Goal: Information Seeking & Learning: Learn about a topic

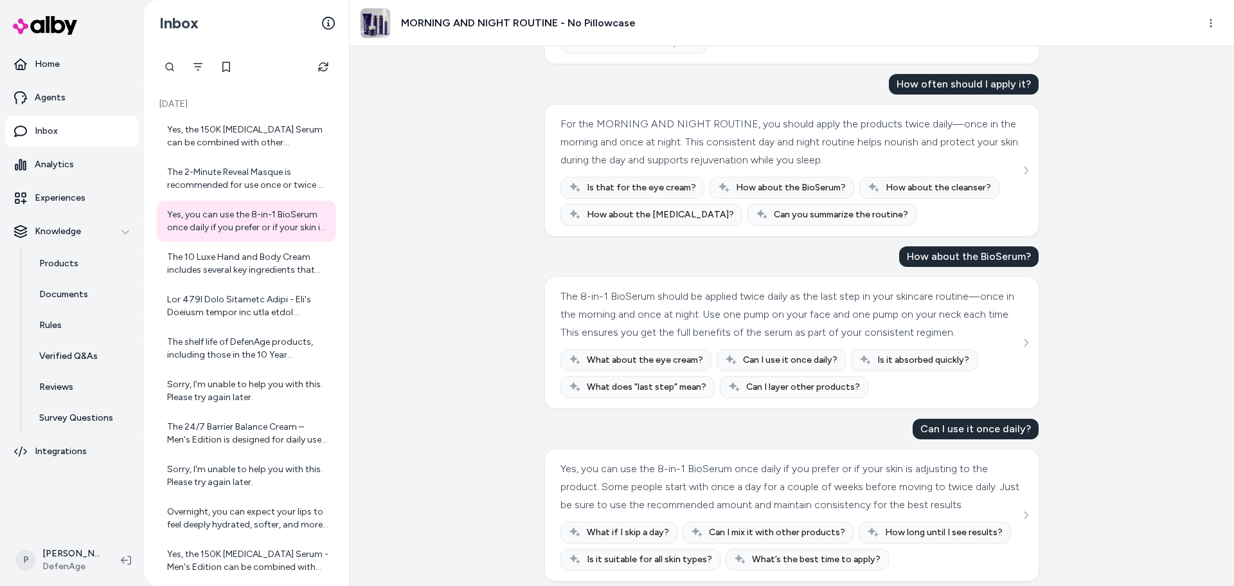
scroll to position [858, 0]
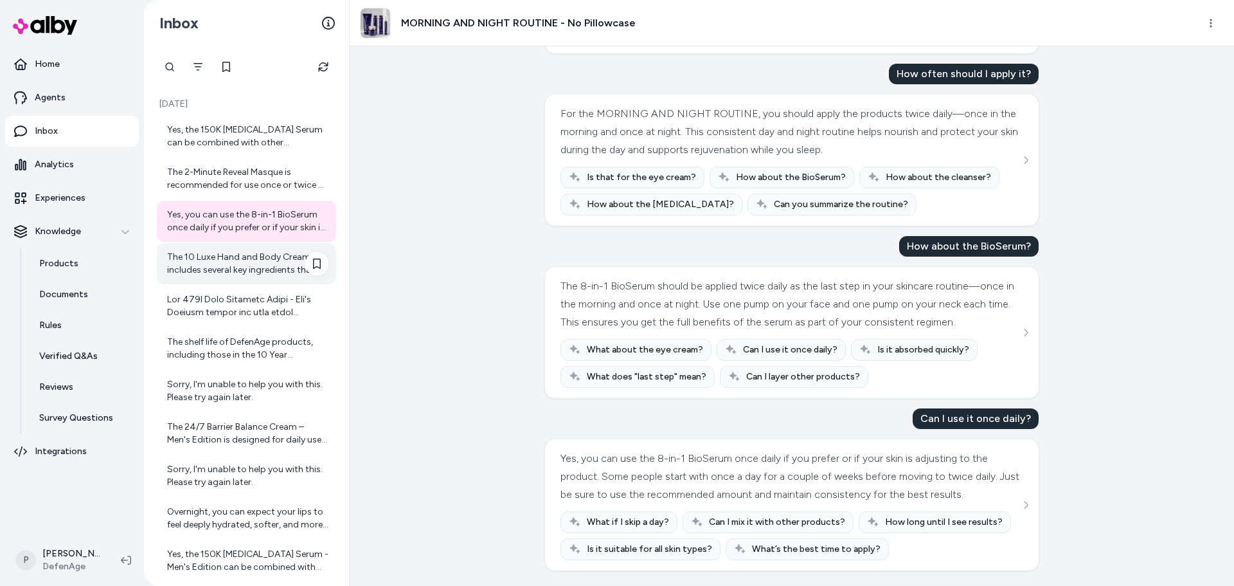
click at [212, 257] on div "The 10 Luxe Hand and Body Cream includes several key ingredients that support h…" at bounding box center [247, 264] width 161 height 26
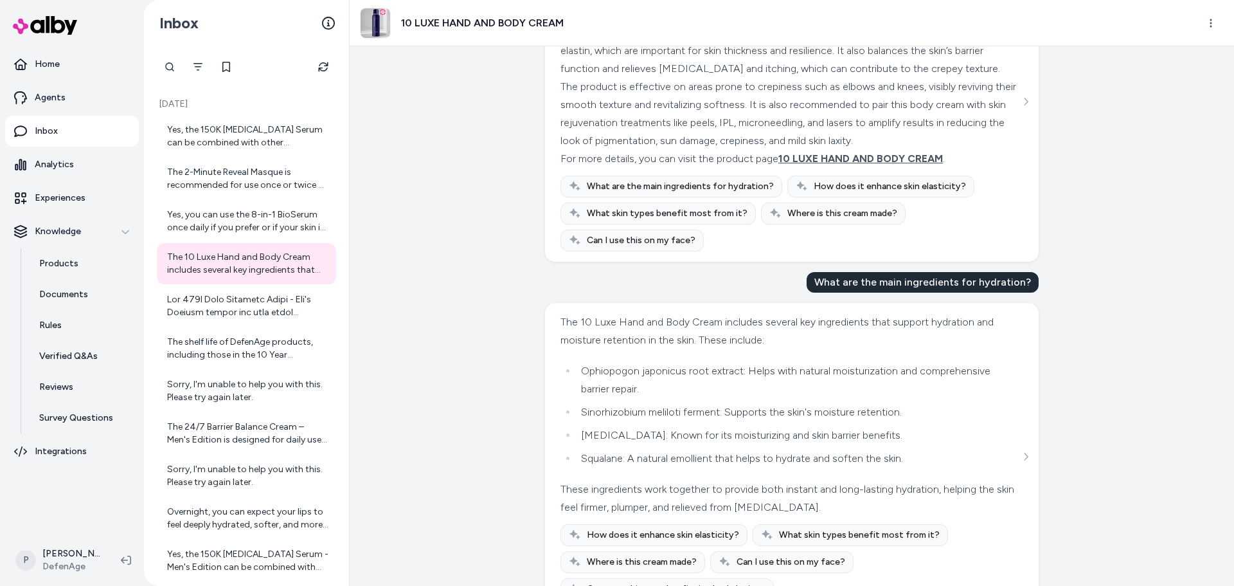
scroll to position [237, 0]
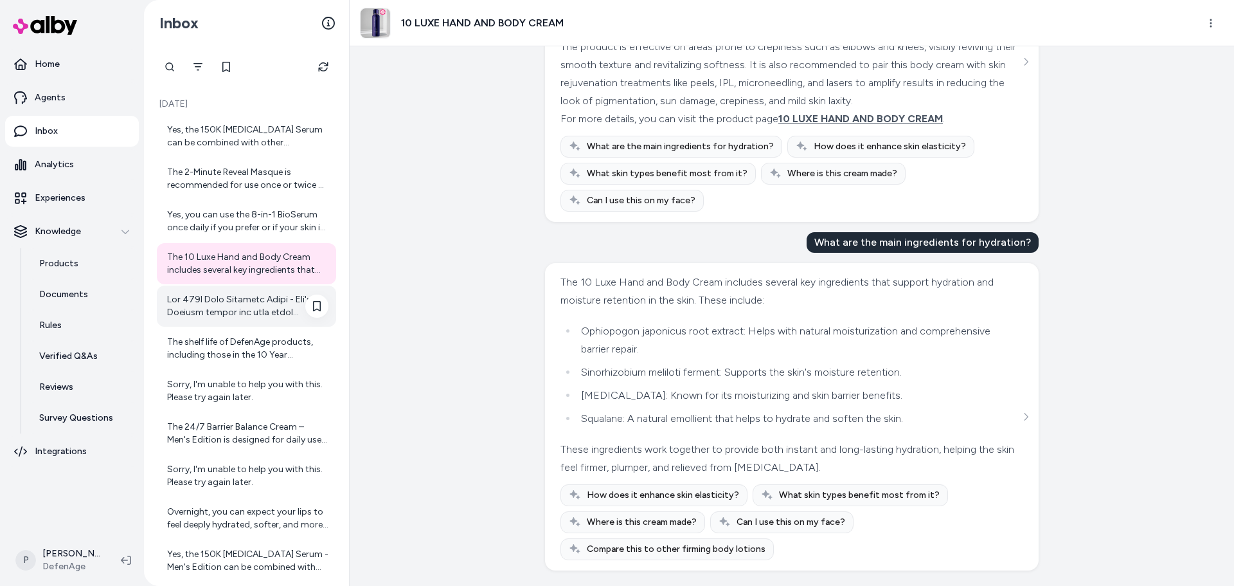
click at [213, 305] on div at bounding box center [247, 306] width 161 height 26
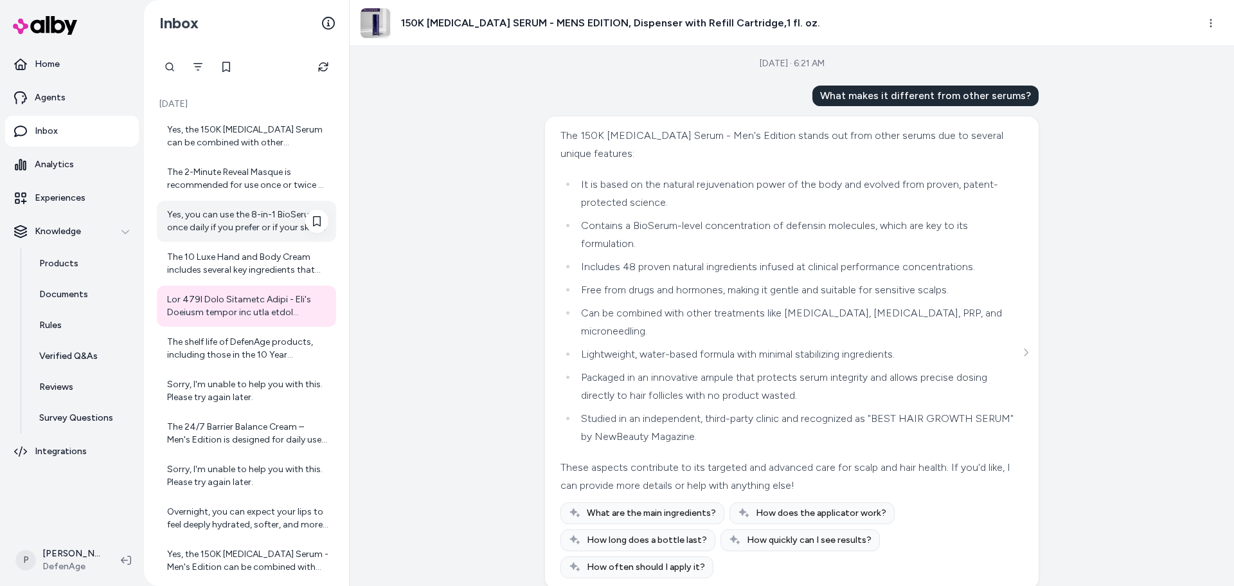
scroll to position [64, 0]
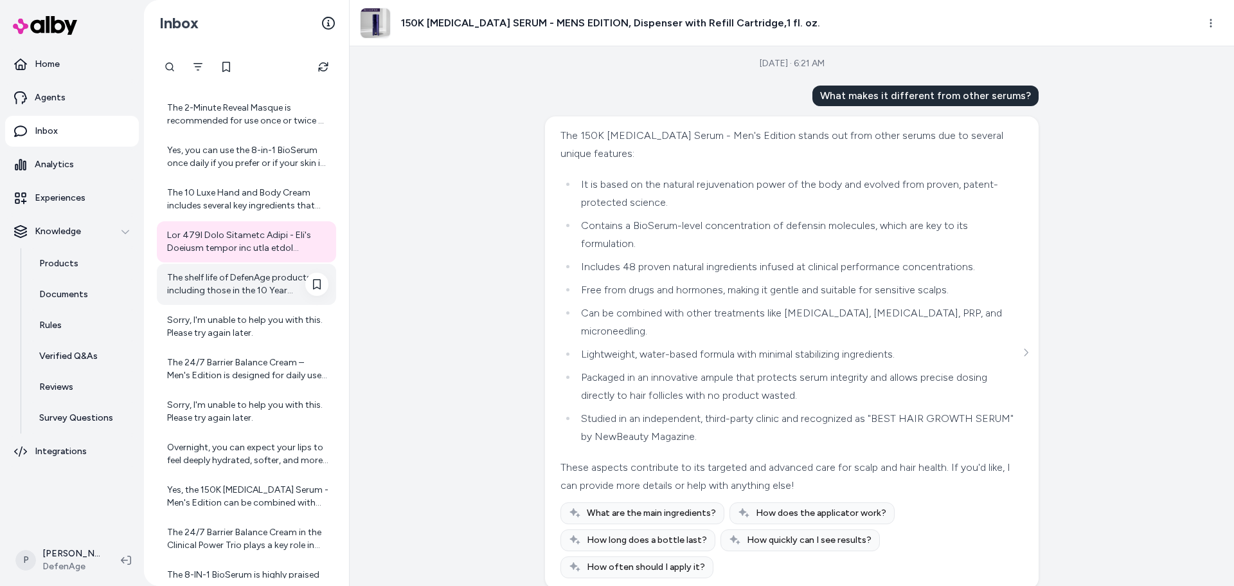
click at [219, 294] on div "The shelf life of DefenAge products, including those in the 10 Year Anniversary…" at bounding box center [247, 284] width 161 height 26
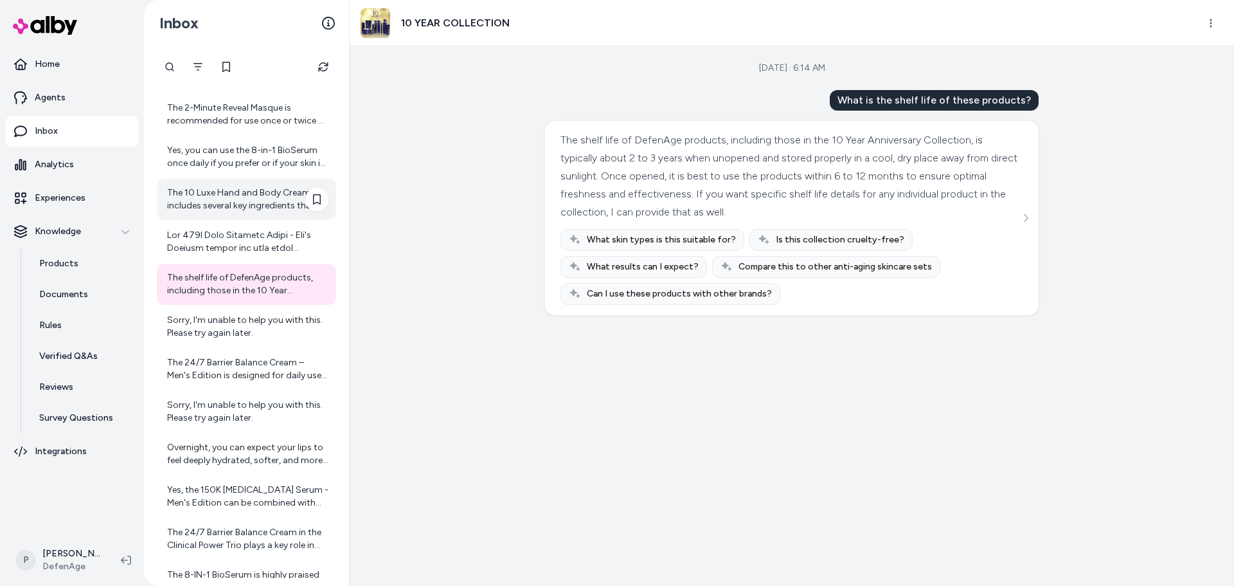
scroll to position [129, 0]
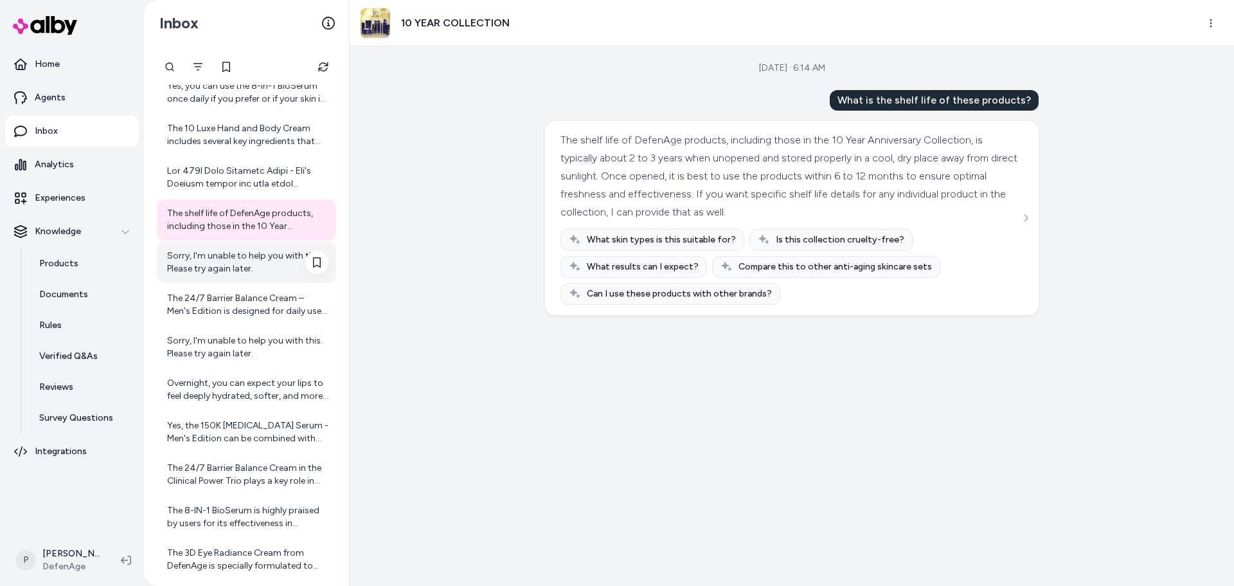
click at [231, 280] on div "Sorry, I'm unable to help you with this. Please try again later." at bounding box center [246, 262] width 179 height 41
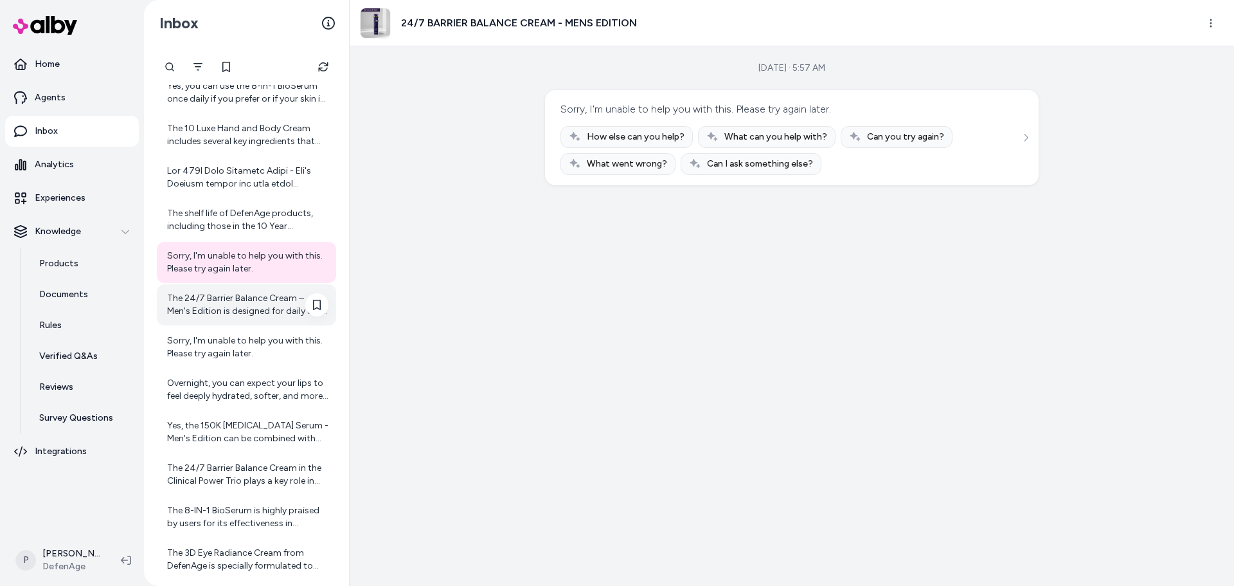
click at [214, 302] on div "The 24/7 Barrier Balance Cream – Men's Edition is designed for daily use. For b…" at bounding box center [247, 305] width 161 height 26
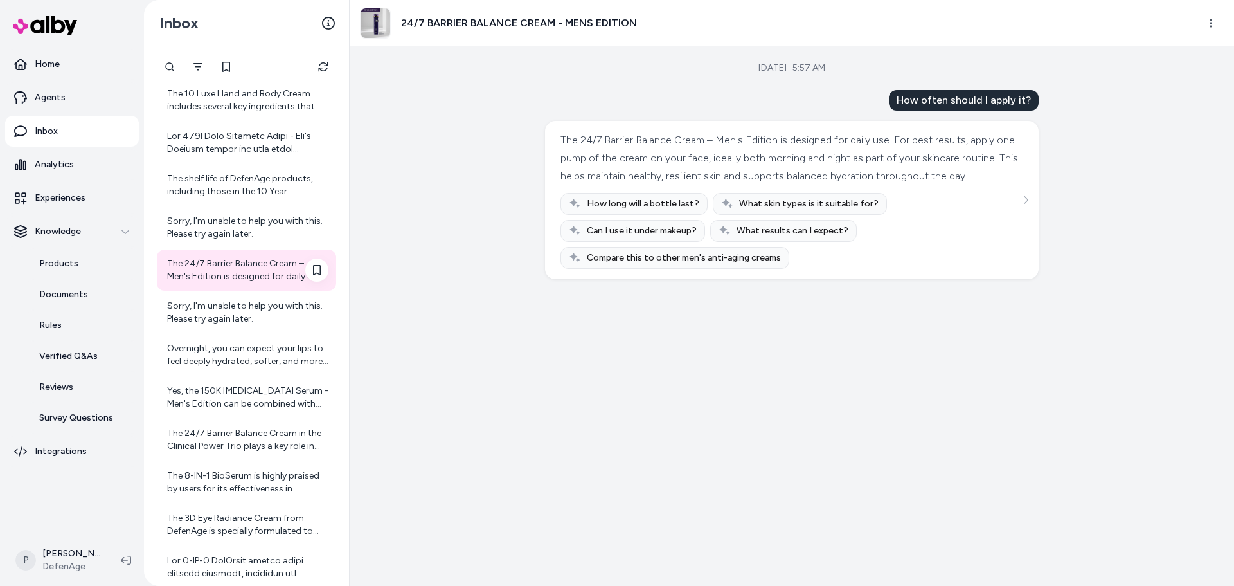
scroll to position [182, 0]
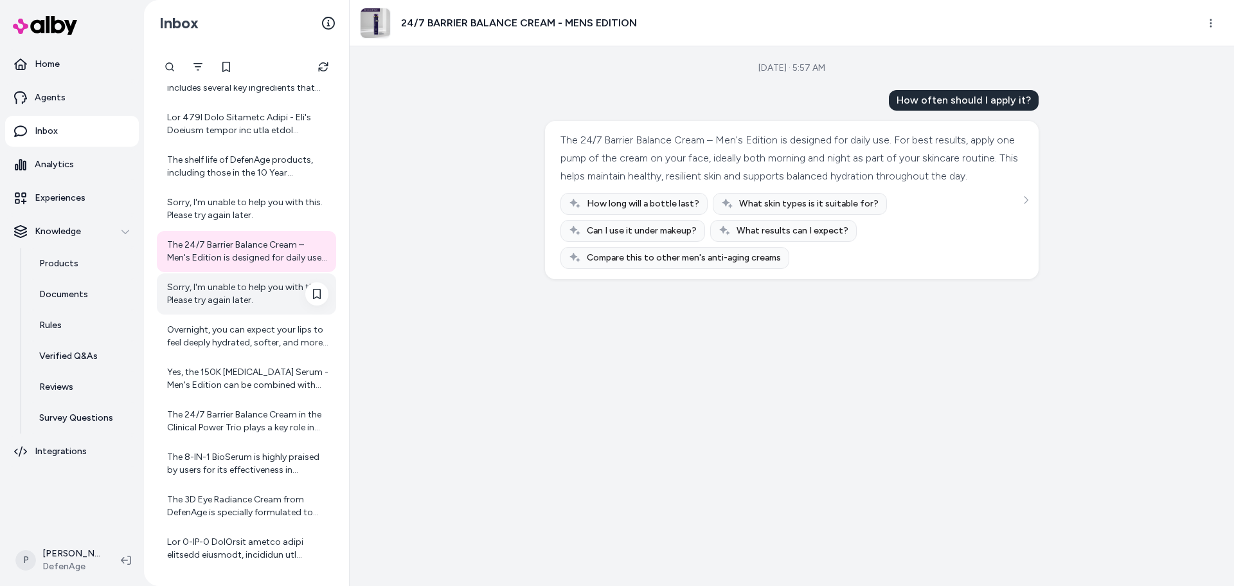
click at [215, 291] on div "Sorry, I'm unable to help you with this. Please try again later." at bounding box center [247, 294] width 161 height 26
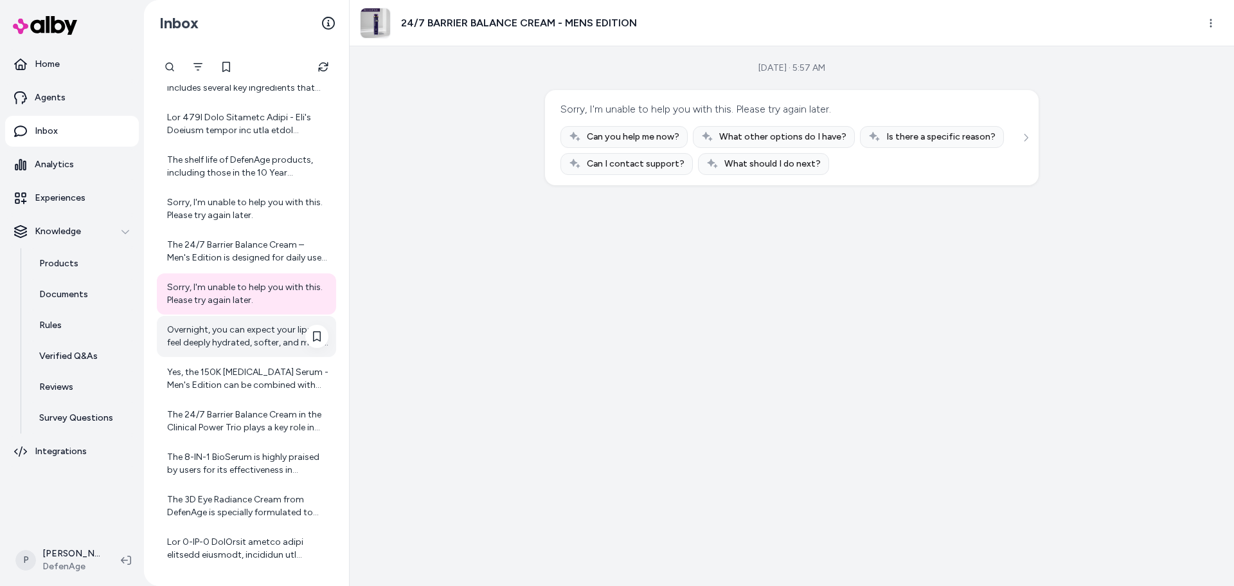
click at [241, 335] on div "Overnight, you can expect your lips to feel deeply hydrated, softer, and more c…" at bounding box center [247, 336] width 161 height 26
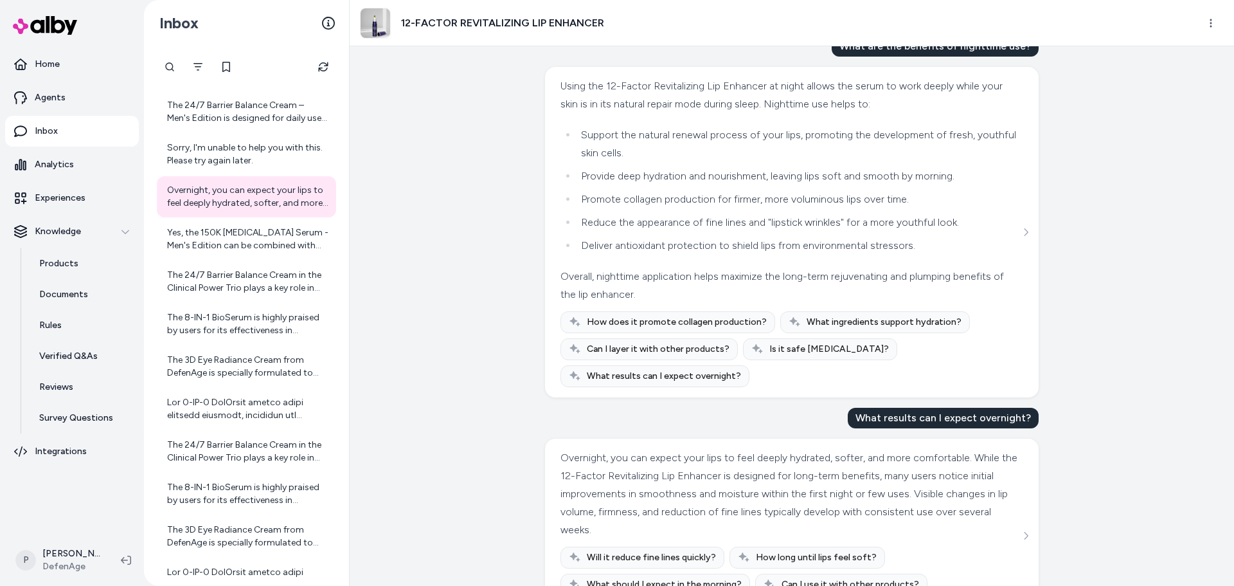
scroll to position [1321, 0]
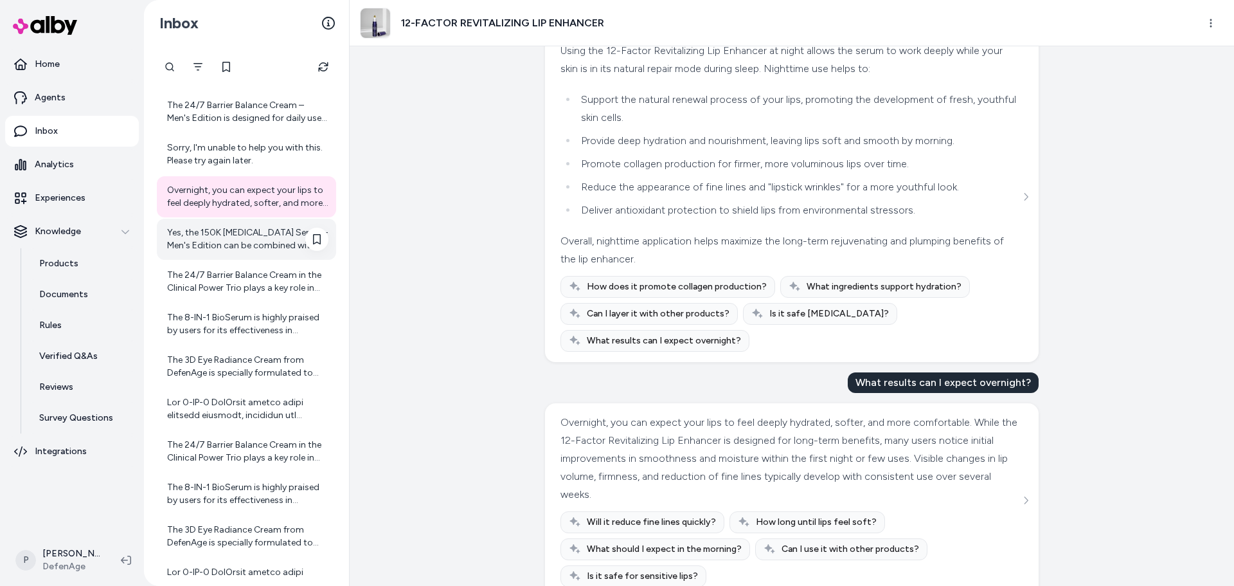
click at [233, 250] on div "Yes, the 150K [MEDICAL_DATA] Serum - Men's Edition can be combined with other t…" at bounding box center [247, 239] width 161 height 26
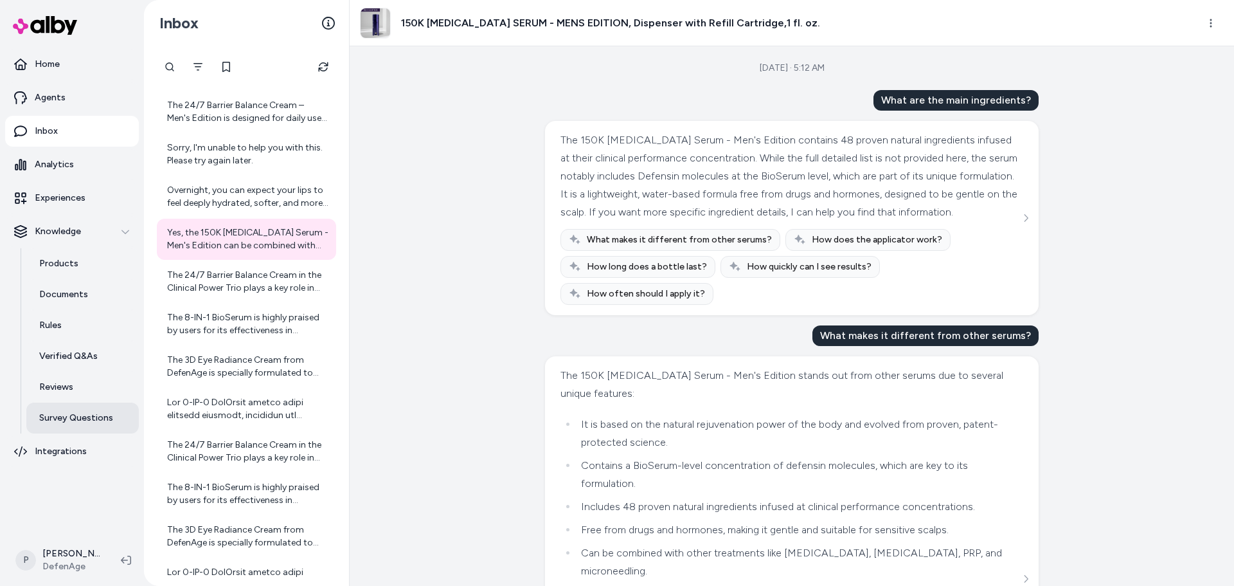
click at [76, 411] on link "Survey Questions" at bounding box center [82, 417] width 113 height 31
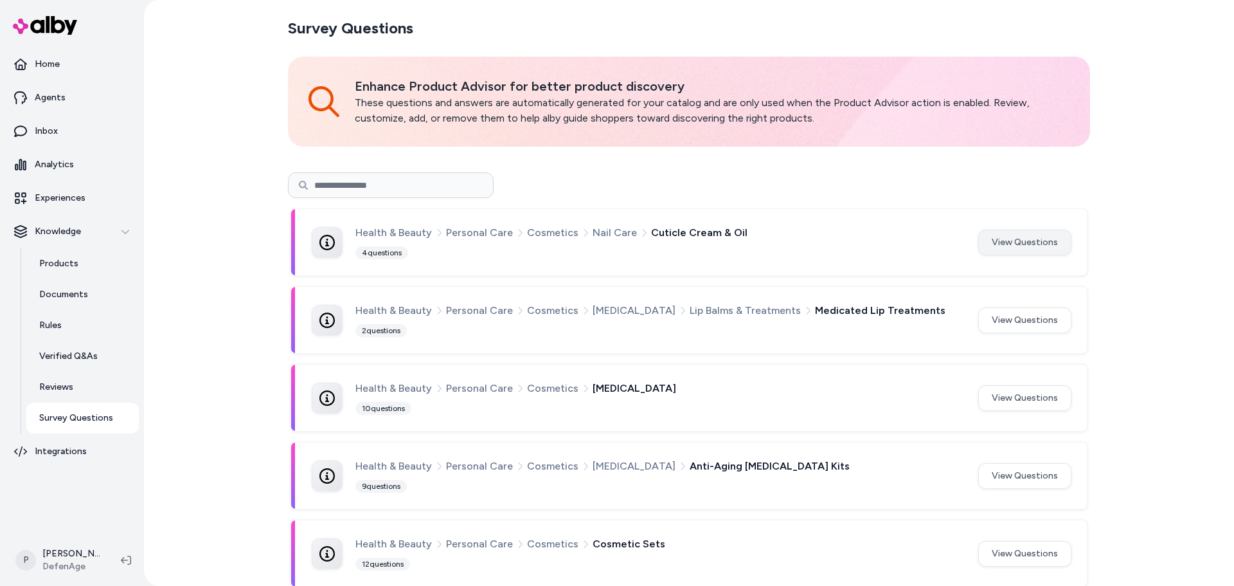
click at [1023, 243] on button "View Questions" at bounding box center [1025, 243] width 93 height 26
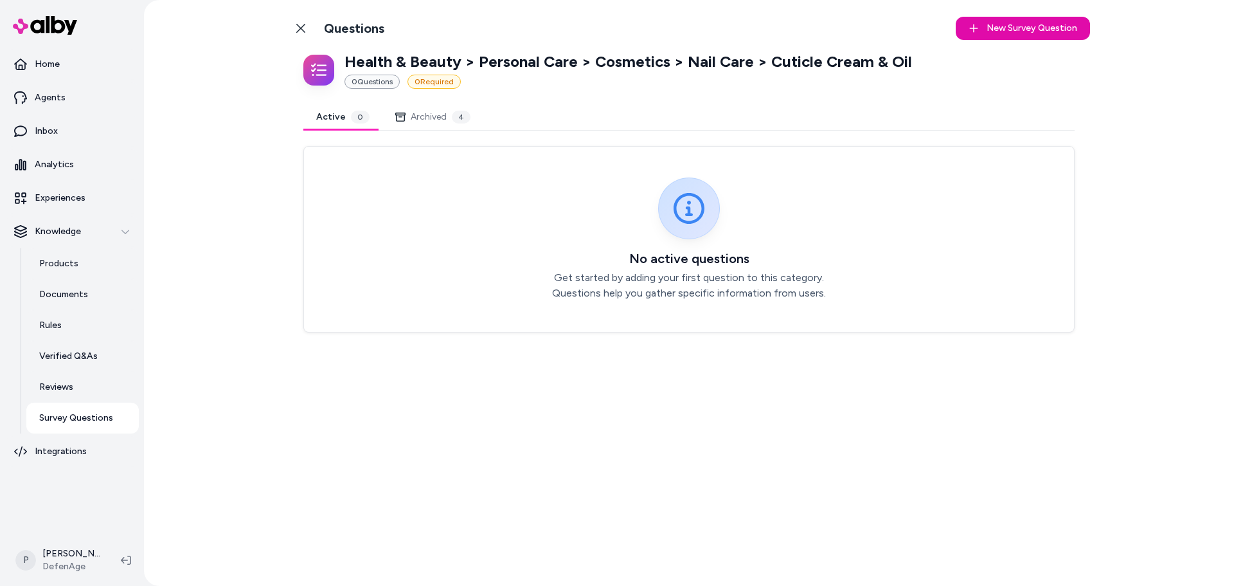
click at [411, 111] on button "Archived 4" at bounding box center [433, 117] width 101 height 26
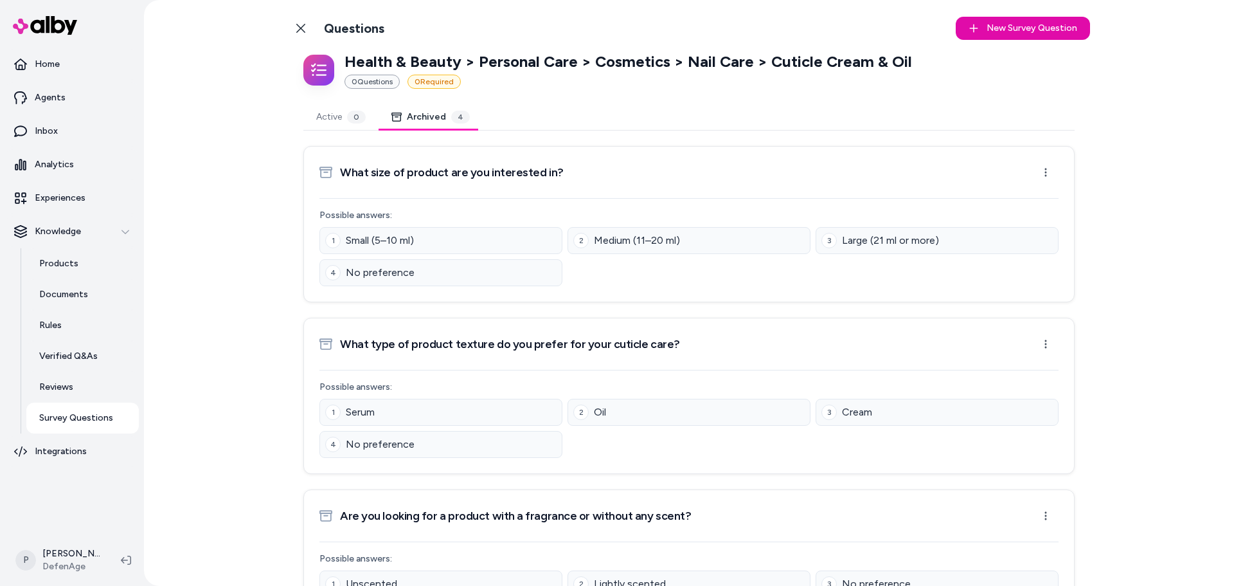
click at [329, 121] on button "Active 0" at bounding box center [340, 117] width 75 height 26
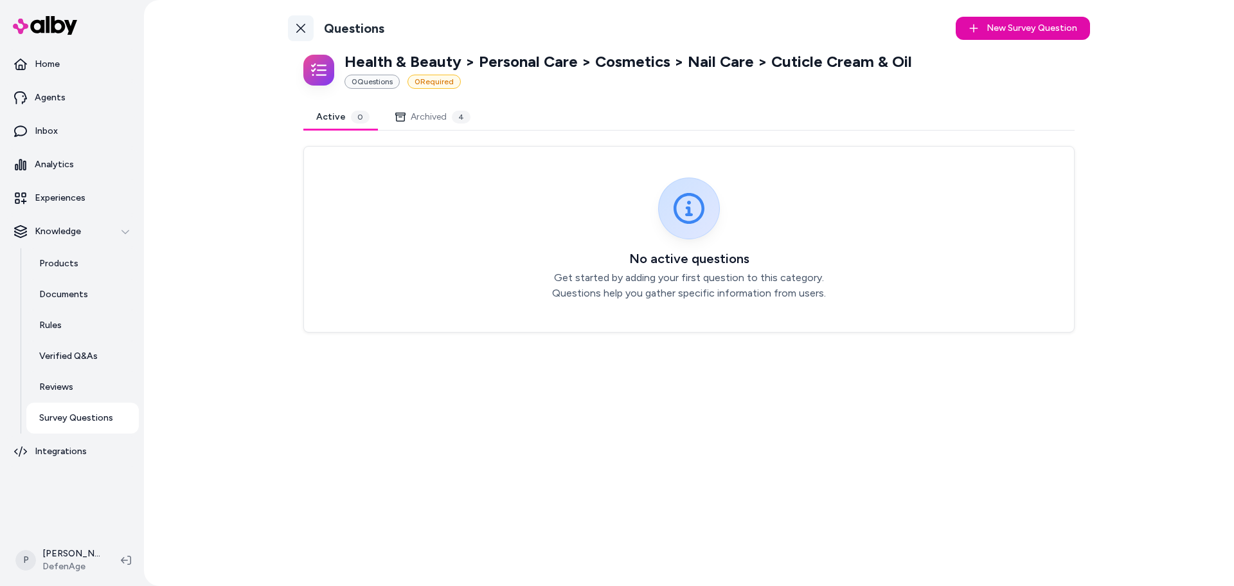
click at [294, 23] on link "Back to Categories" at bounding box center [301, 28] width 26 height 26
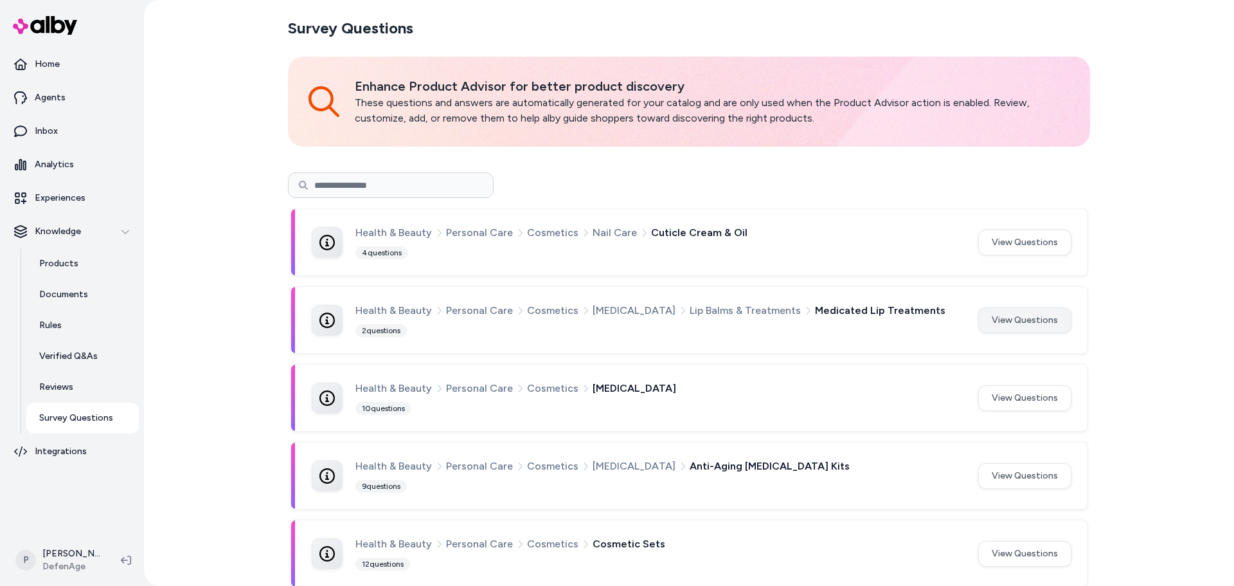
click at [1024, 323] on button "View Questions" at bounding box center [1025, 320] width 93 height 26
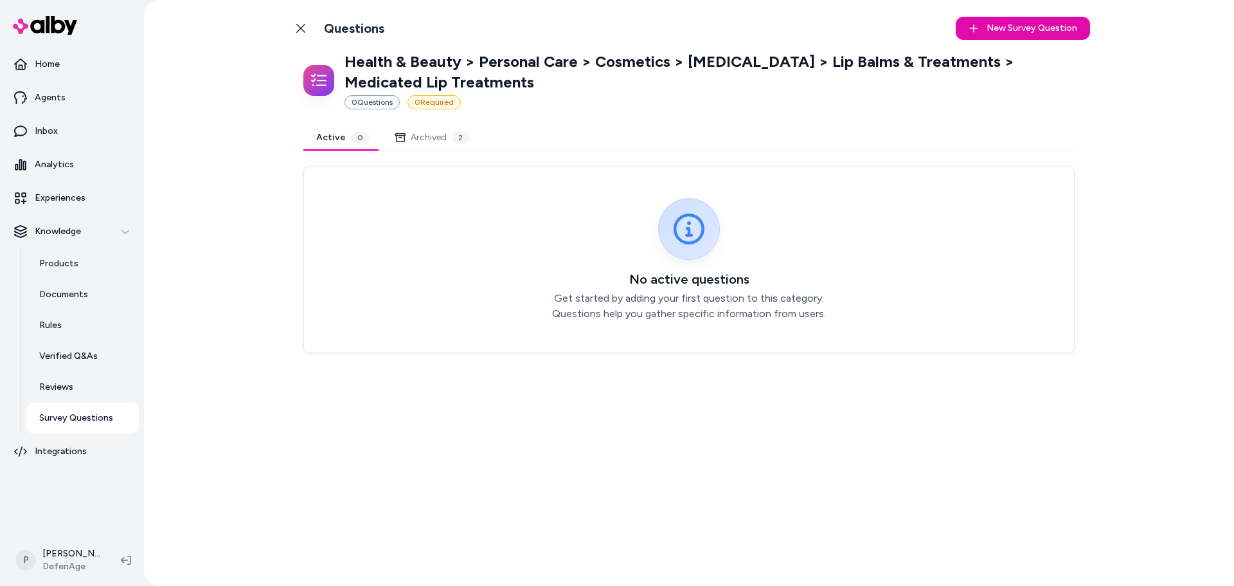
click at [449, 157] on div "Active 0 Archived 2 No active questions Get started by adding your first questi…" at bounding box center [689, 239] width 772 height 228
click at [452, 141] on div "2" at bounding box center [460, 137] width 17 height 13
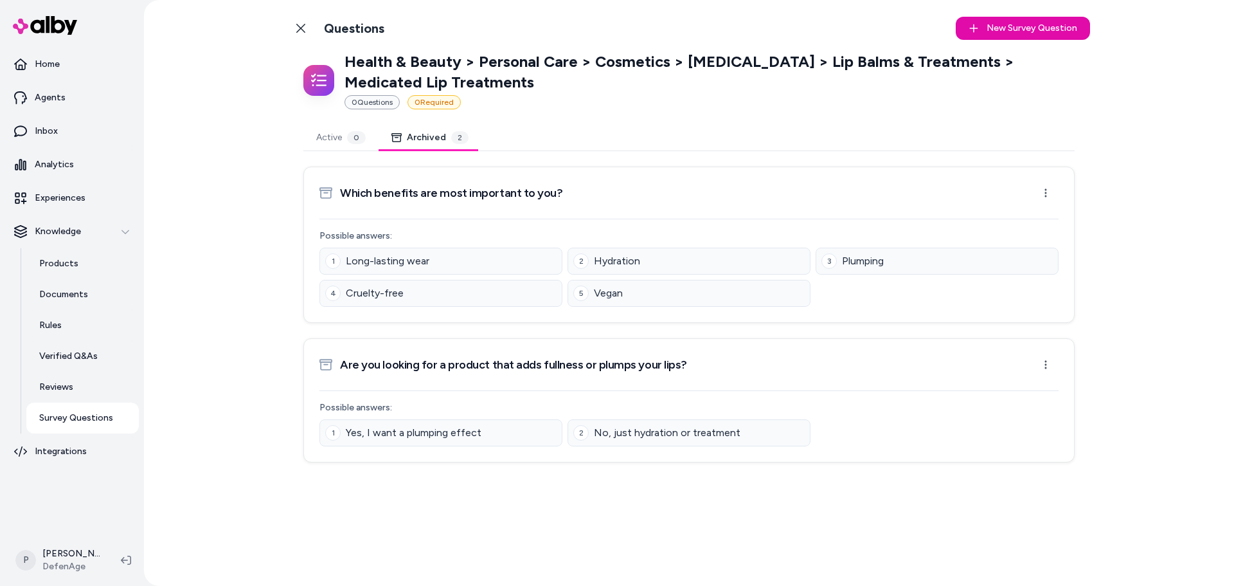
click at [339, 138] on button "Active 0" at bounding box center [340, 138] width 75 height 26
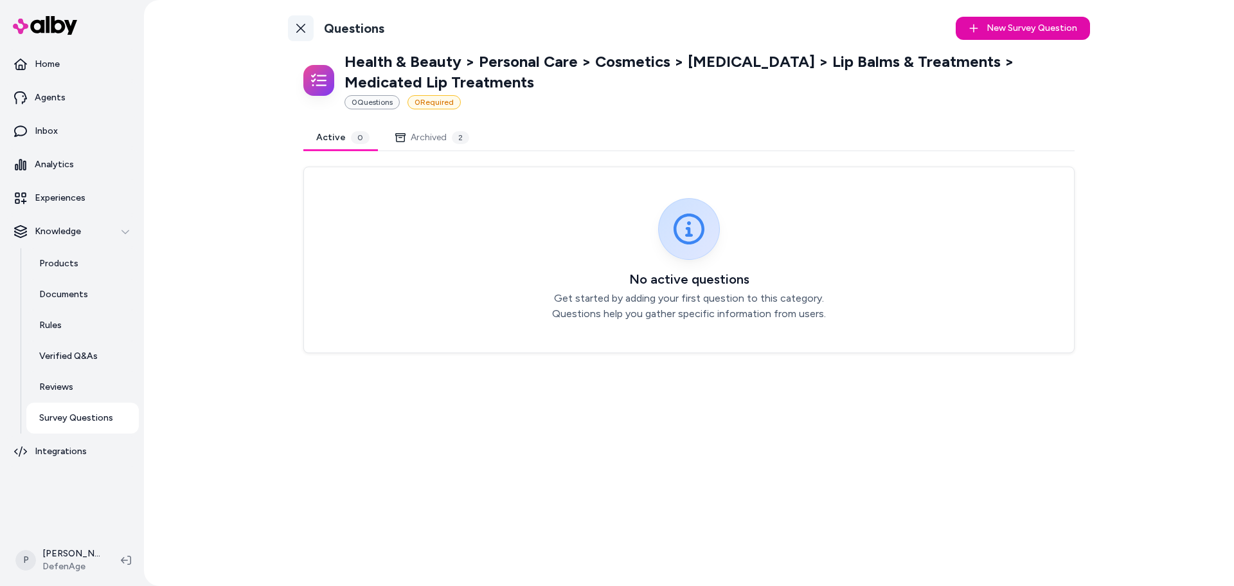
click at [304, 31] on icon at bounding box center [300, 28] width 9 height 9
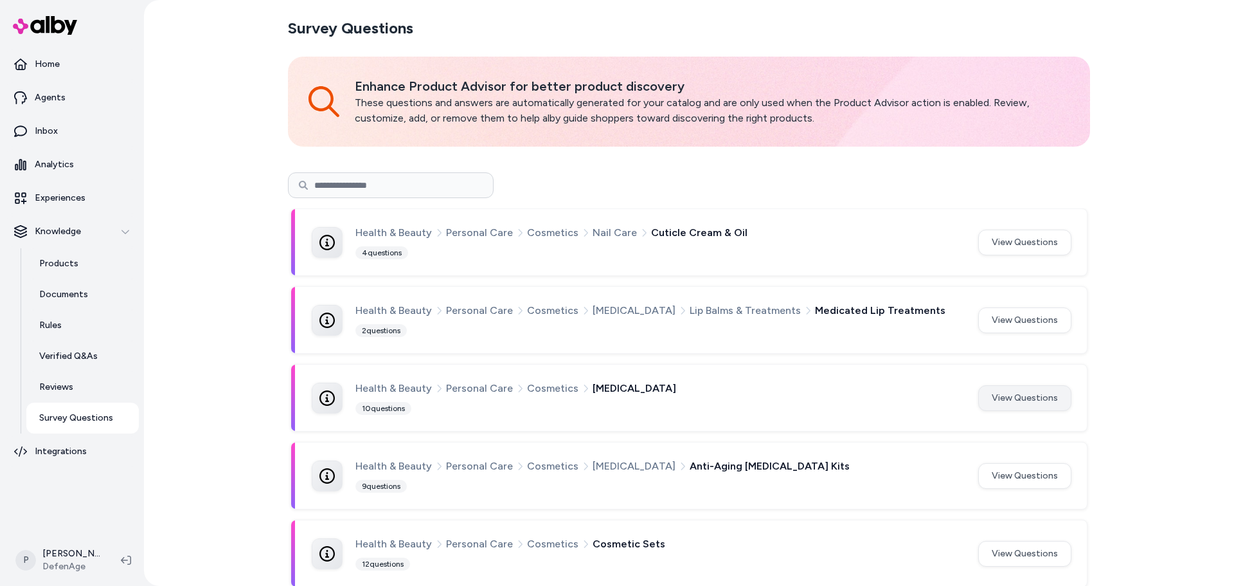
click at [1016, 406] on button "View Questions" at bounding box center [1025, 398] width 93 height 26
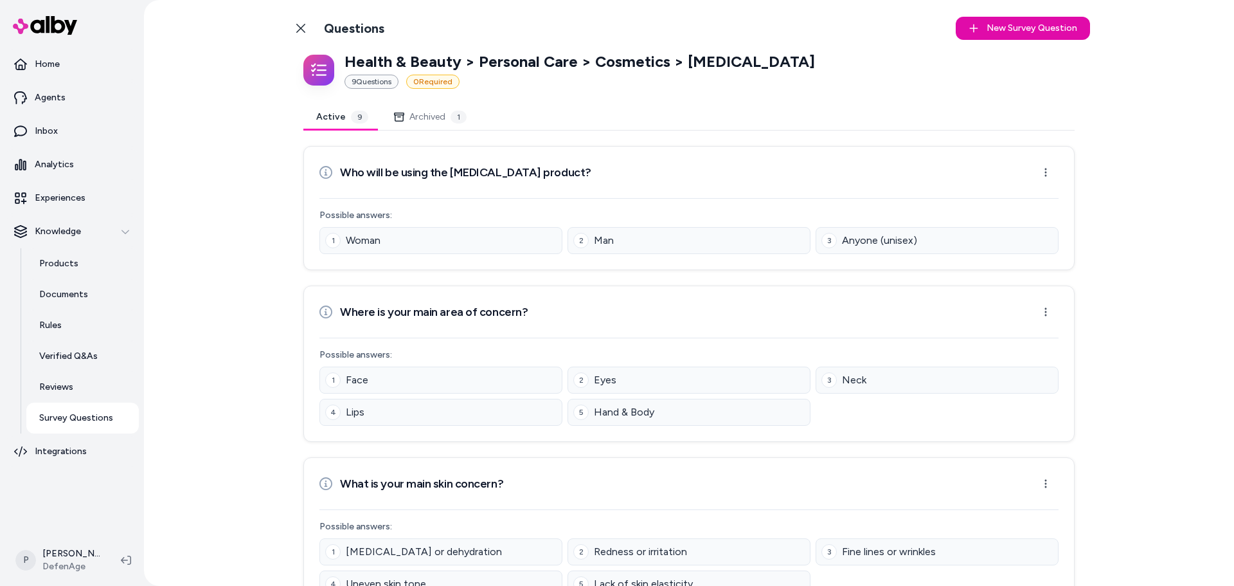
click at [427, 107] on button "Archived 1" at bounding box center [430, 117] width 98 height 26
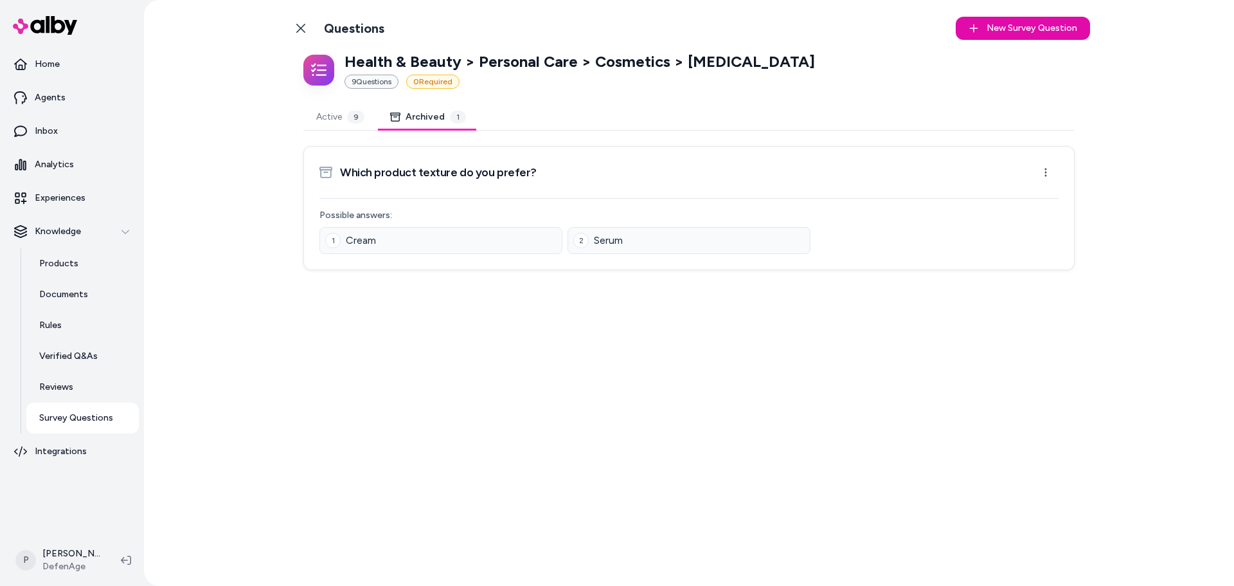
click at [336, 116] on button "Active 9" at bounding box center [340, 117] width 74 height 26
click at [431, 126] on button "Archived 1" at bounding box center [428, 117] width 102 height 26
click at [323, 118] on button "Active 9" at bounding box center [340, 117] width 74 height 26
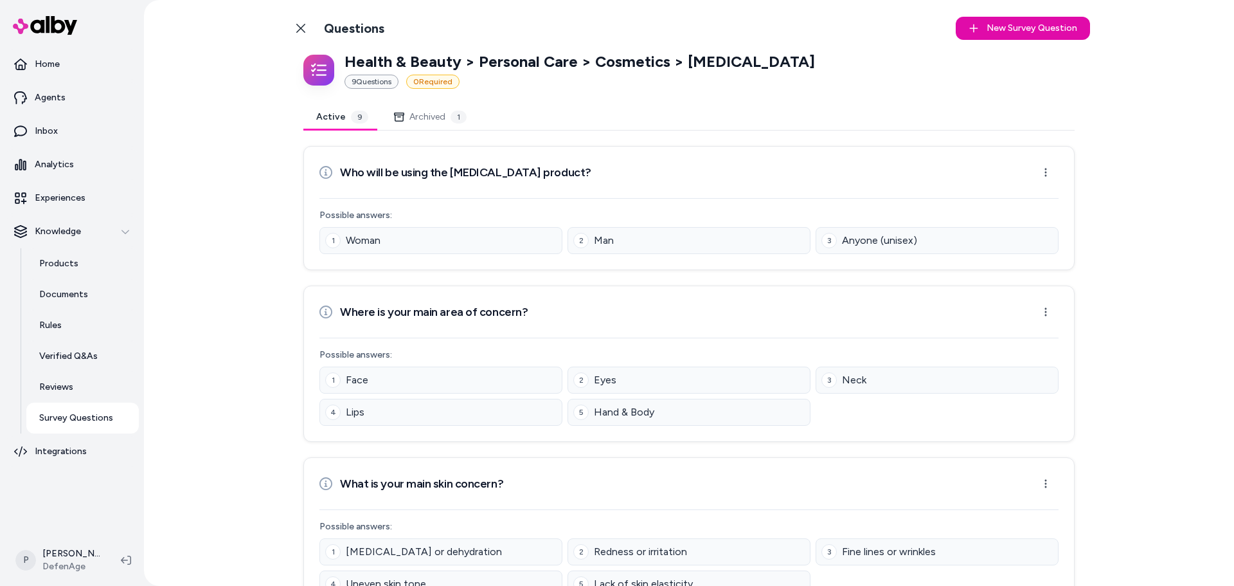
click at [411, 124] on button "Archived 1" at bounding box center [430, 117] width 98 height 26
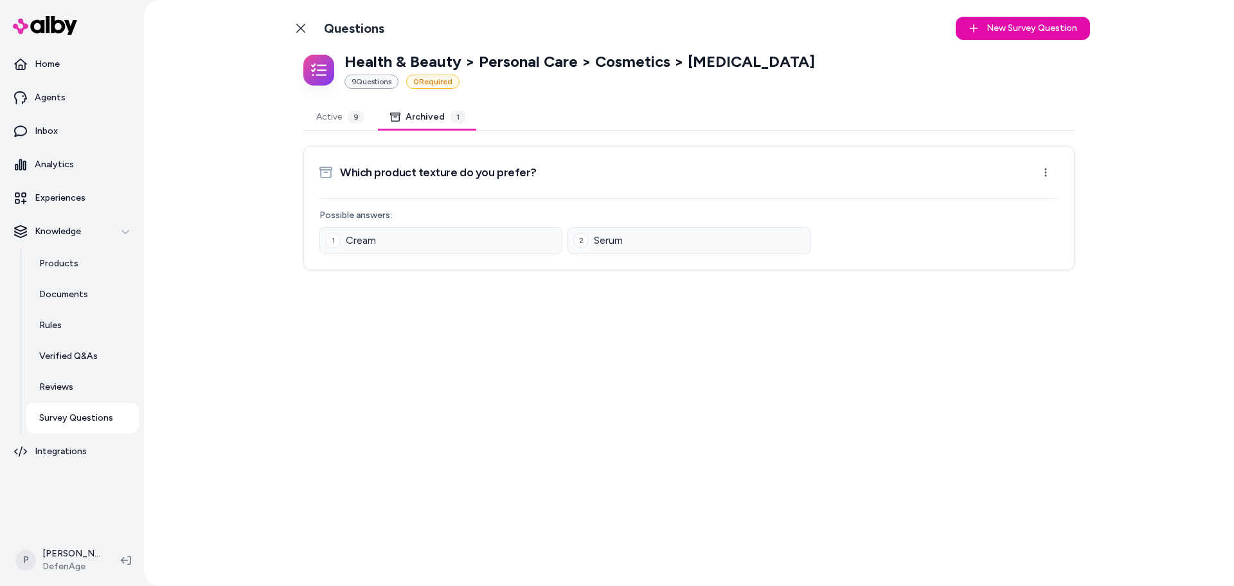
click at [332, 114] on button "Active 9" at bounding box center [340, 117] width 74 height 26
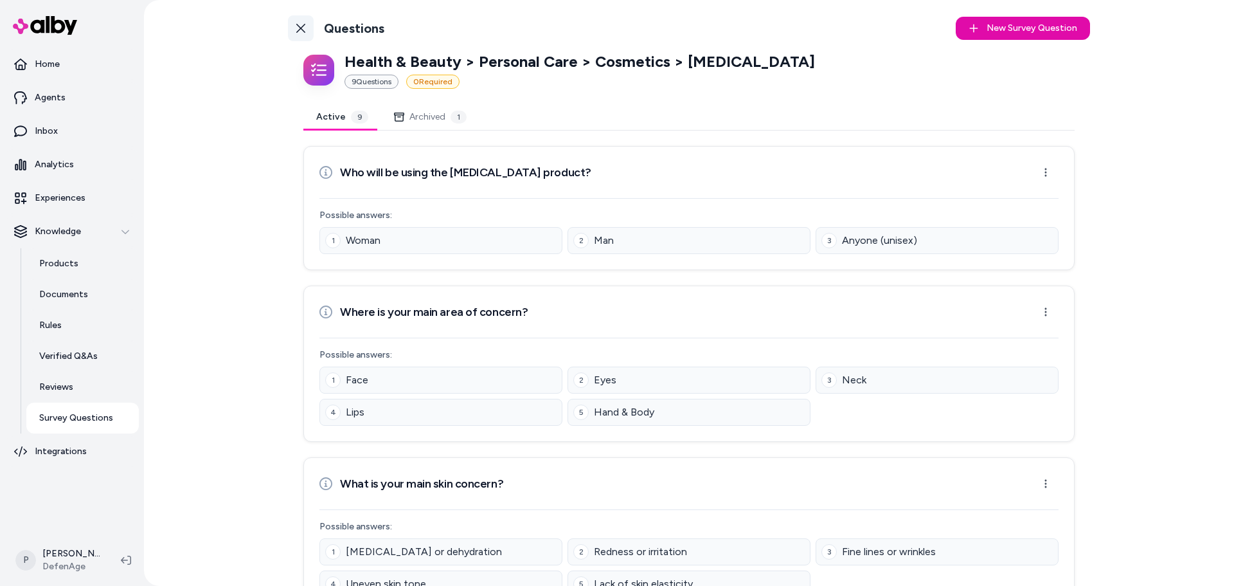
click at [296, 27] on icon at bounding box center [301, 28] width 10 height 10
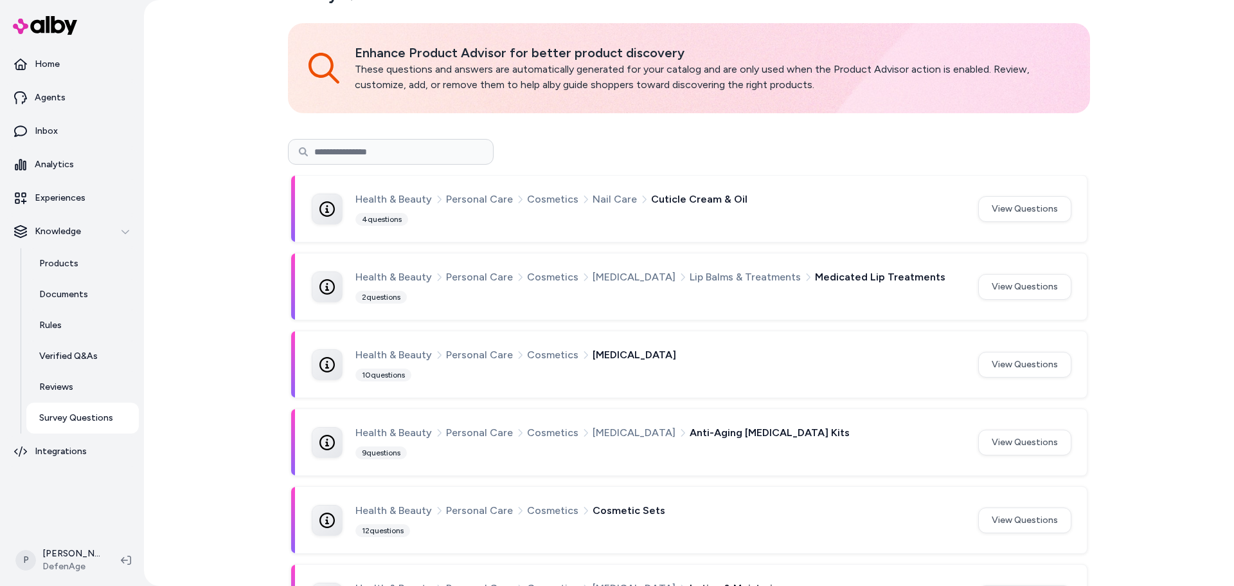
scroll to position [64, 0]
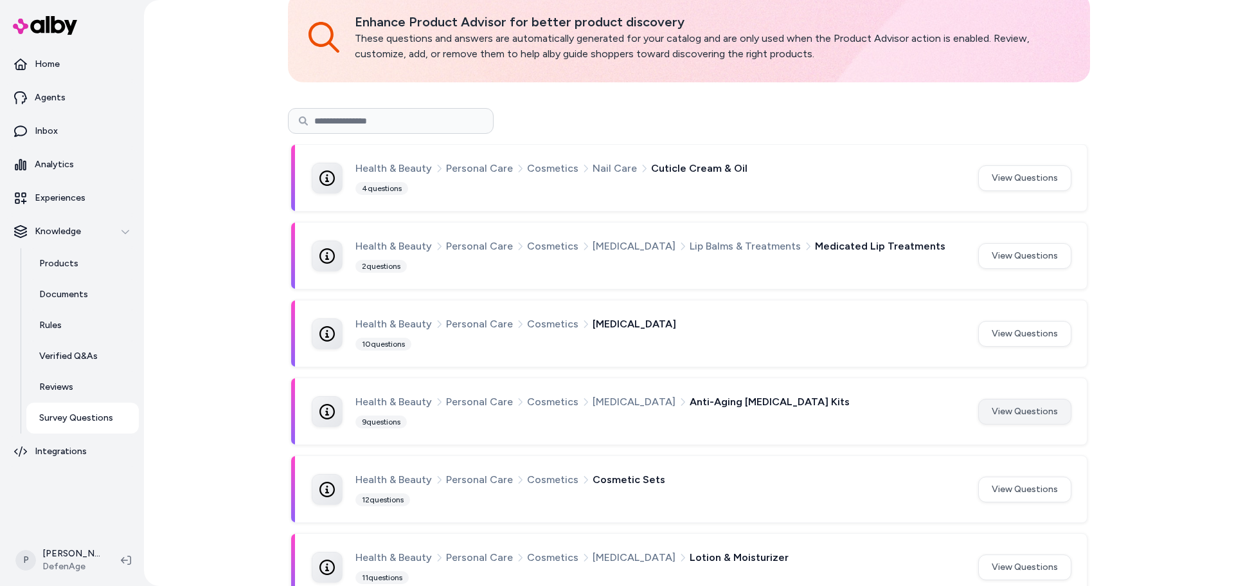
click at [1016, 416] on button "View Questions" at bounding box center [1025, 412] width 93 height 26
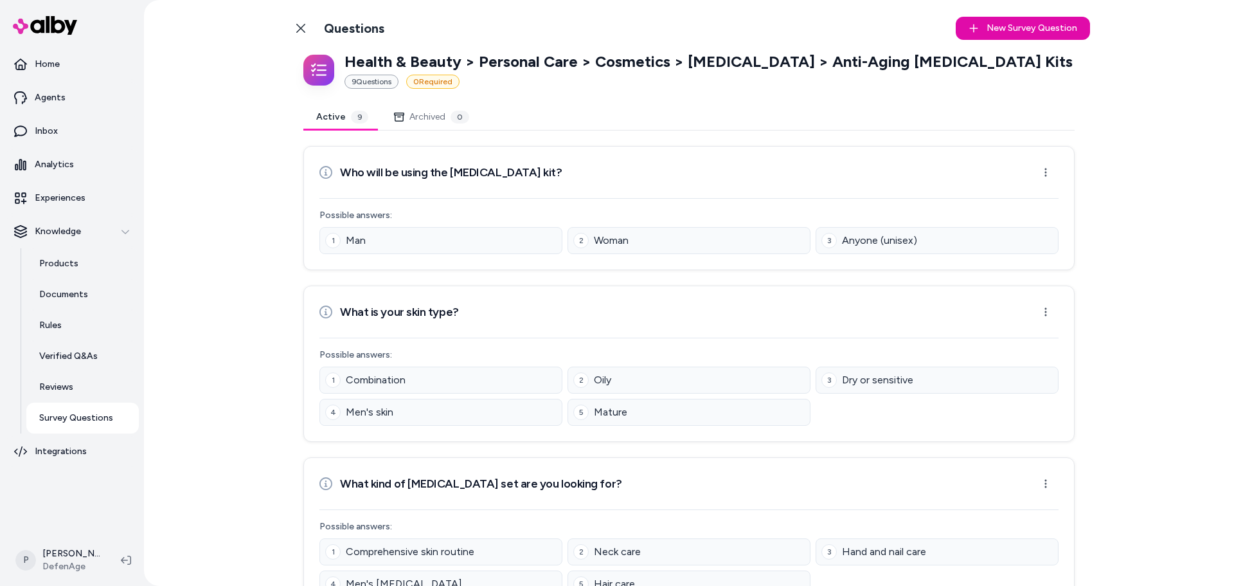
click at [300, 25] on icon at bounding box center [301, 28] width 10 height 10
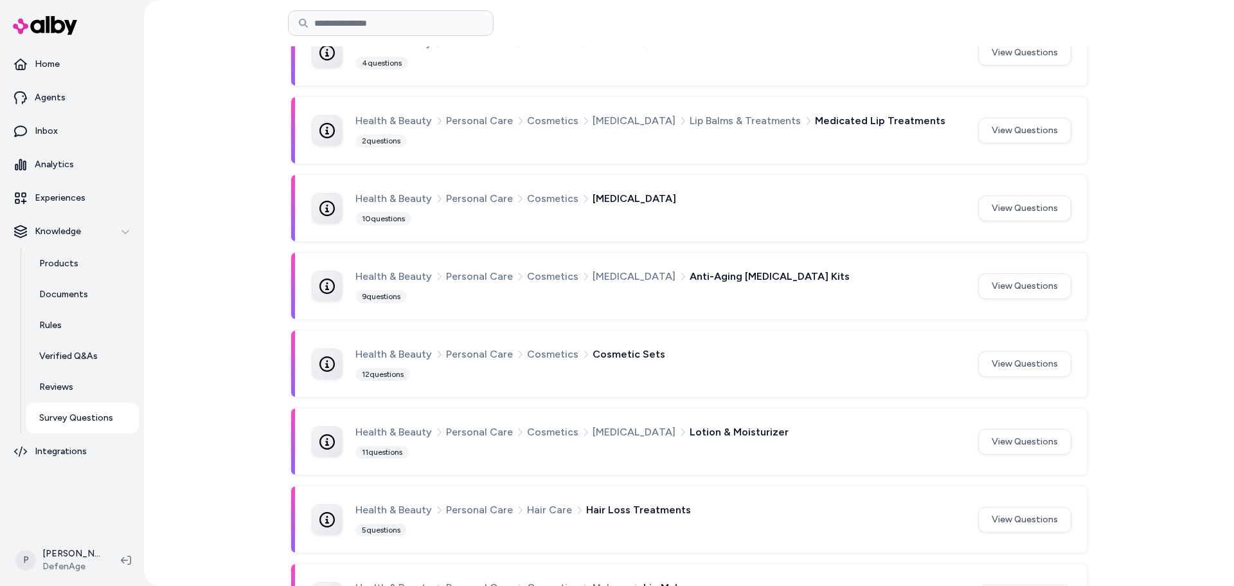
scroll to position [193, 0]
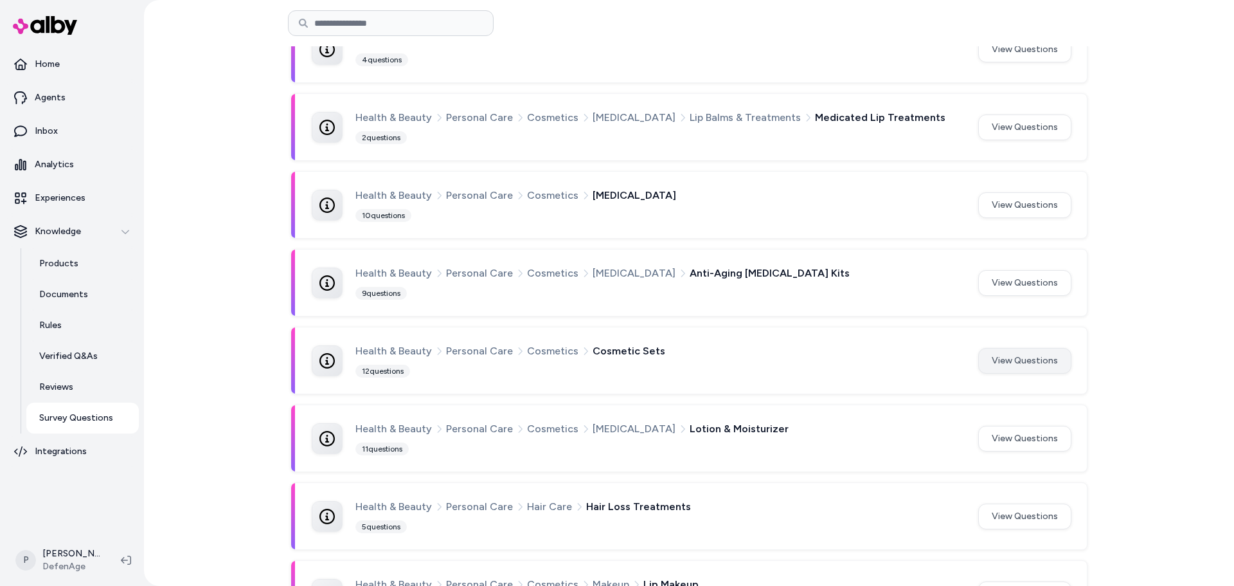
click at [1004, 364] on button "View Questions" at bounding box center [1025, 361] width 93 height 26
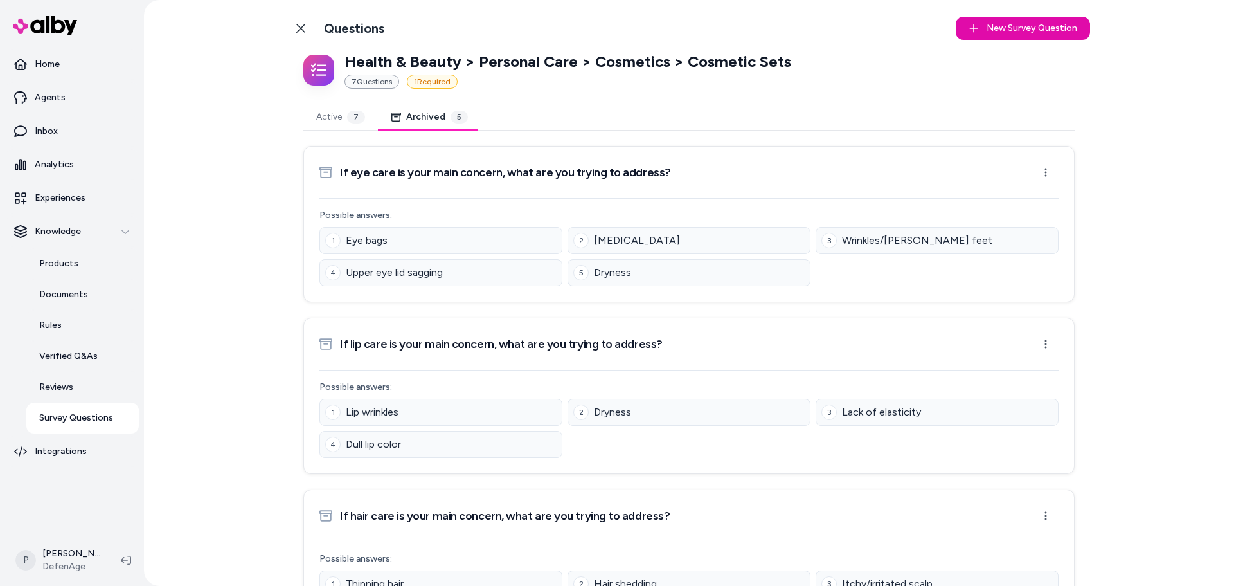
click at [438, 122] on button "Archived 5" at bounding box center [429, 117] width 103 height 26
click at [314, 121] on button "Active 7" at bounding box center [340, 117] width 75 height 26
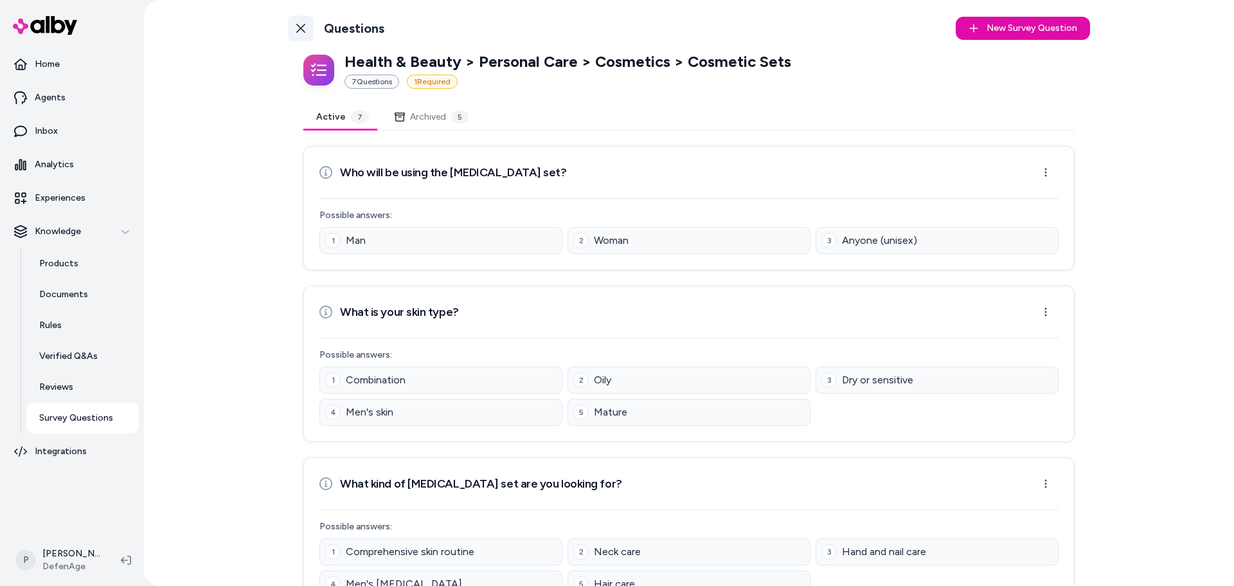
click at [296, 33] on icon at bounding box center [301, 28] width 10 height 10
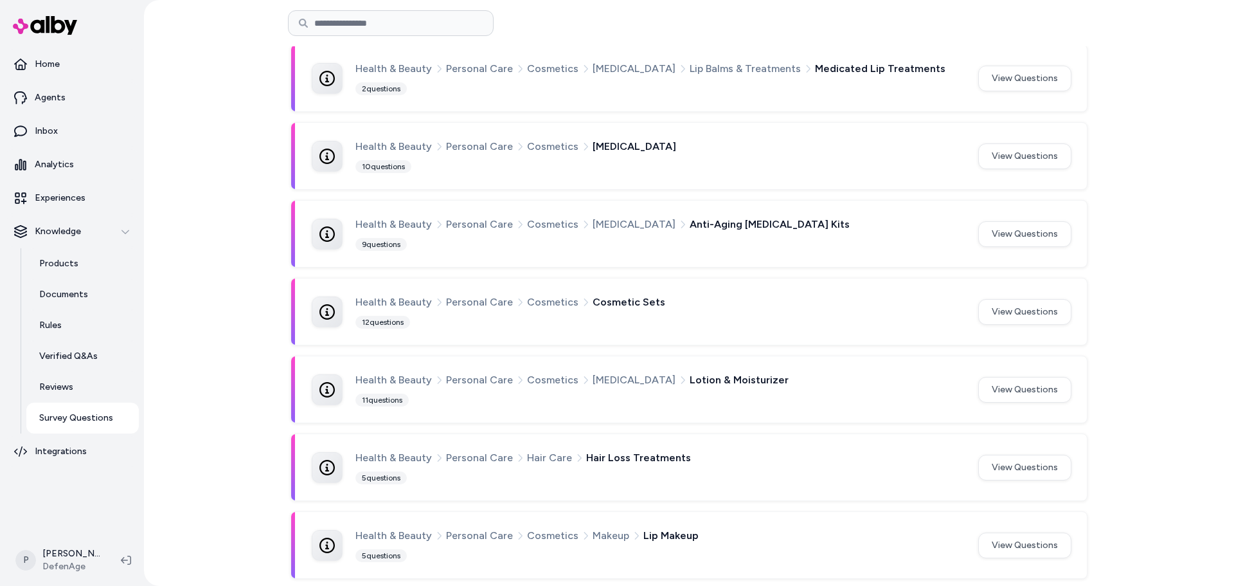
scroll to position [321, 0]
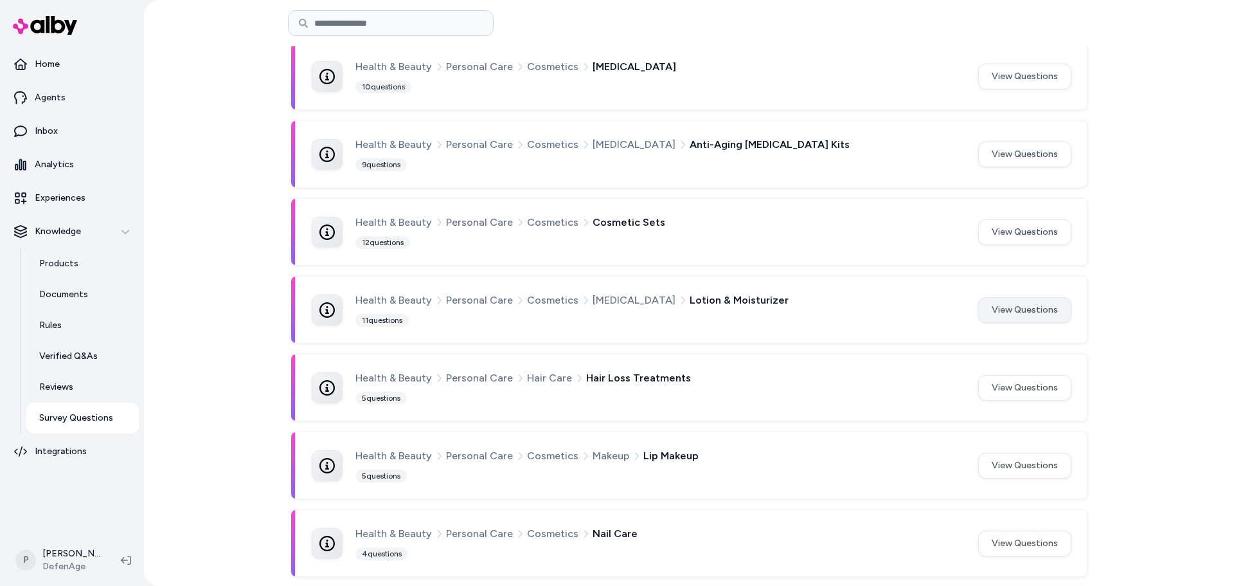
click at [1020, 319] on button "View Questions" at bounding box center [1025, 310] width 93 height 26
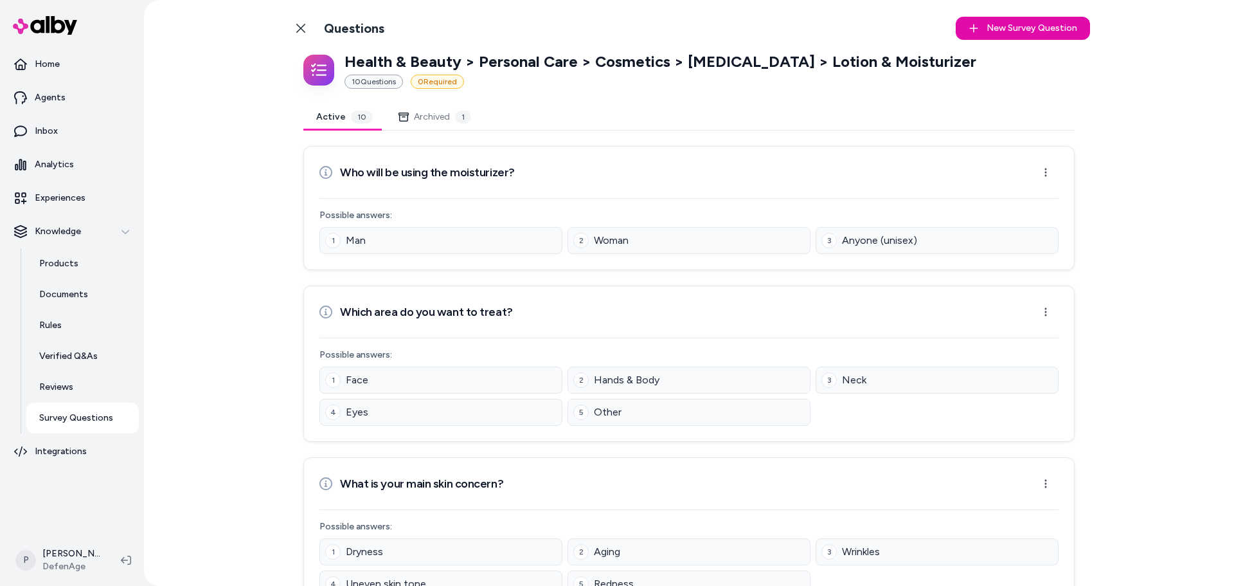
click at [451, 122] on button "Archived 1" at bounding box center [435, 117] width 98 height 26
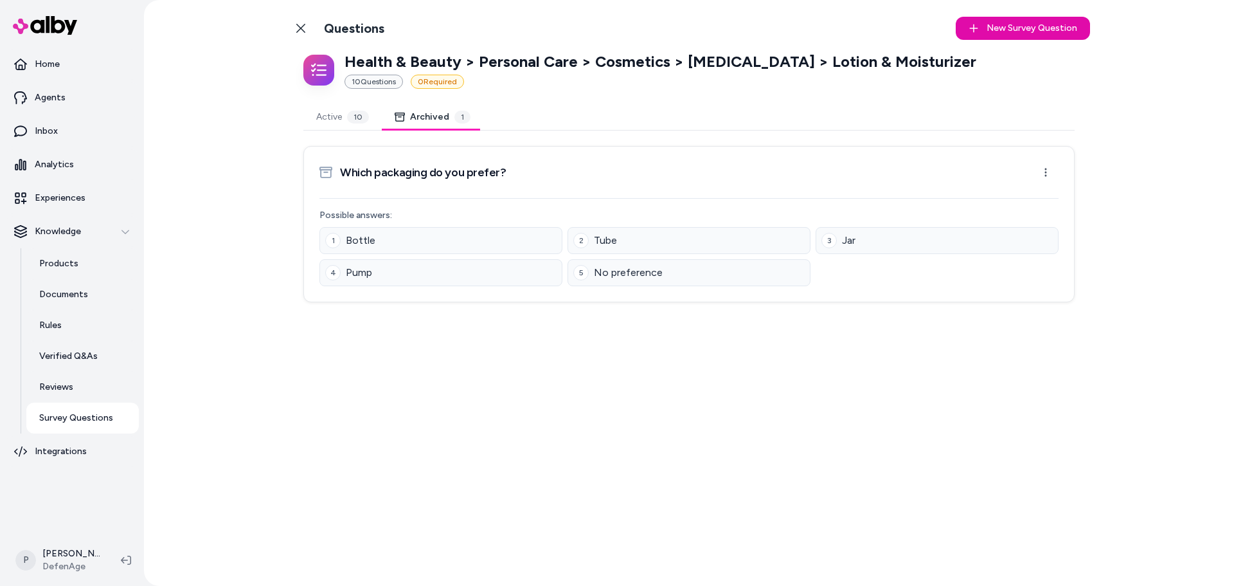
click at [352, 120] on div "10" at bounding box center [358, 117] width 22 height 13
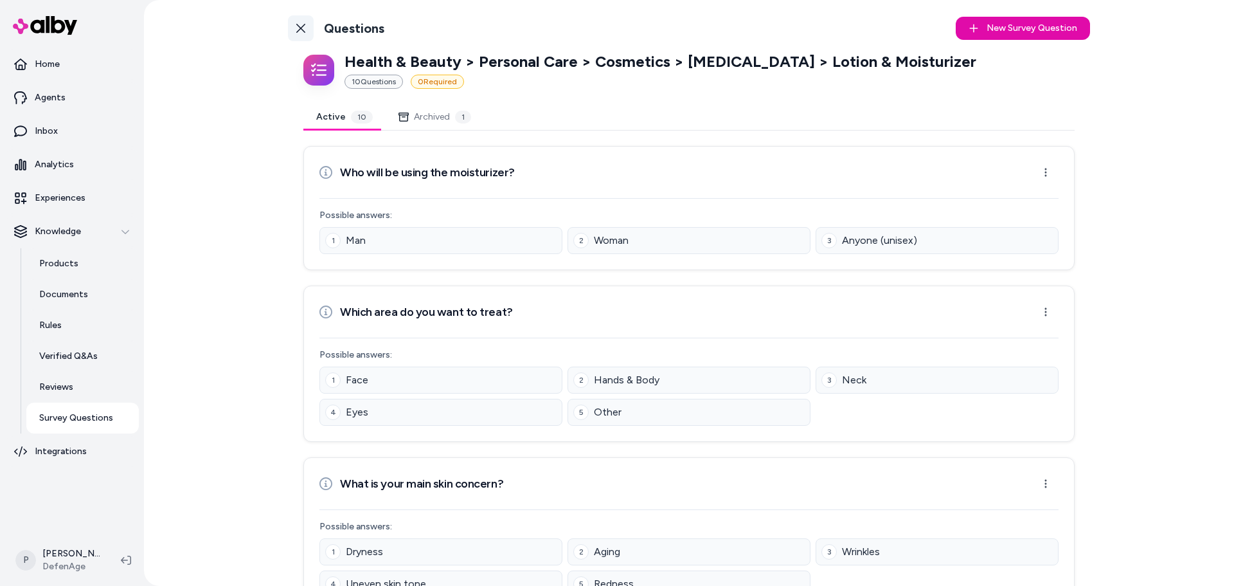
click at [296, 33] on link "Back to Categories" at bounding box center [301, 28] width 26 height 26
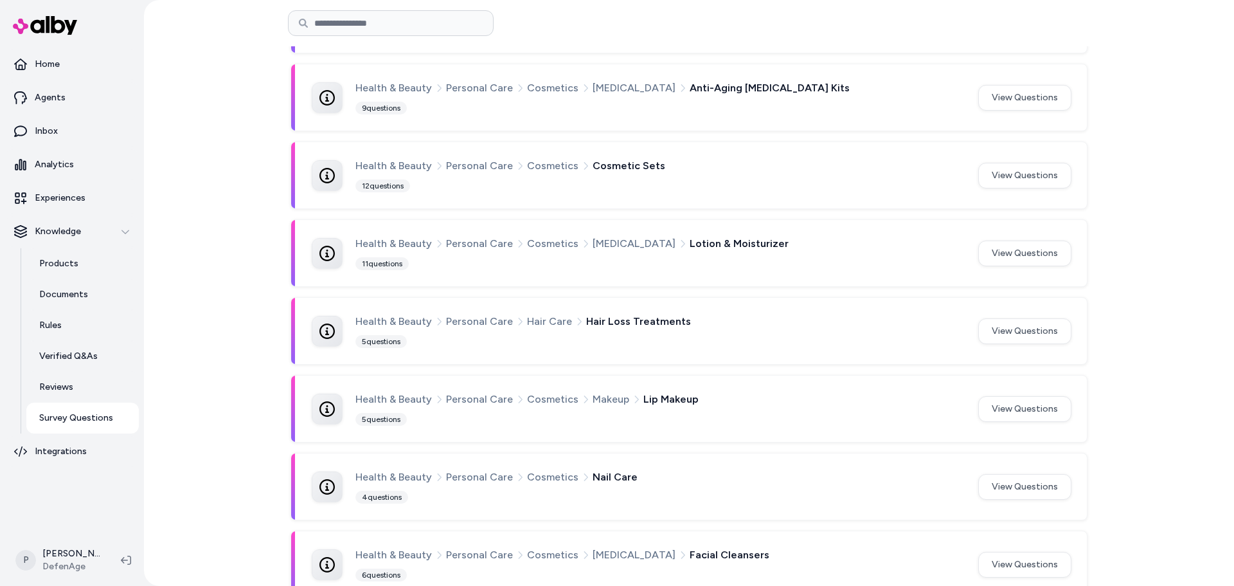
scroll to position [386, 0]
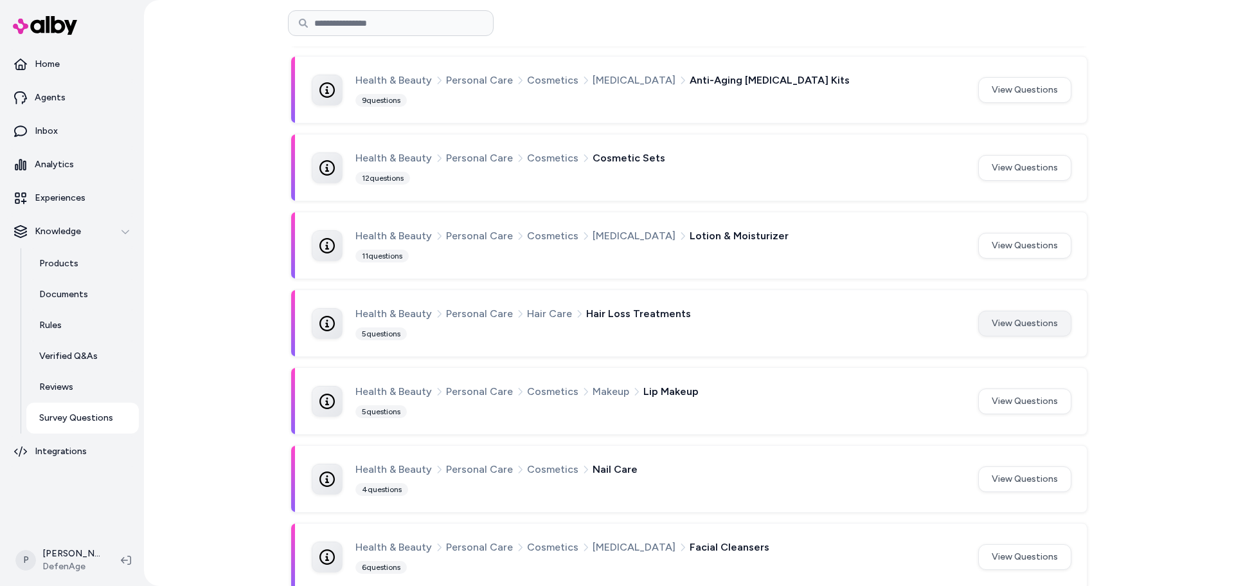
click at [1031, 331] on button "View Questions" at bounding box center [1025, 324] width 93 height 26
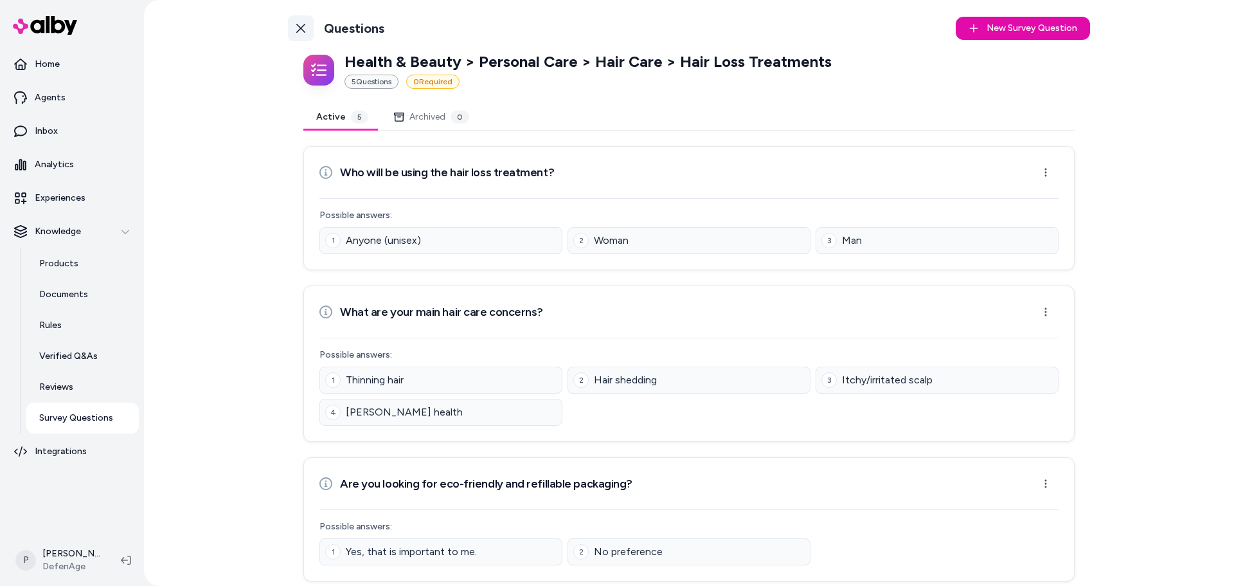
click at [291, 22] on link "Back to Categories" at bounding box center [301, 28] width 26 height 26
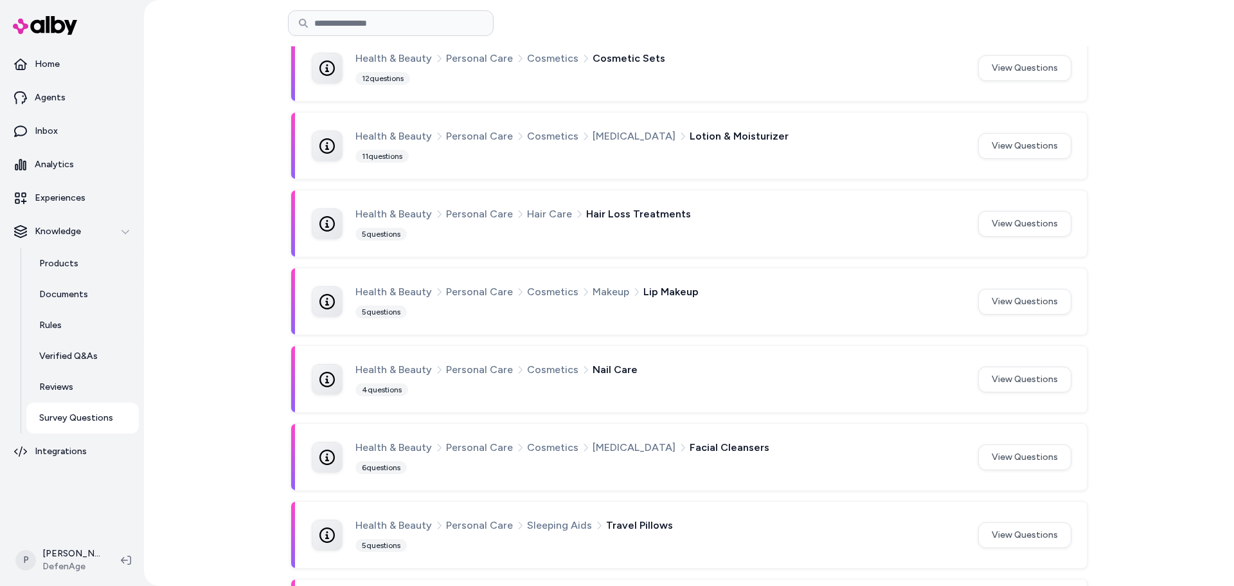
scroll to position [514, 0]
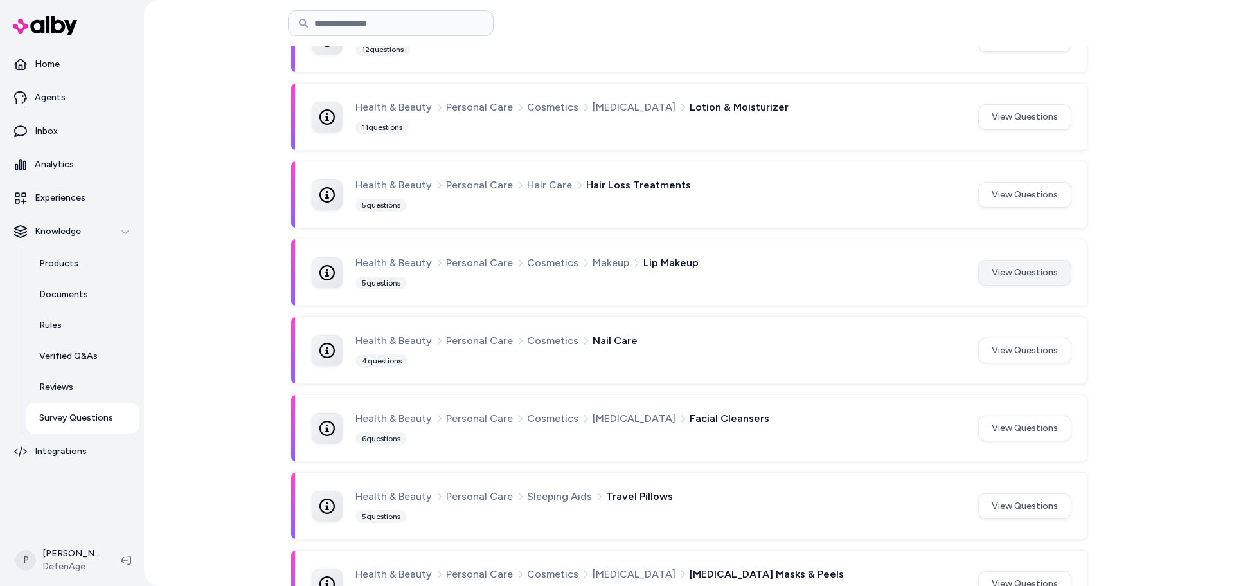
click at [998, 267] on button "View Questions" at bounding box center [1025, 273] width 93 height 26
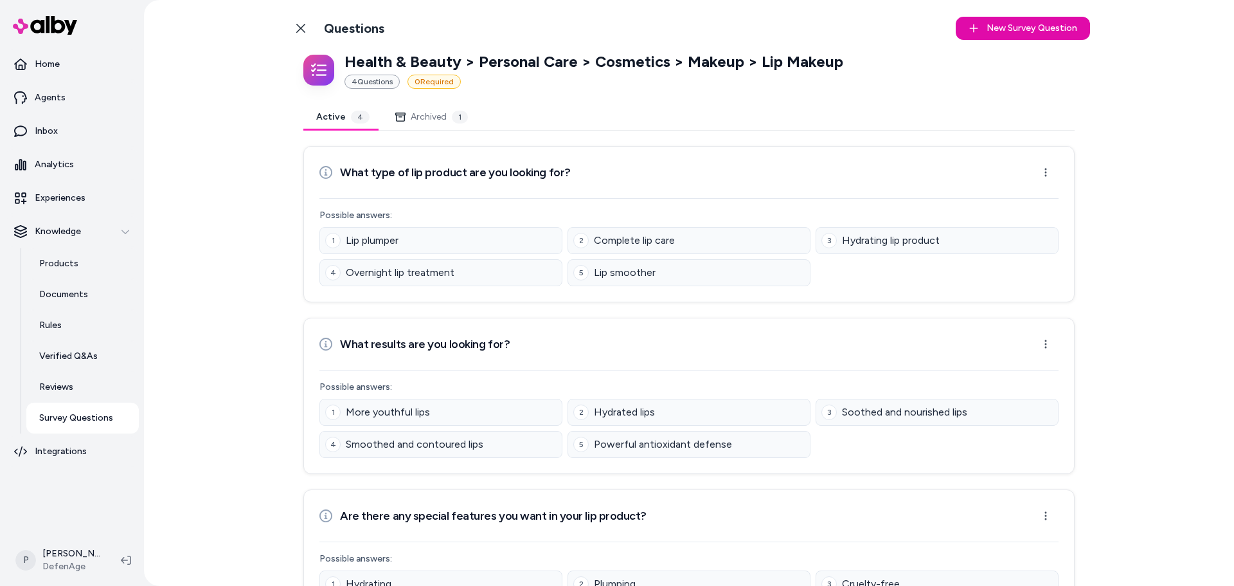
click at [446, 125] on button "Archived 1" at bounding box center [432, 117] width 98 height 26
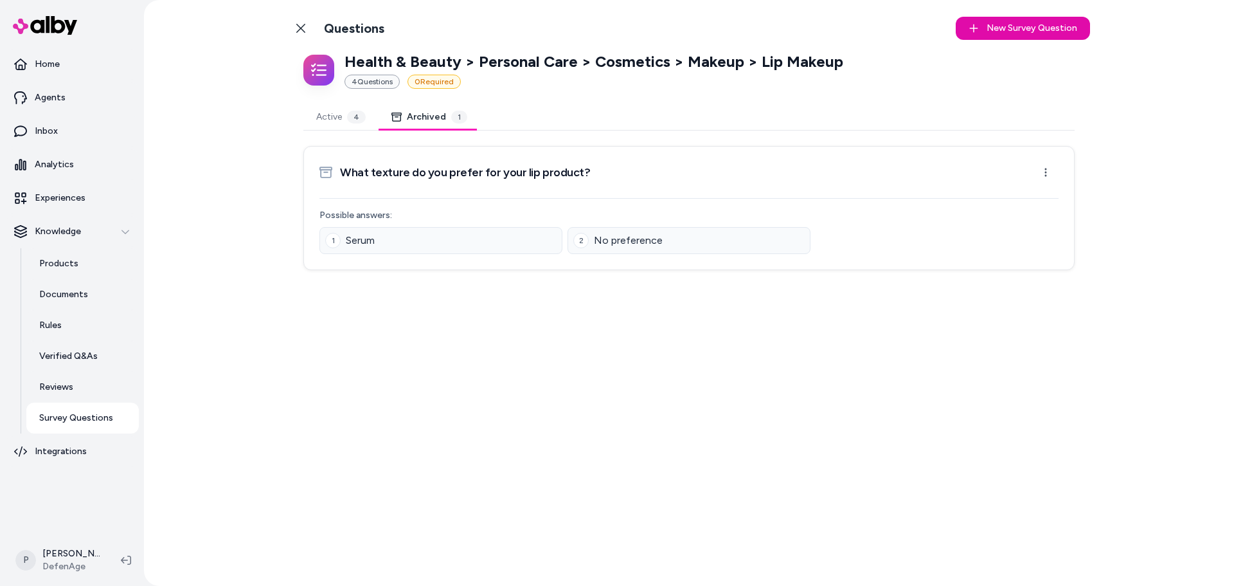
click at [326, 110] on button "Active 4" at bounding box center [340, 117] width 75 height 26
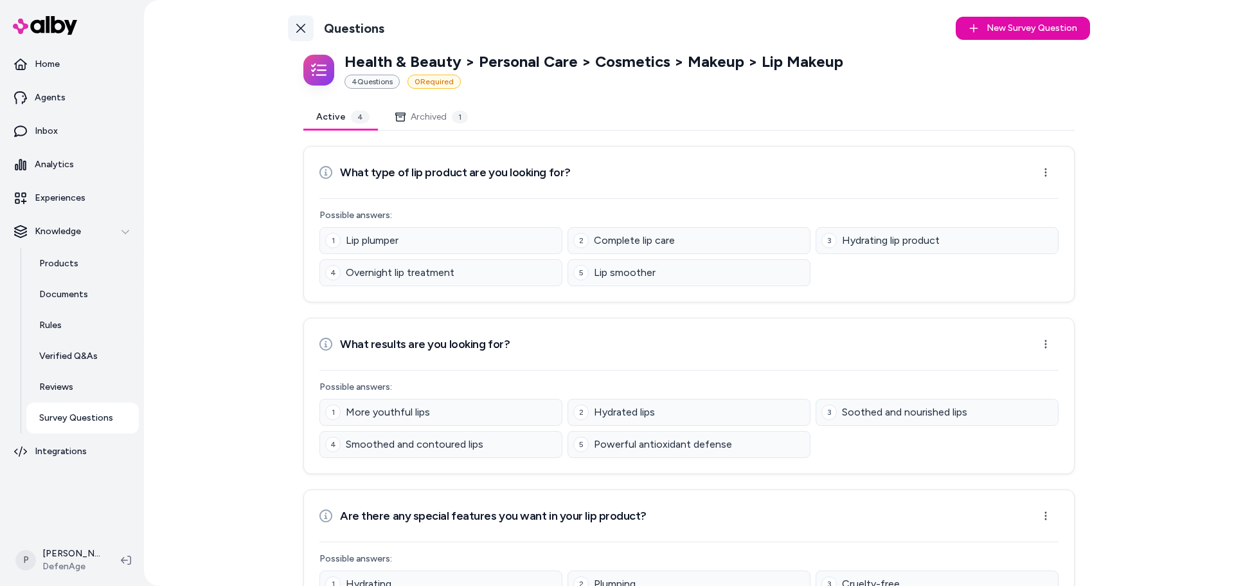
click at [298, 33] on icon at bounding box center [301, 28] width 10 height 10
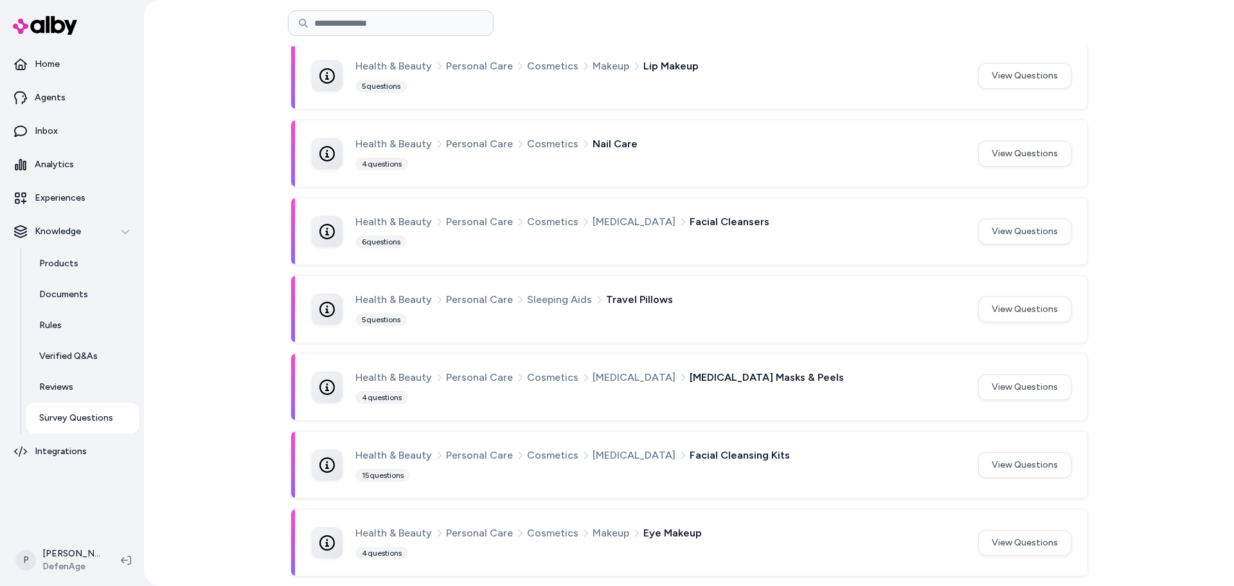
scroll to position [712, 0]
click at [1007, 160] on button "View Questions" at bounding box center [1025, 153] width 93 height 26
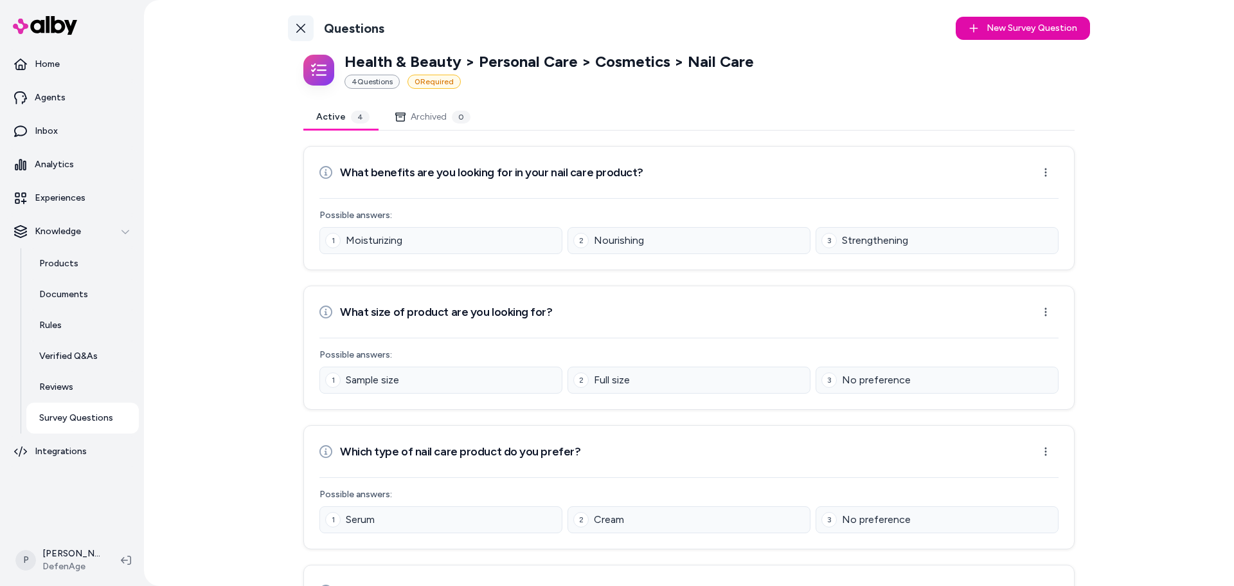
click at [296, 27] on icon at bounding box center [301, 28] width 10 height 10
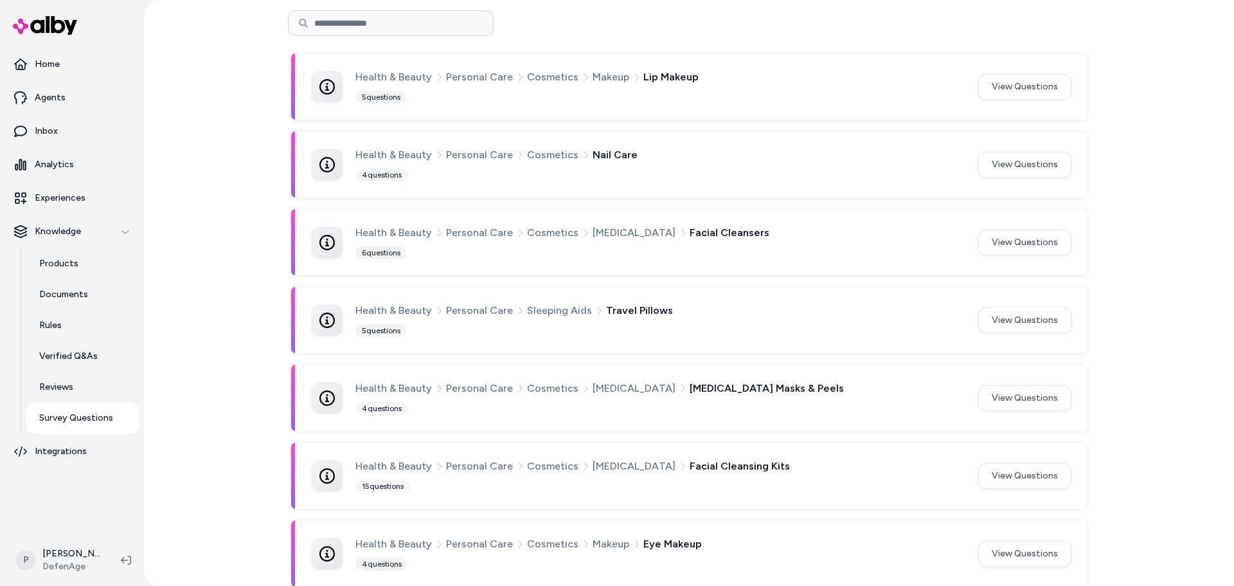
scroll to position [712, 0]
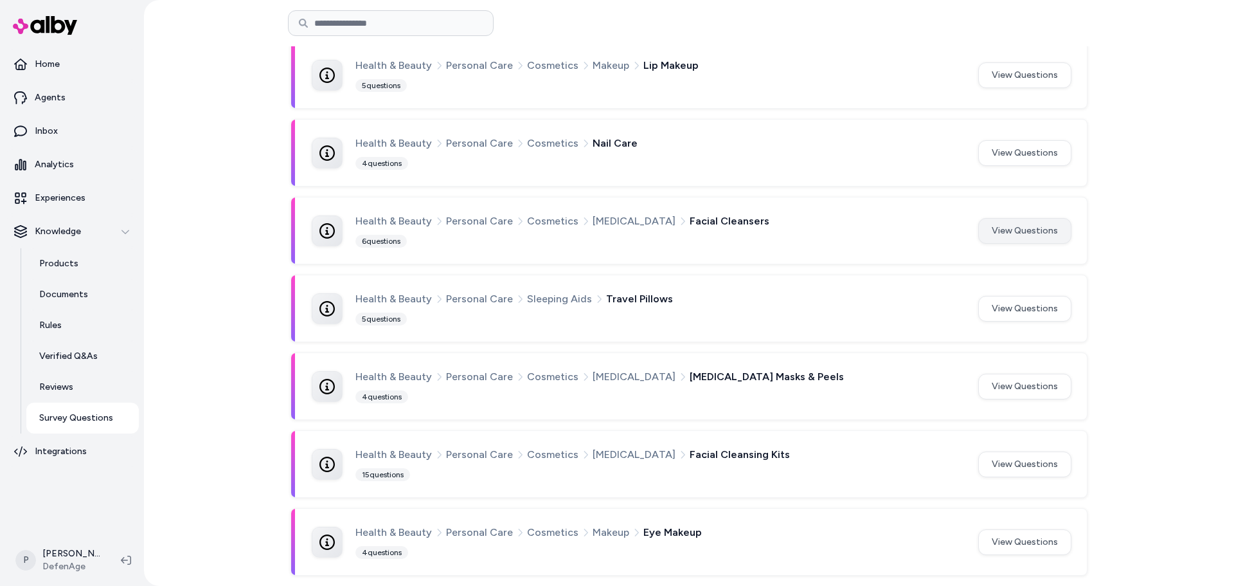
click at [1013, 236] on button "View Questions" at bounding box center [1025, 231] width 93 height 26
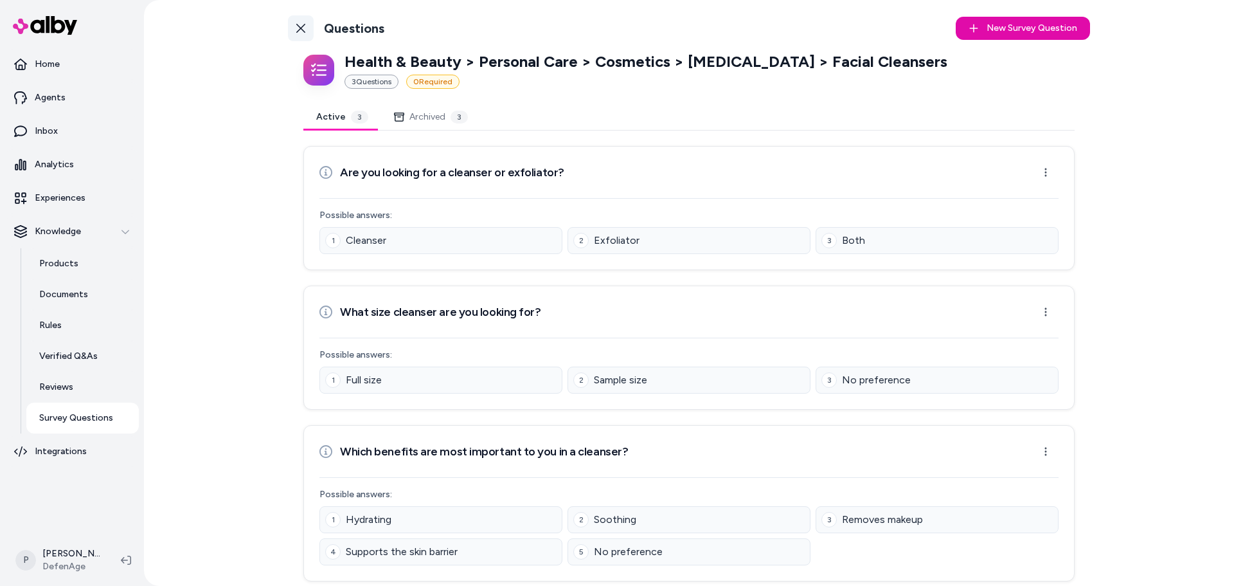
click at [296, 35] on link "Back to Categories" at bounding box center [301, 28] width 26 height 26
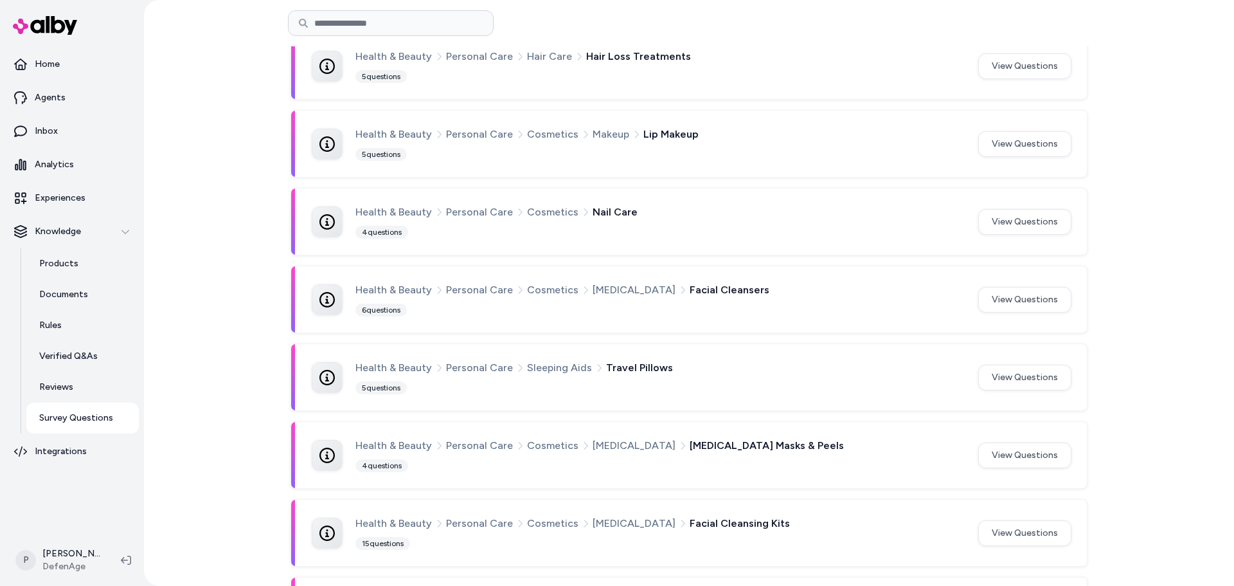
scroll to position [712, 0]
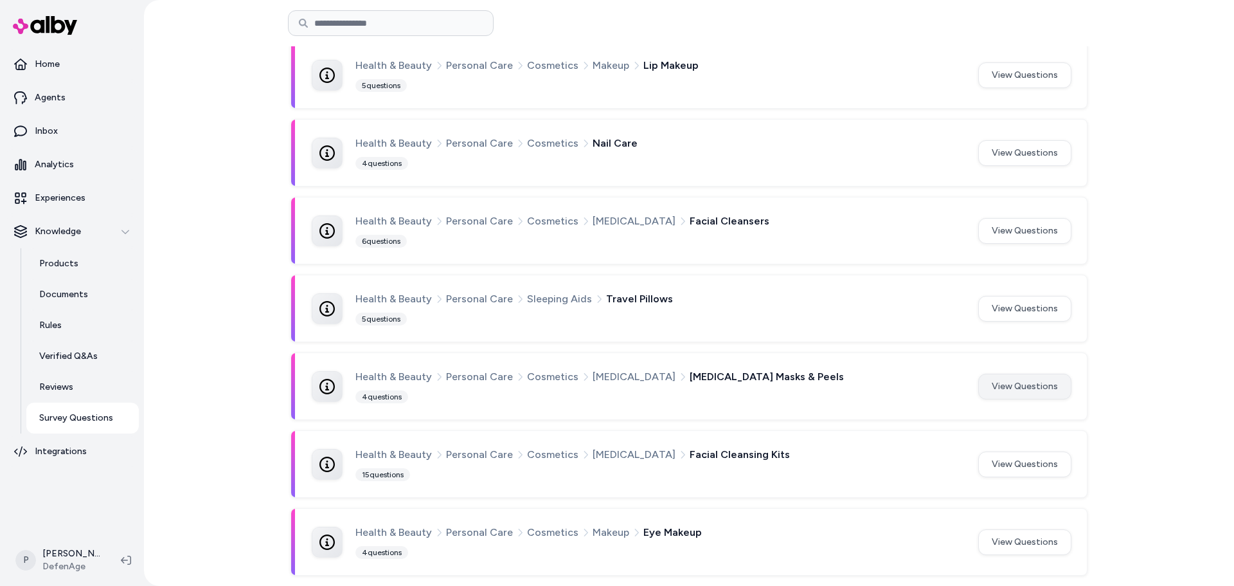
click at [1020, 390] on button "View Questions" at bounding box center [1025, 387] width 93 height 26
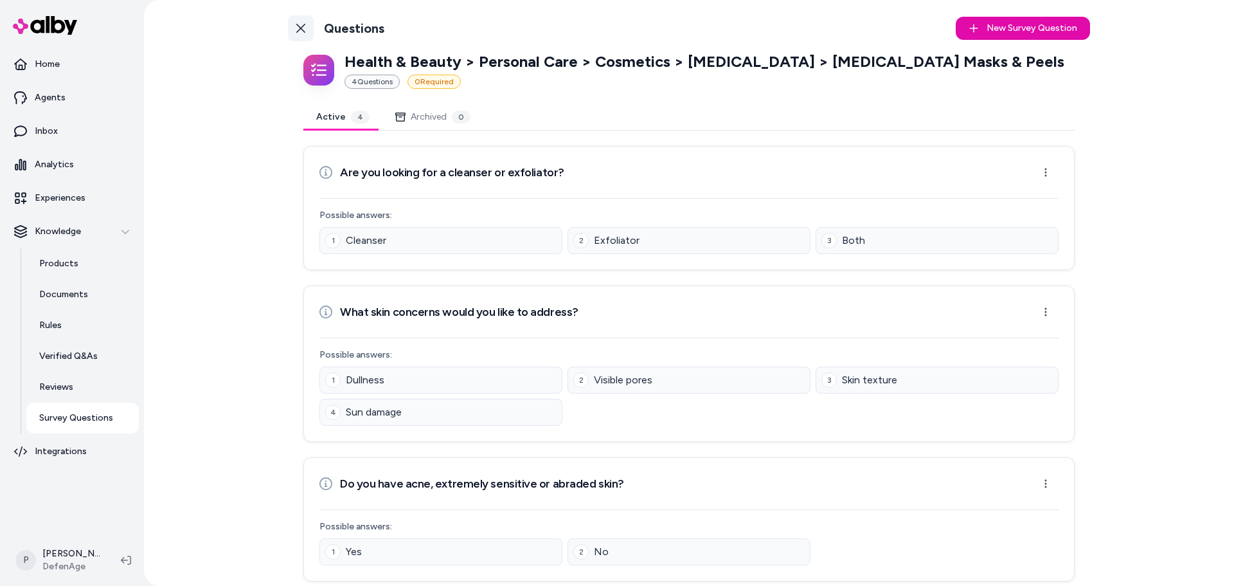
click at [299, 30] on icon at bounding box center [300, 28] width 9 height 9
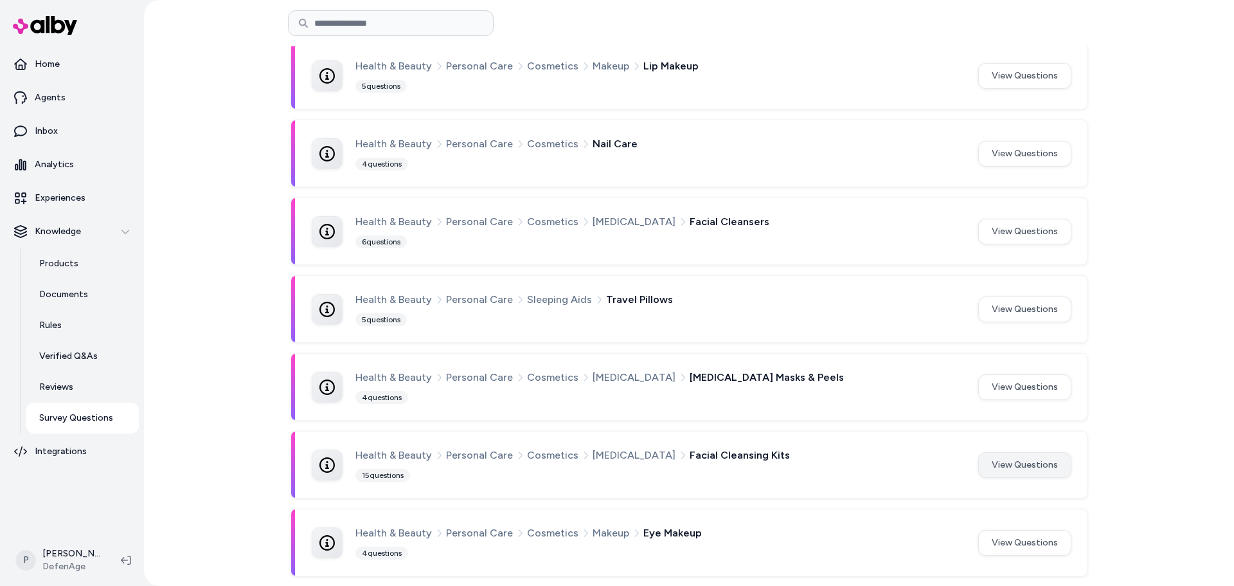
scroll to position [712, 0]
click at [1044, 476] on button "View Questions" at bounding box center [1025, 464] width 93 height 26
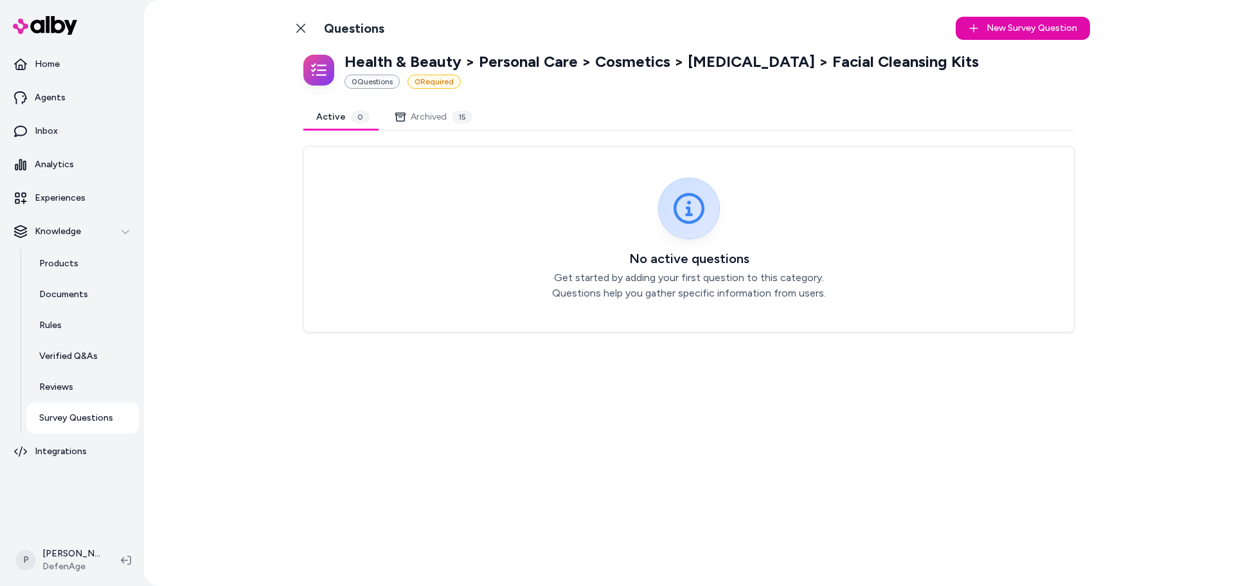
click at [317, 39] on div "Back to Categories Questions" at bounding box center [336, 28] width 96 height 26
click at [305, 31] on icon at bounding box center [301, 28] width 10 height 10
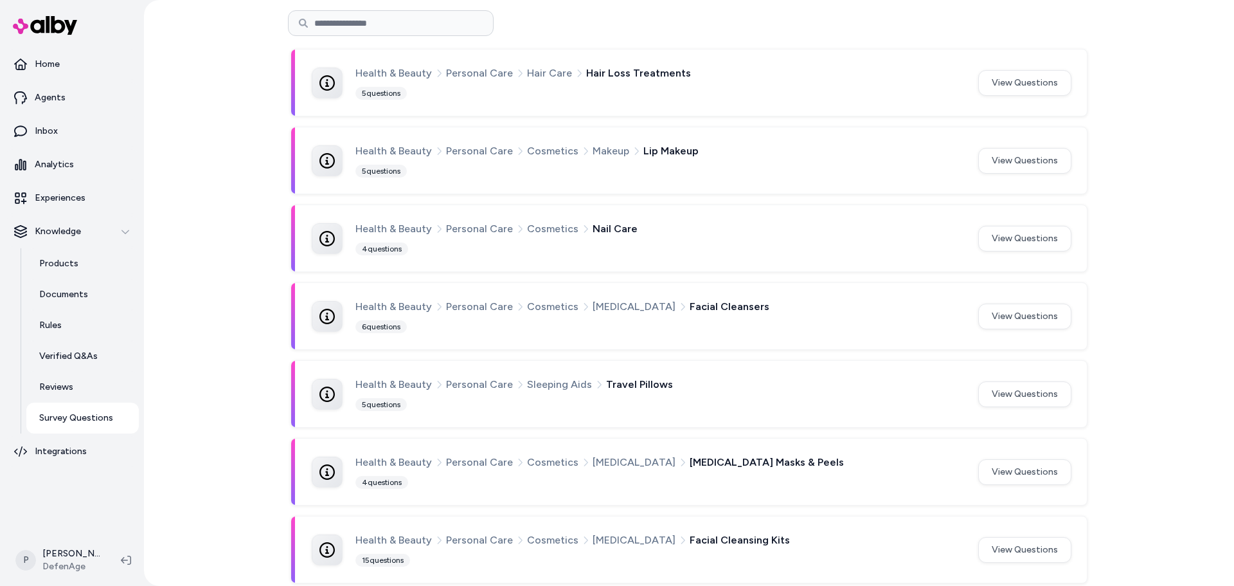
scroll to position [712, 0]
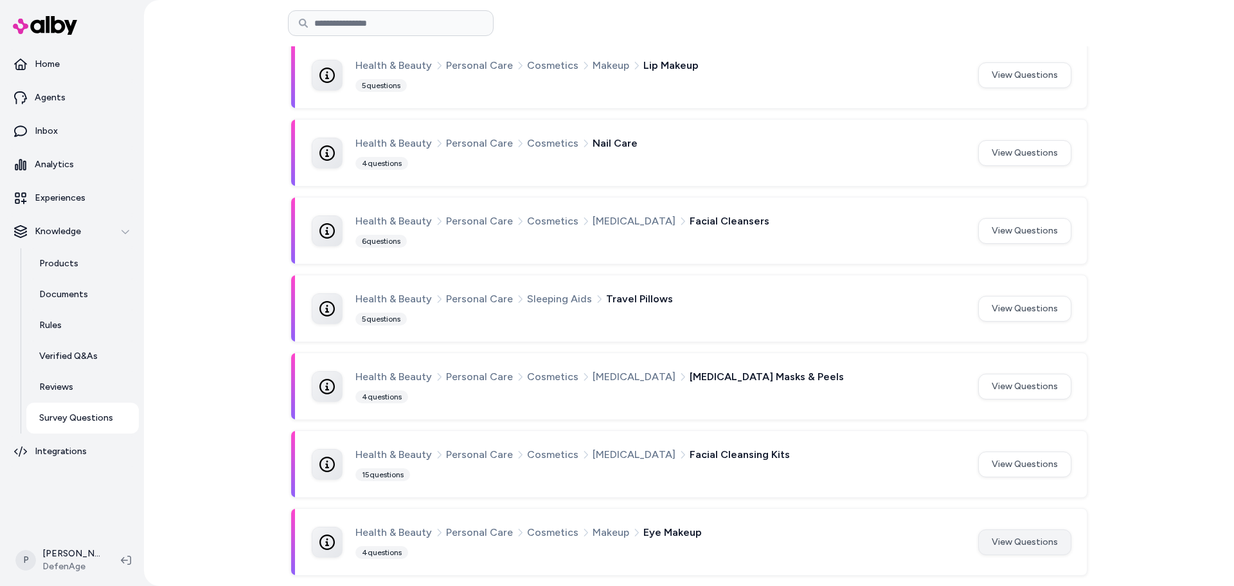
click at [1031, 545] on button "View Questions" at bounding box center [1025, 542] width 93 height 26
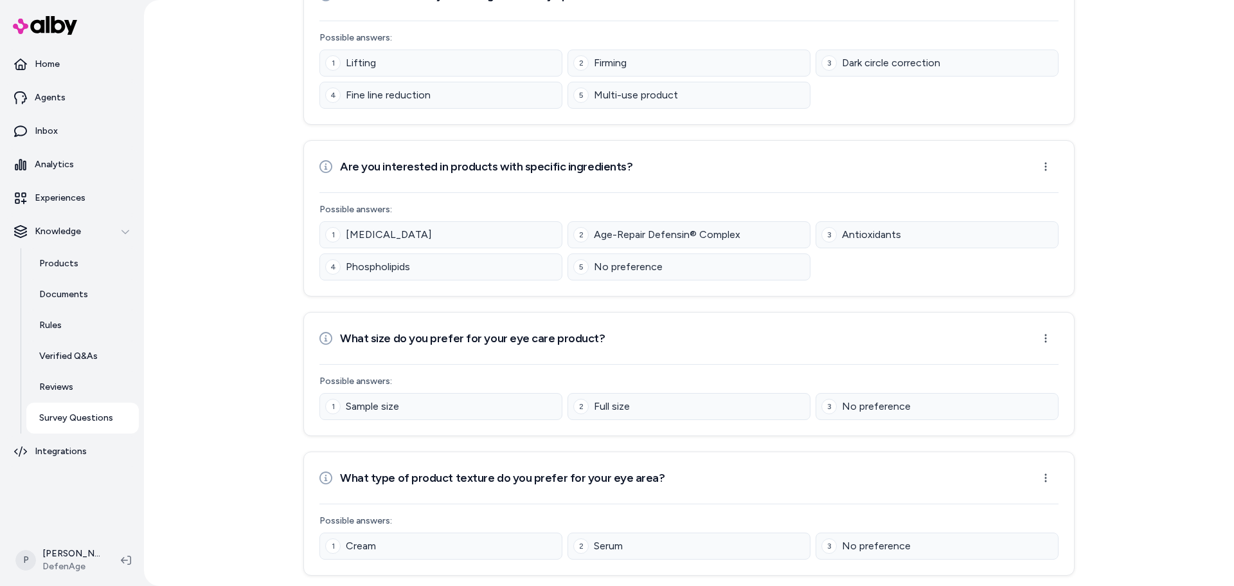
scroll to position [120, 0]
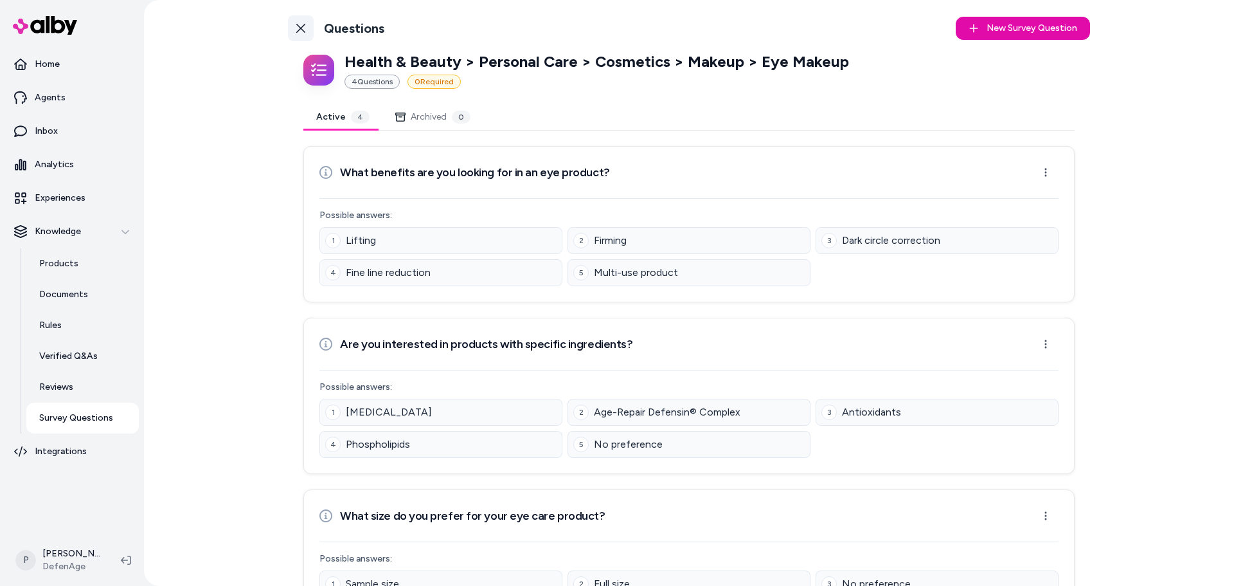
click at [300, 30] on icon at bounding box center [300, 28] width 9 height 9
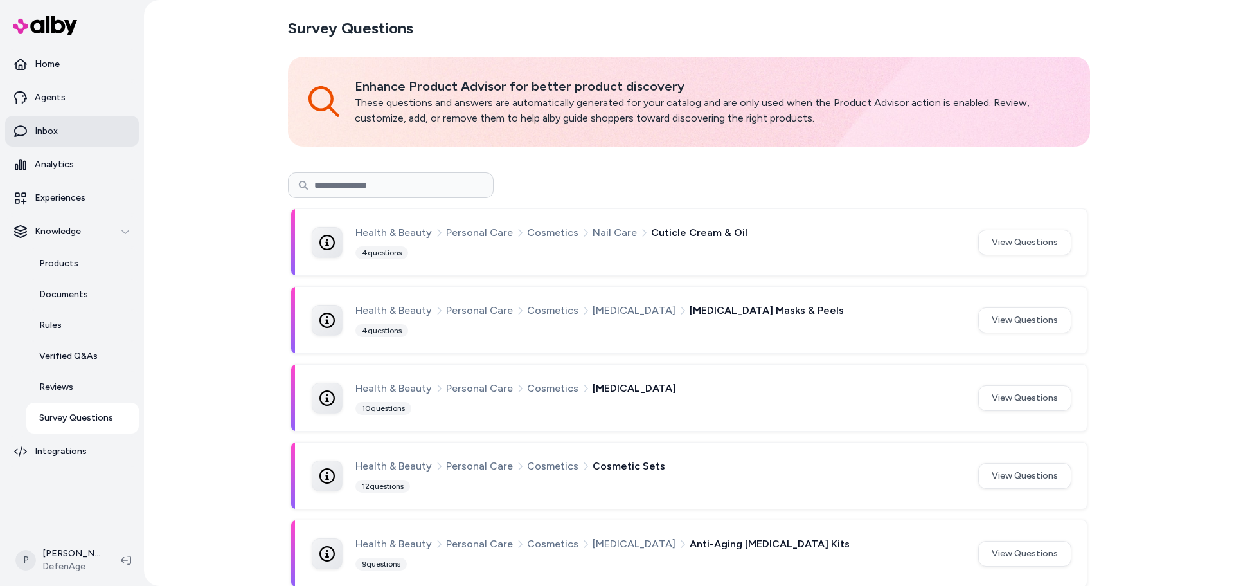
click at [86, 136] on link "Inbox" at bounding box center [72, 131] width 134 height 31
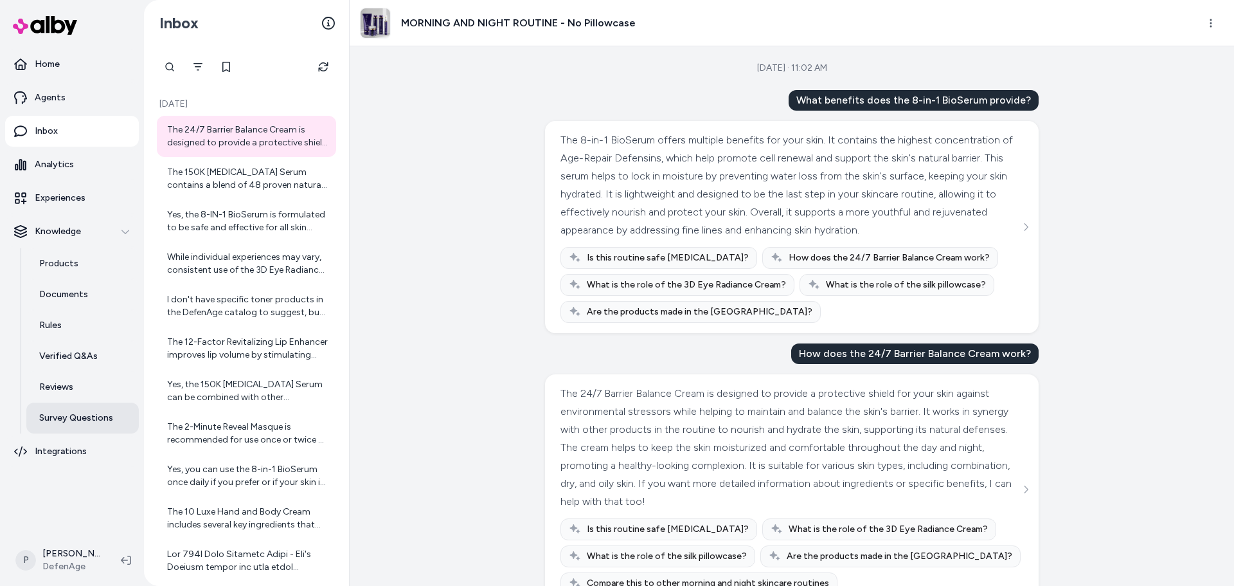
click at [79, 415] on p "Survey Questions" at bounding box center [76, 417] width 74 height 13
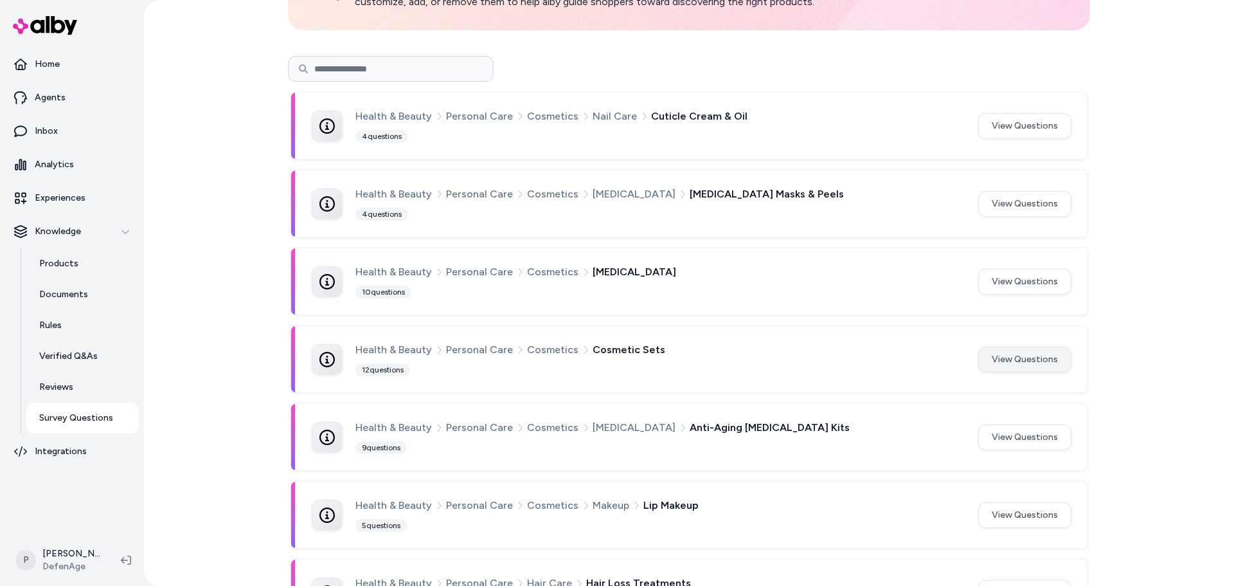
scroll to position [129, 0]
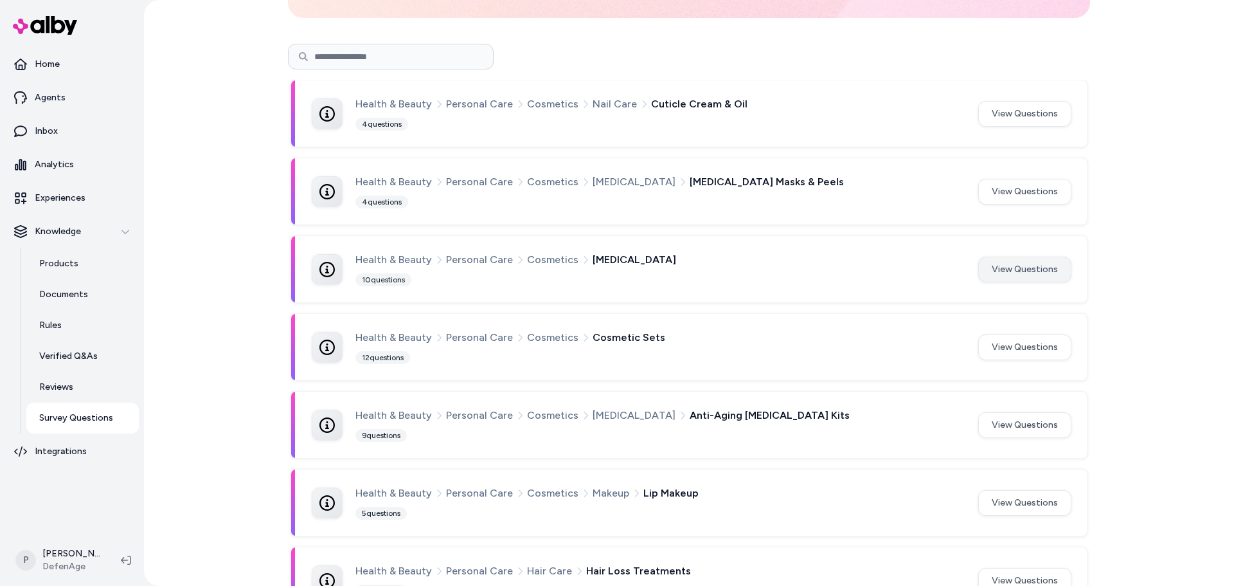
click at [1018, 278] on button "View Questions" at bounding box center [1025, 270] width 93 height 26
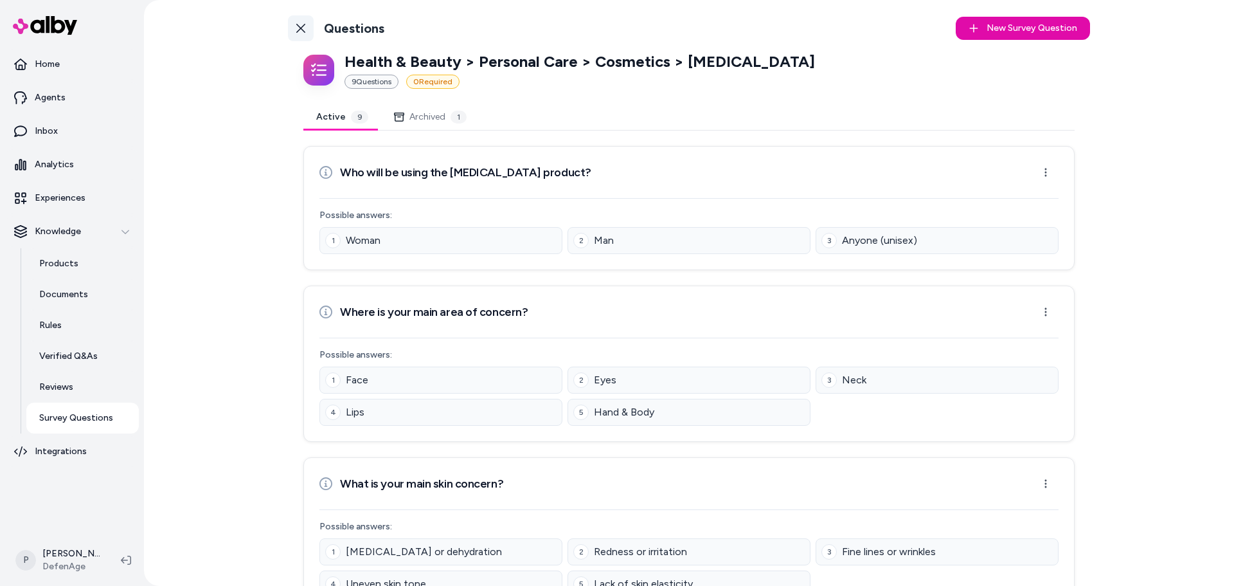
click at [302, 30] on icon at bounding box center [301, 28] width 10 height 10
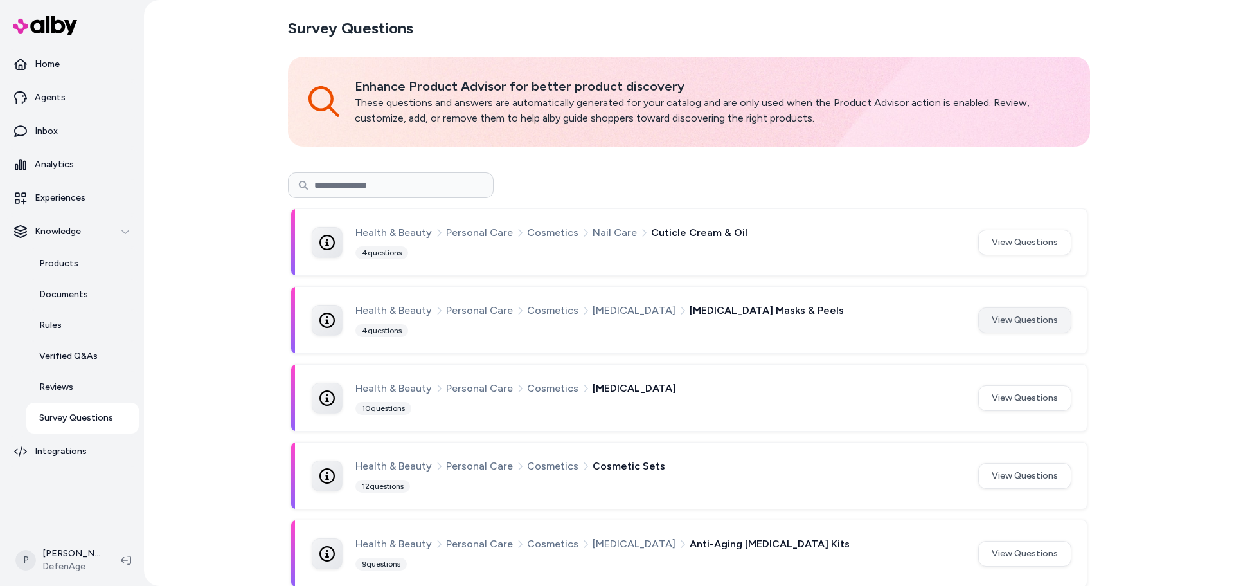
click at [1013, 314] on button "View Questions" at bounding box center [1025, 320] width 93 height 26
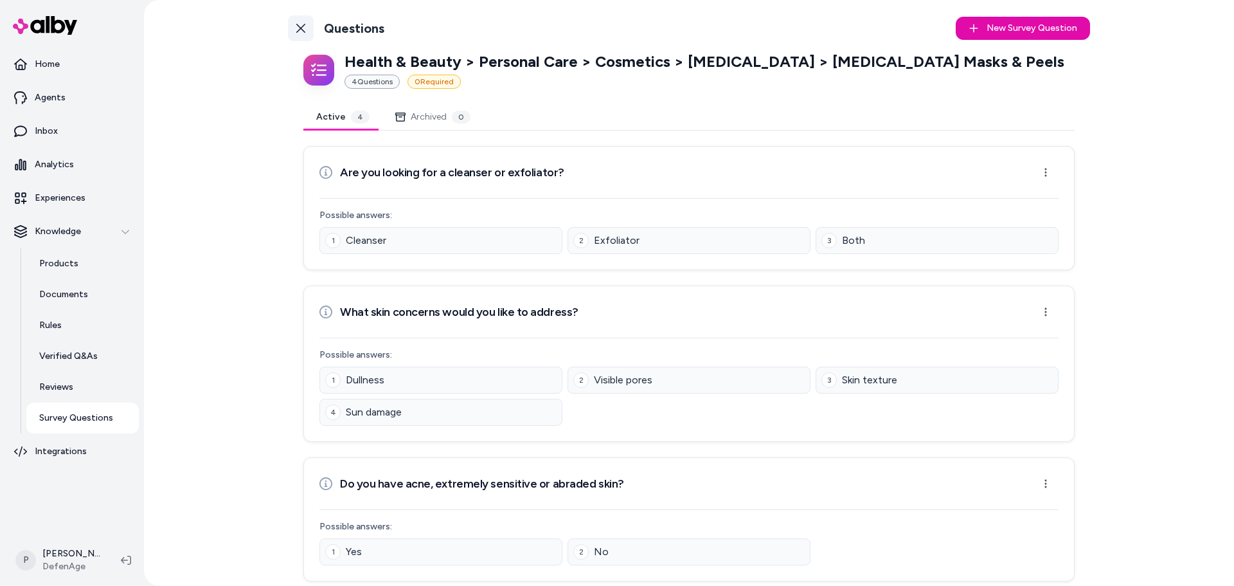
click at [289, 28] on link "Back to Categories" at bounding box center [301, 28] width 26 height 26
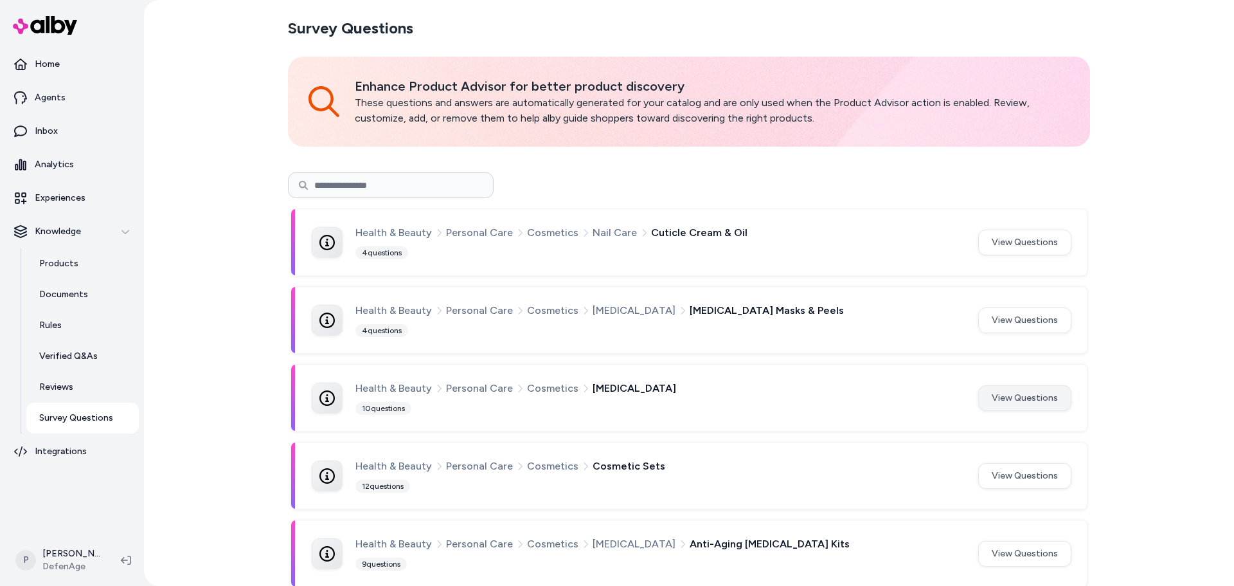
click at [1021, 392] on button "View Questions" at bounding box center [1025, 398] width 93 height 26
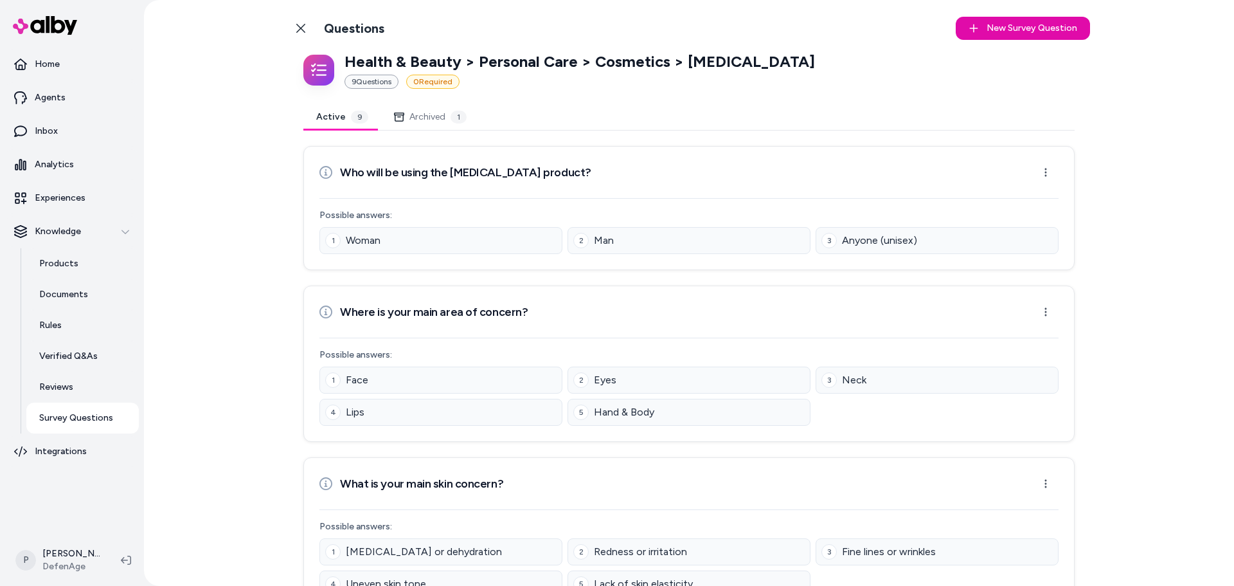
click at [295, 33] on link "Back to Categories" at bounding box center [301, 28] width 26 height 26
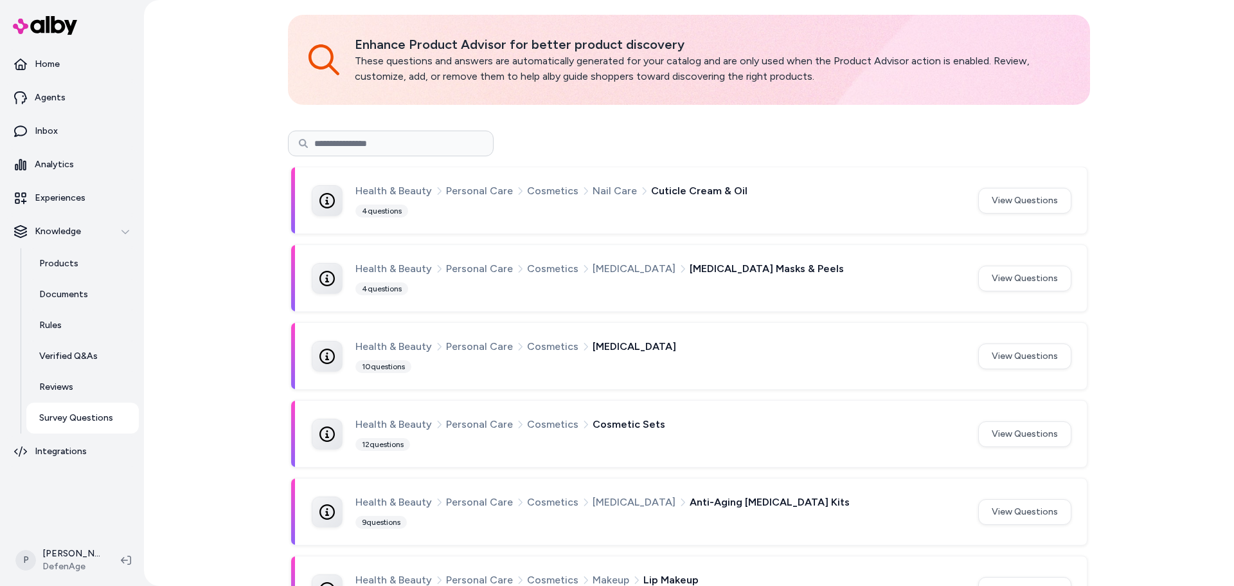
scroll to position [64, 0]
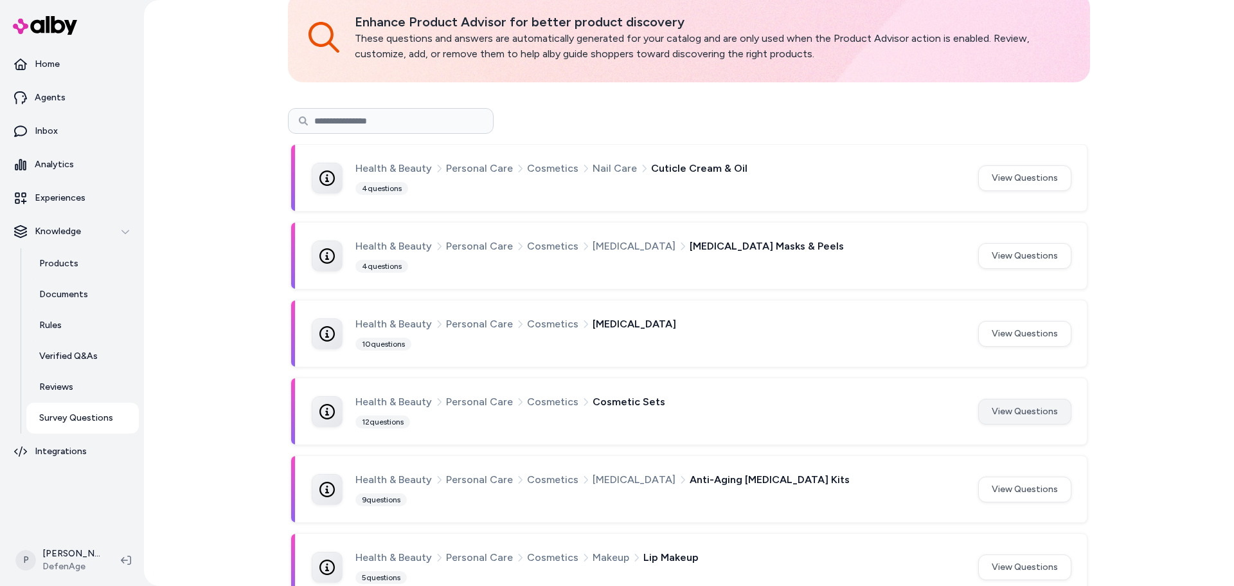
click at [1027, 417] on button "View Questions" at bounding box center [1025, 412] width 93 height 26
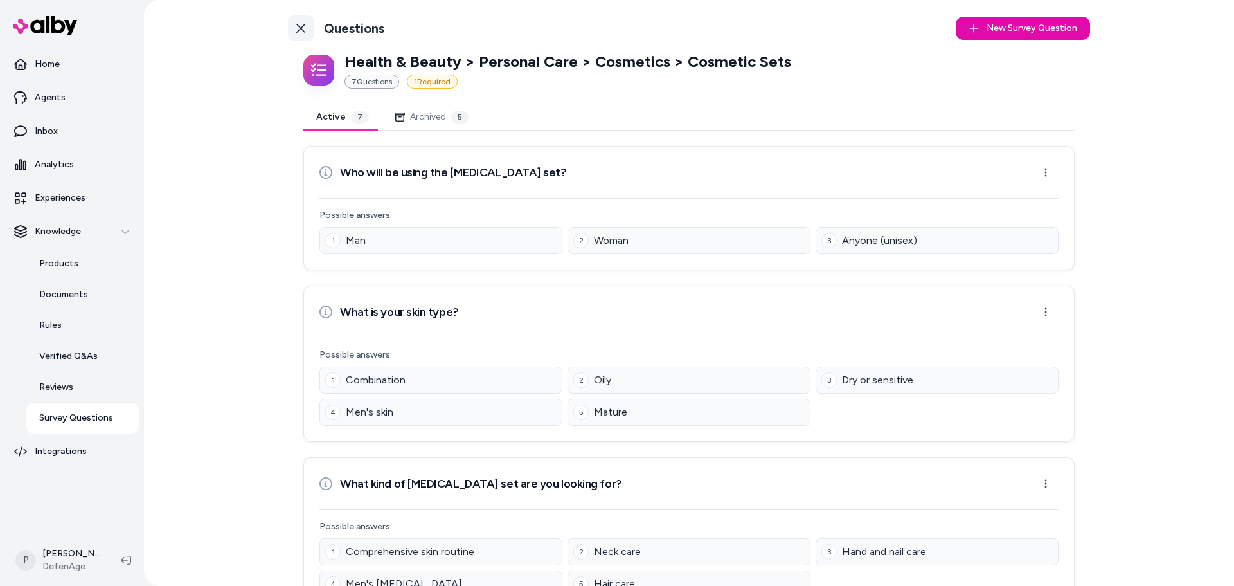
click at [291, 27] on link "Back to Categories" at bounding box center [301, 28] width 26 height 26
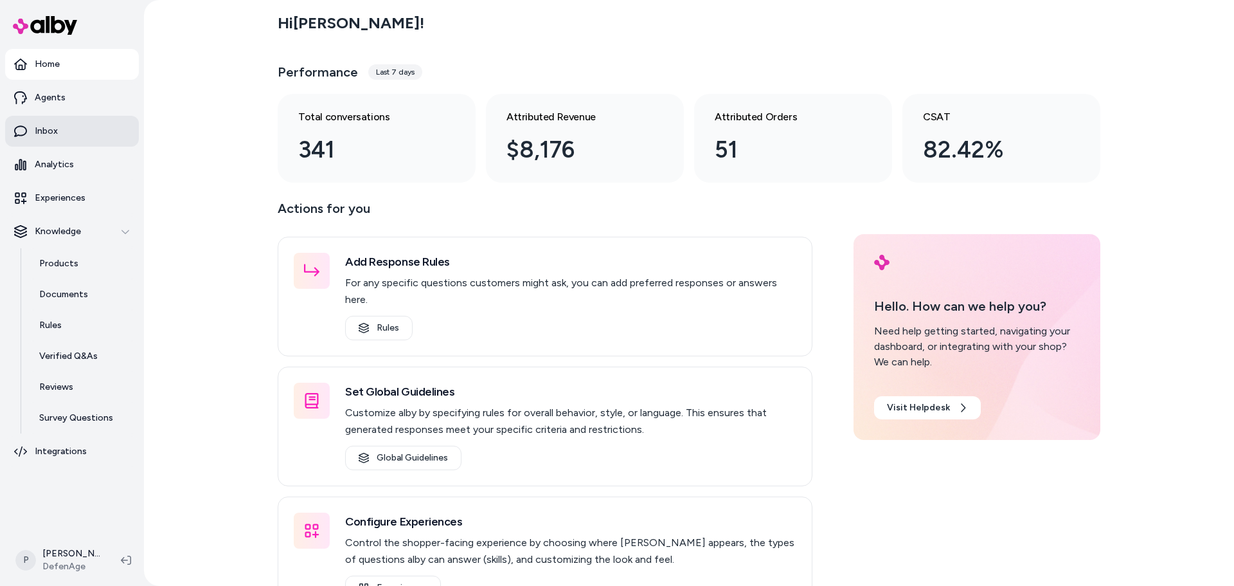
click at [29, 138] on link "Inbox" at bounding box center [72, 131] width 134 height 31
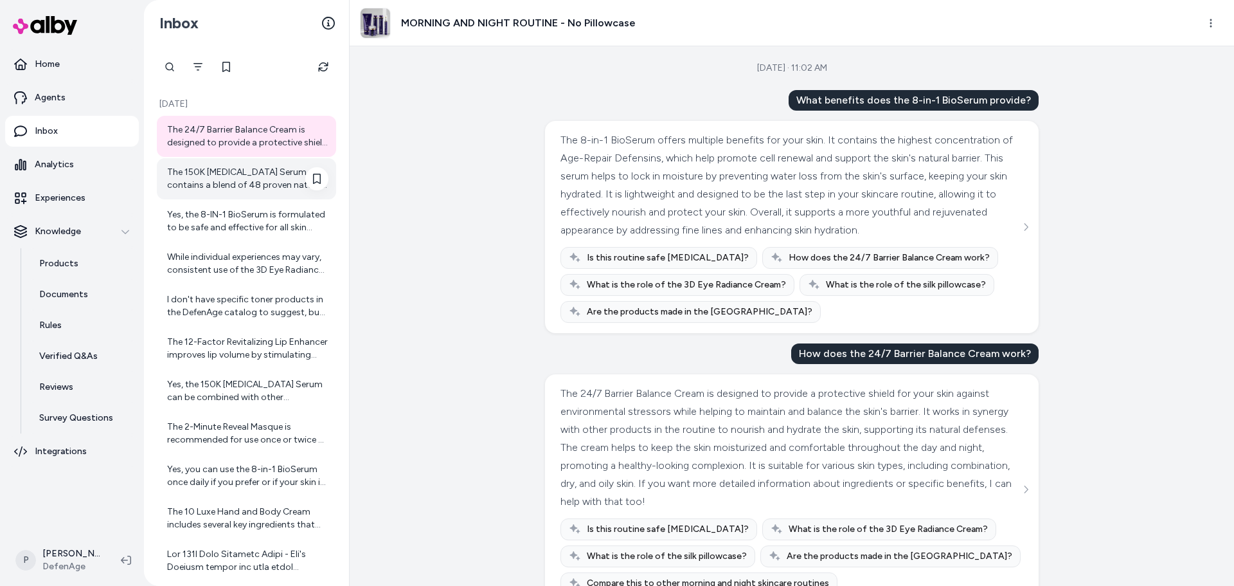
click at [201, 168] on div "The 150K [MEDICAL_DATA] Serum contains a blend of 48 proven natural ingredients…" at bounding box center [247, 179] width 161 height 26
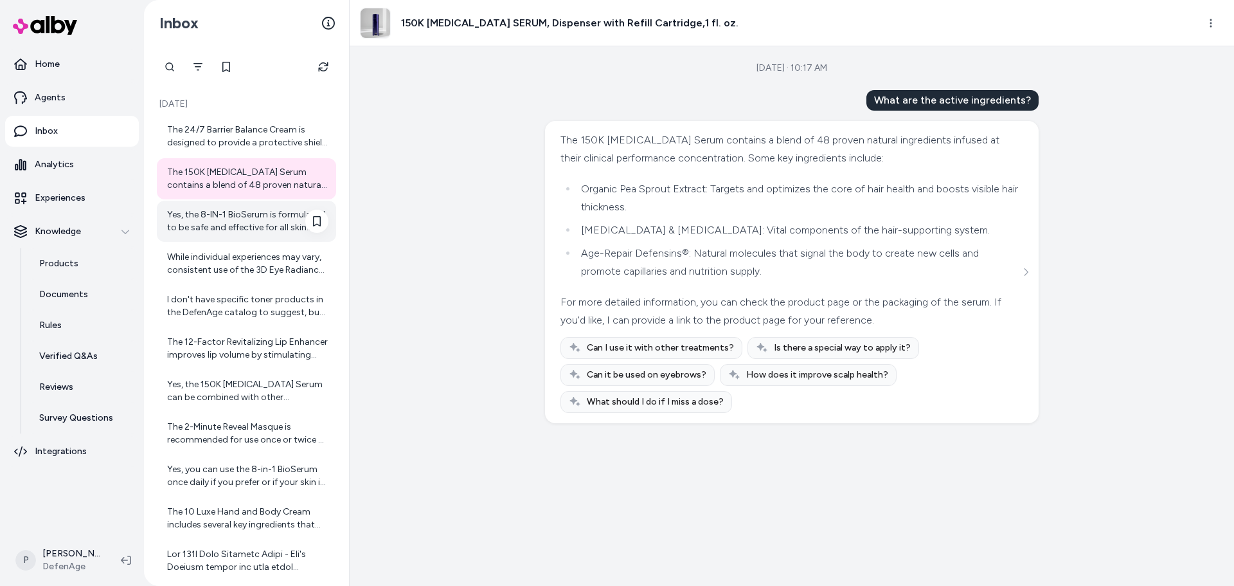
click at [248, 241] on div "Yes, the 8-IN-1 BioSerum is formulated to be safe and effective for all skin ty…" at bounding box center [246, 221] width 179 height 41
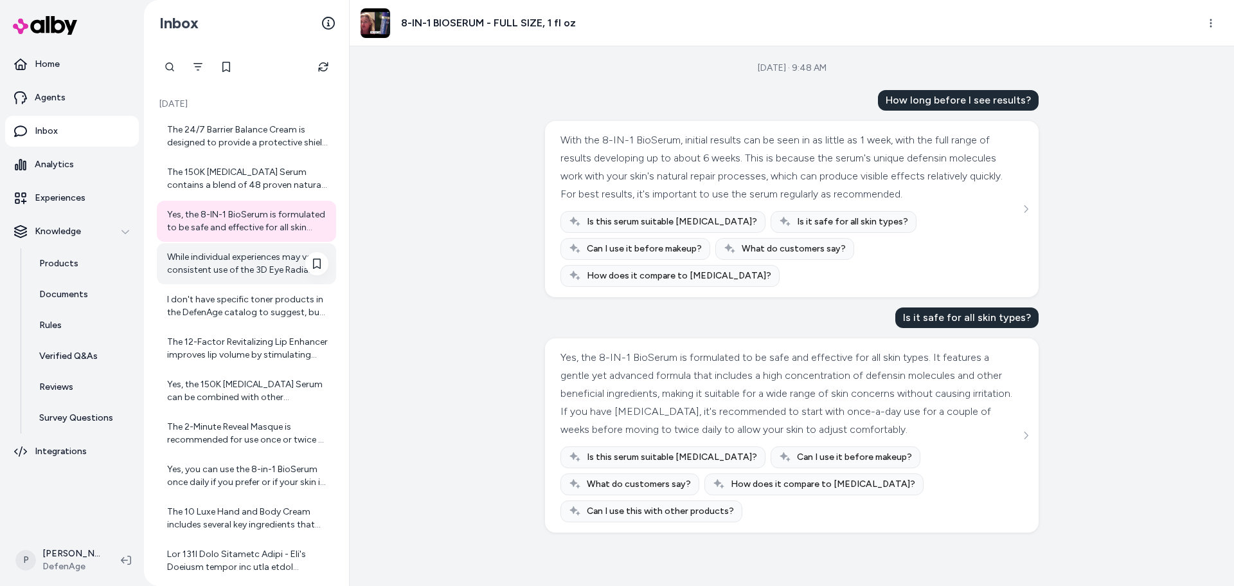
click at [197, 273] on div "While individual experiences may vary, consistent use of the 3D Eye Radiance Cr…" at bounding box center [247, 264] width 161 height 26
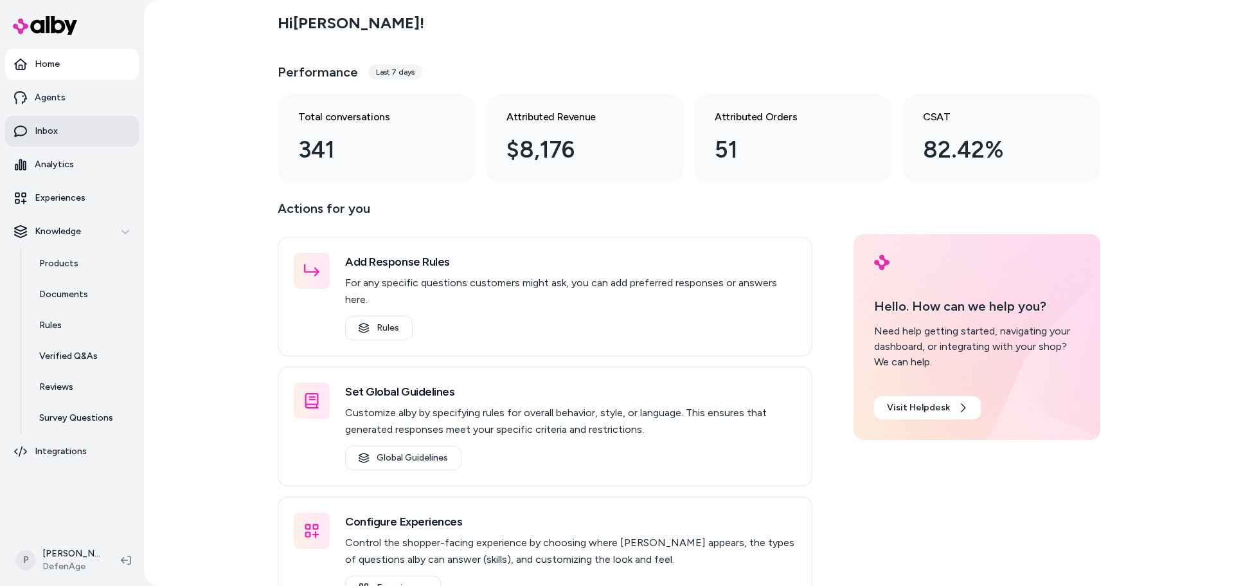
click at [36, 127] on p "Inbox" at bounding box center [46, 131] width 23 height 13
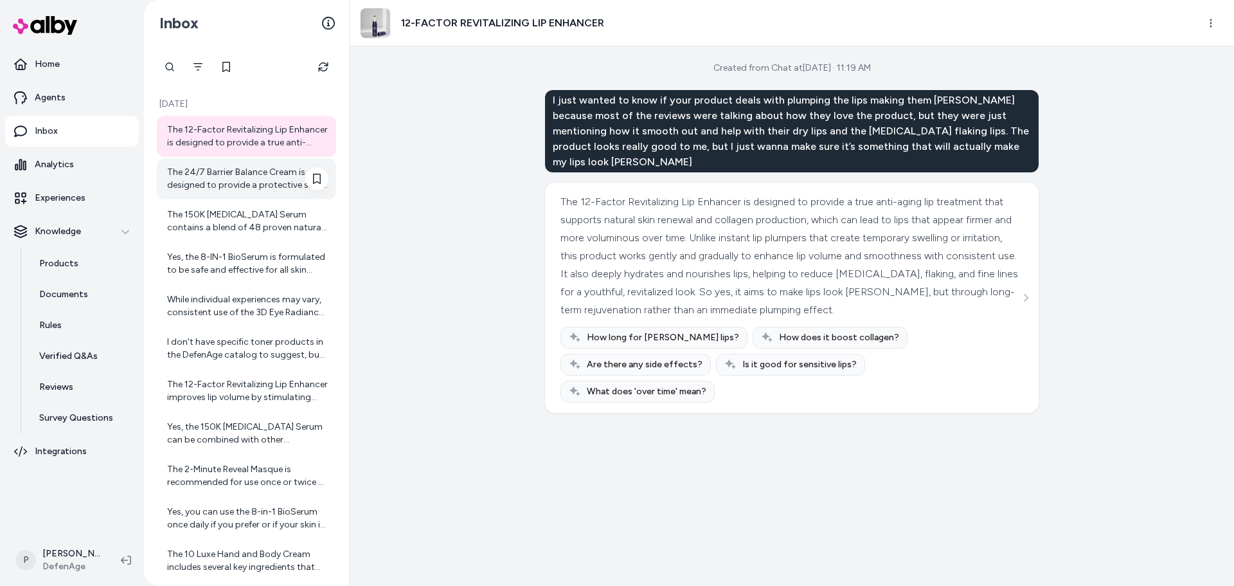
click at [240, 181] on div "The 24/7 Barrier Balance Cream is designed to provide a protective shield for y…" at bounding box center [247, 179] width 161 height 26
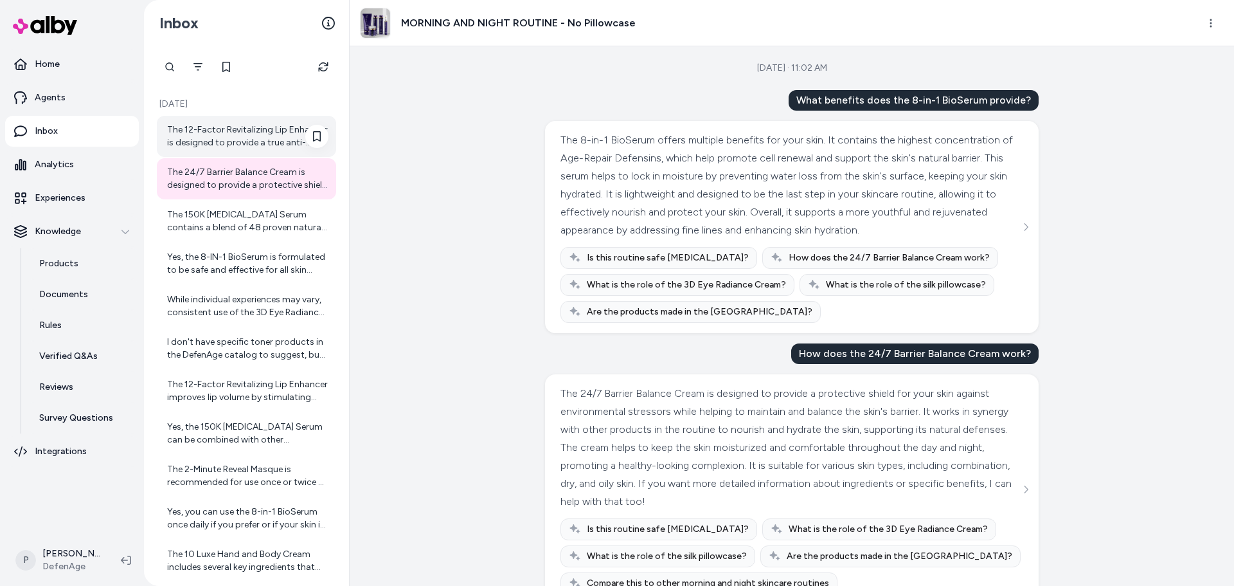
click at [239, 142] on div "The 12-Factor Revitalizing Lip Enhancer is designed to provide a true anti-agin…" at bounding box center [247, 136] width 161 height 26
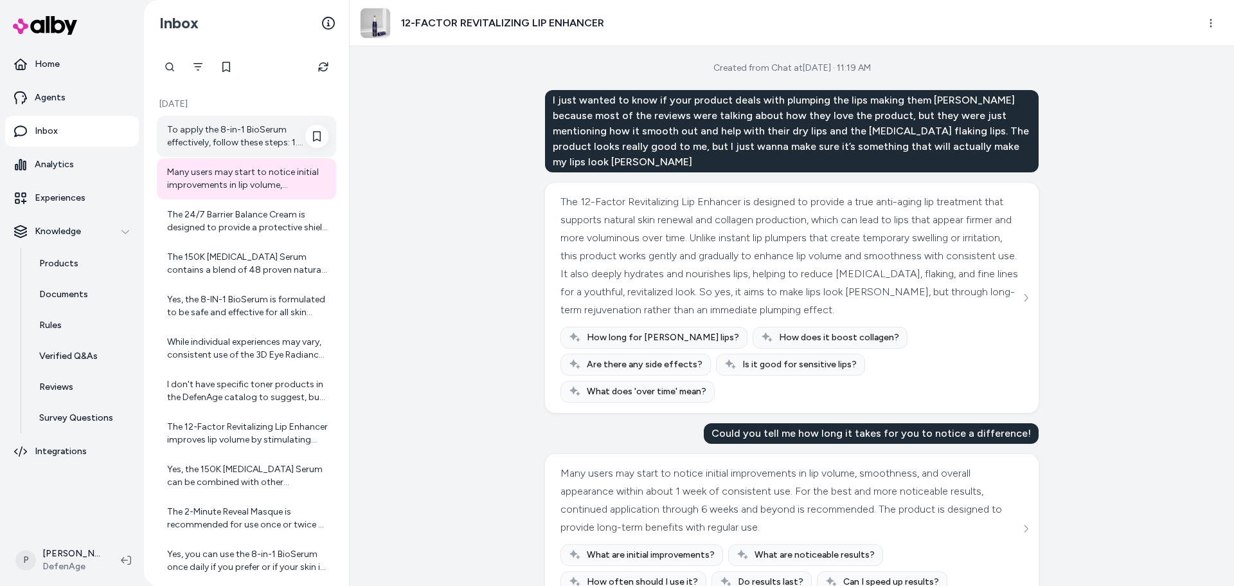
click at [273, 149] on div "To apply the 8-in-1 BioSerum effectively, follow these steps: 1. Cleanse Your F…" at bounding box center [247, 136] width 161 height 26
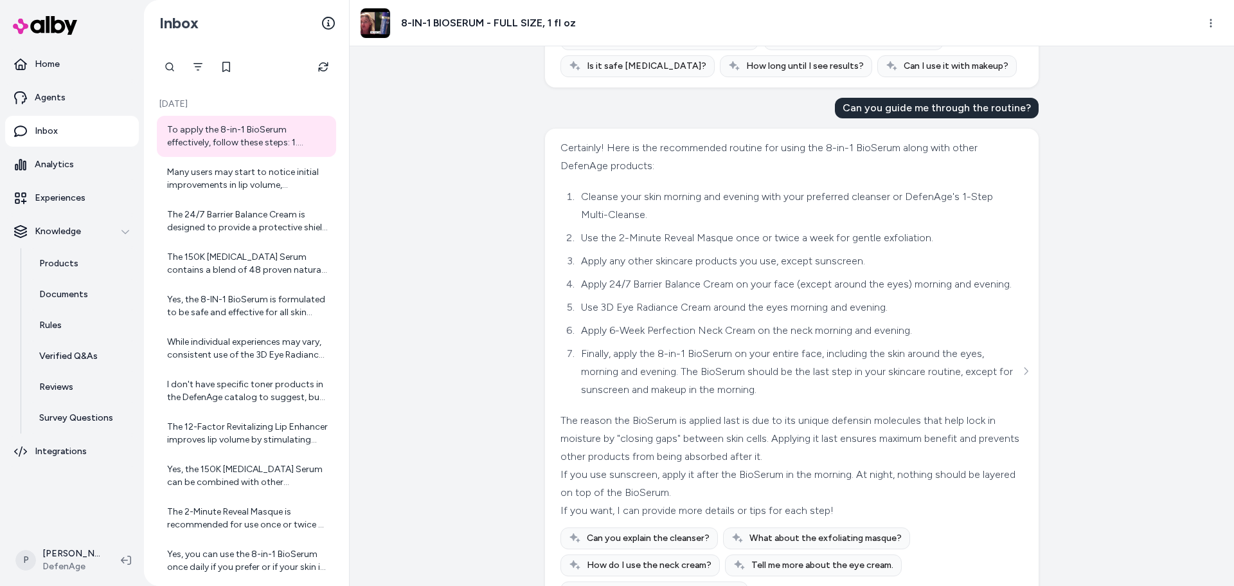
scroll to position [833, 0]
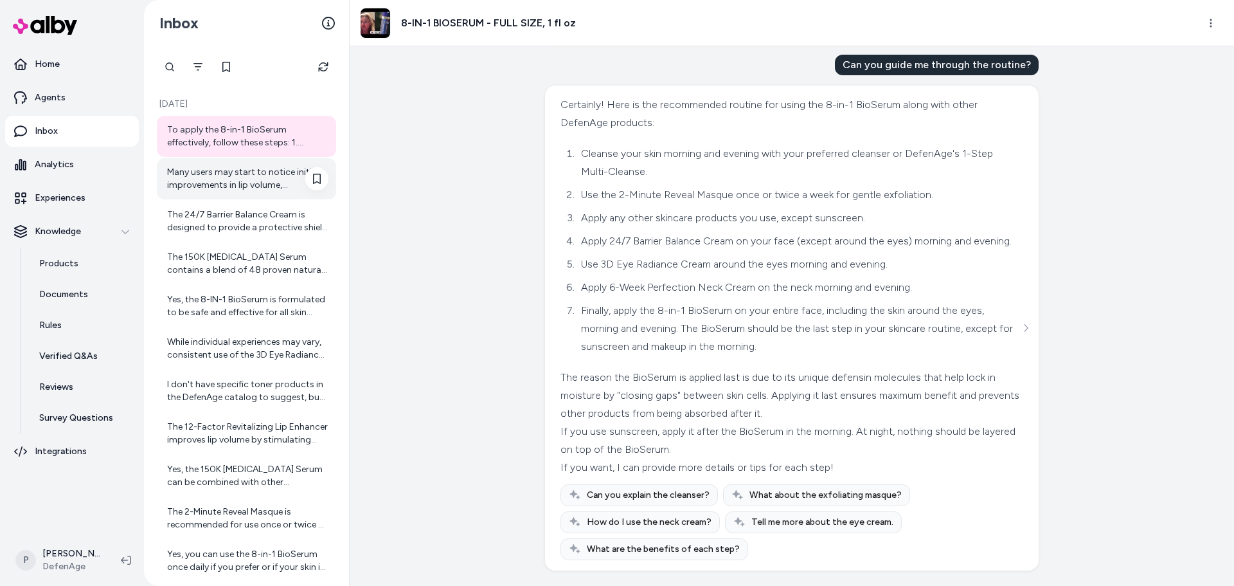
click at [235, 188] on div "Many users may start to notice initial improvements in lip volume, smoothness, …" at bounding box center [247, 179] width 161 height 26
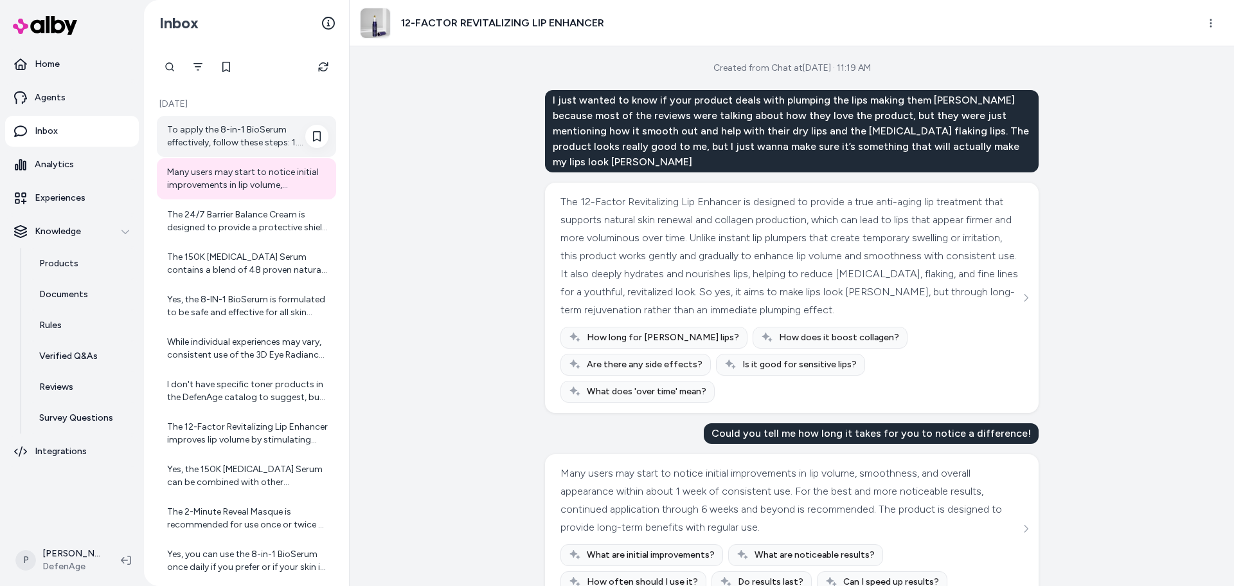
click at [226, 153] on div "To apply the 8-in-1 BioSerum effectively, follow these steps: 1. Cleanse Your F…" at bounding box center [246, 136] width 179 height 41
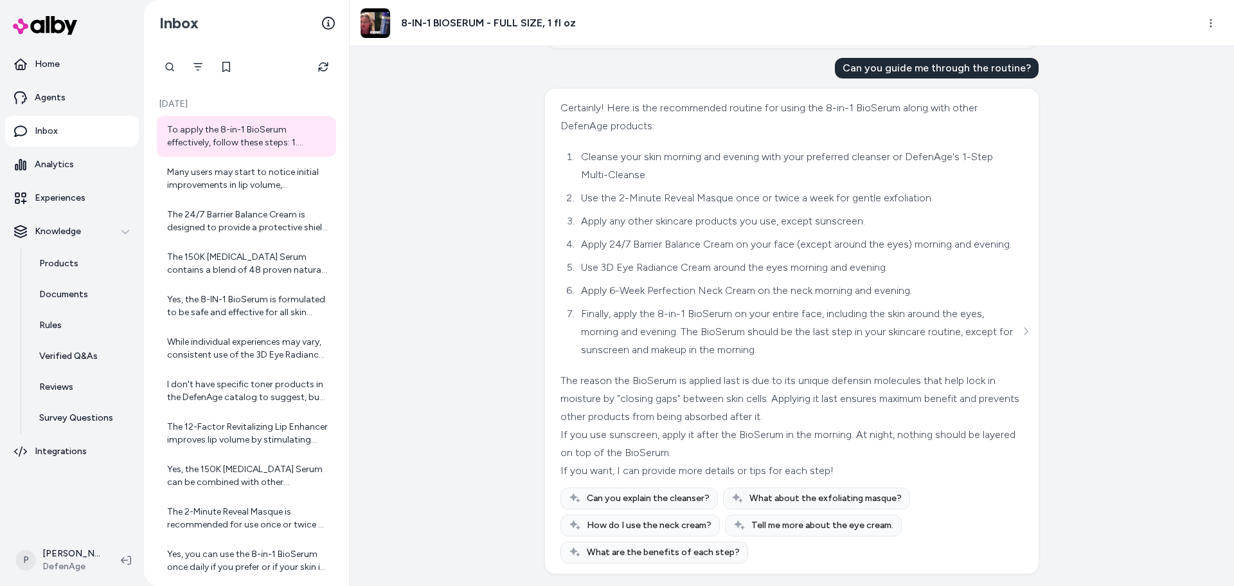
scroll to position [833, 0]
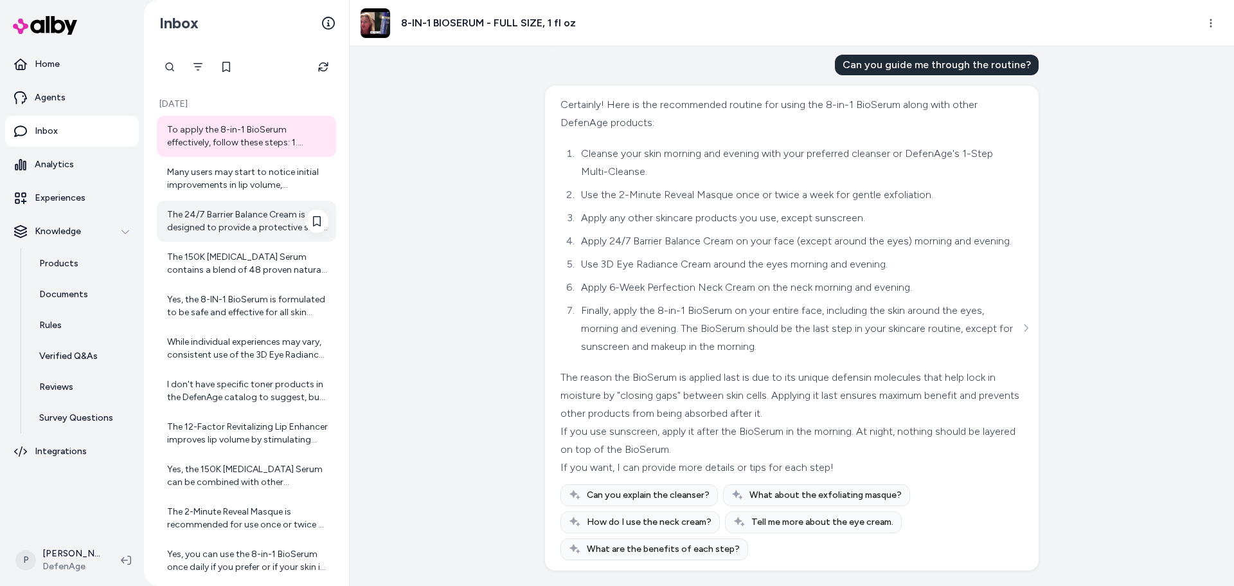
click at [211, 225] on div "The 24/7 Barrier Balance Cream is designed to provide a protective shield for y…" at bounding box center [247, 221] width 161 height 26
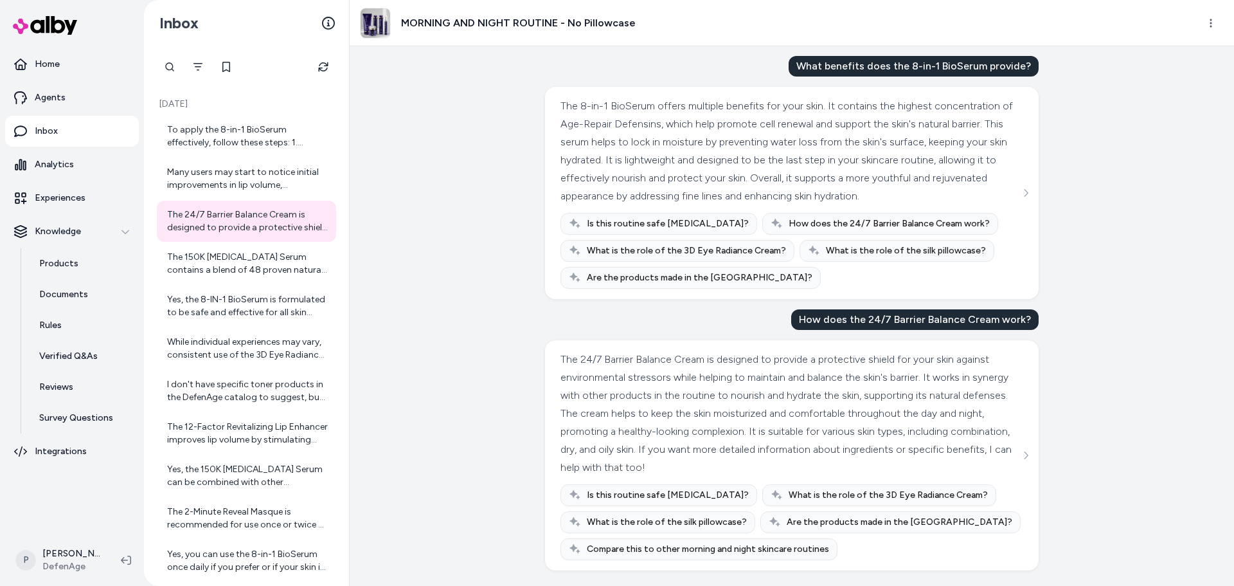
scroll to position [52, 0]
click at [229, 282] on div "The 150K [MEDICAL_DATA] Serum contains a blend of 48 proven natural ingredients…" at bounding box center [246, 263] width 179 height 41
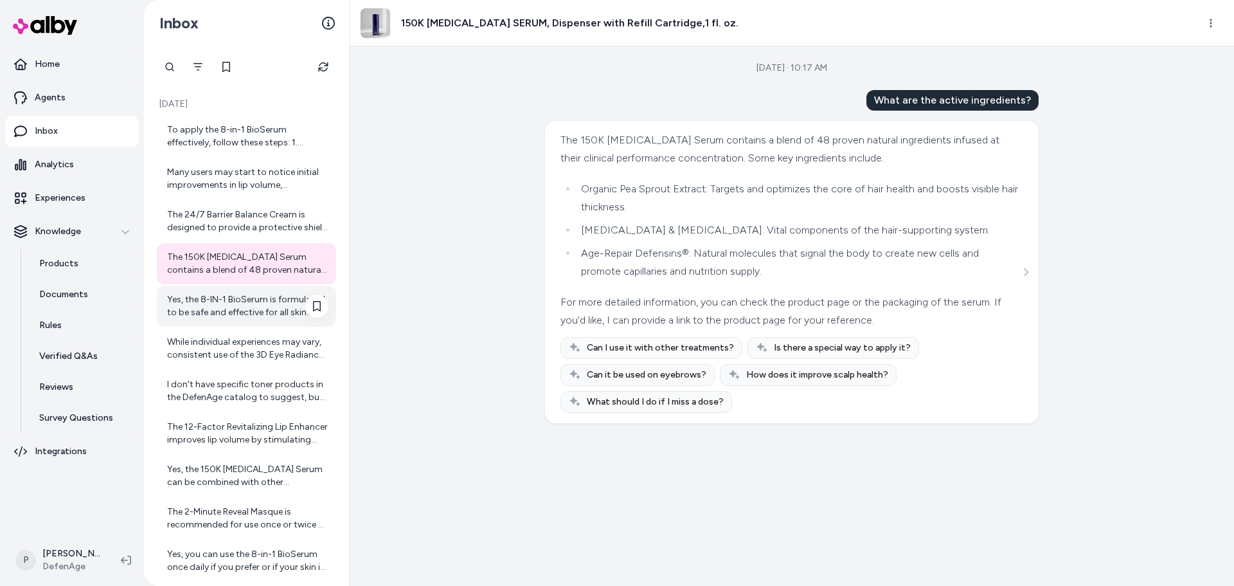
click at [266, 323] on div "Yes, the 8-IN-1 BioSerum is formulated to be safe and effective for all skin ty…" at bounding box center [246, 305] width 179 height 41
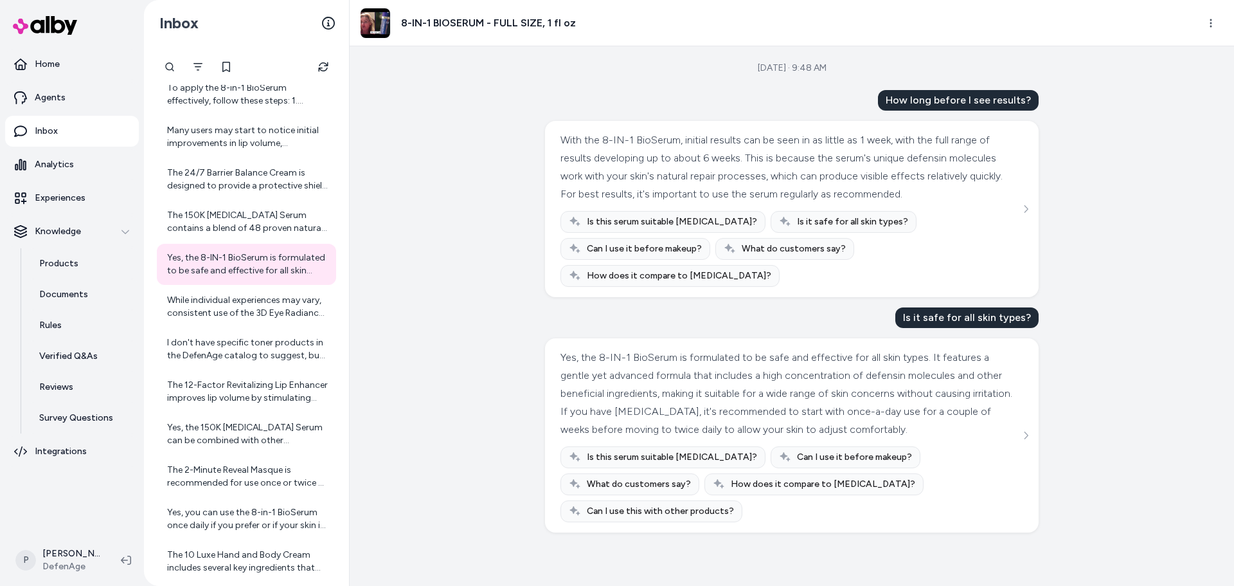
scroll to position [64, 0]
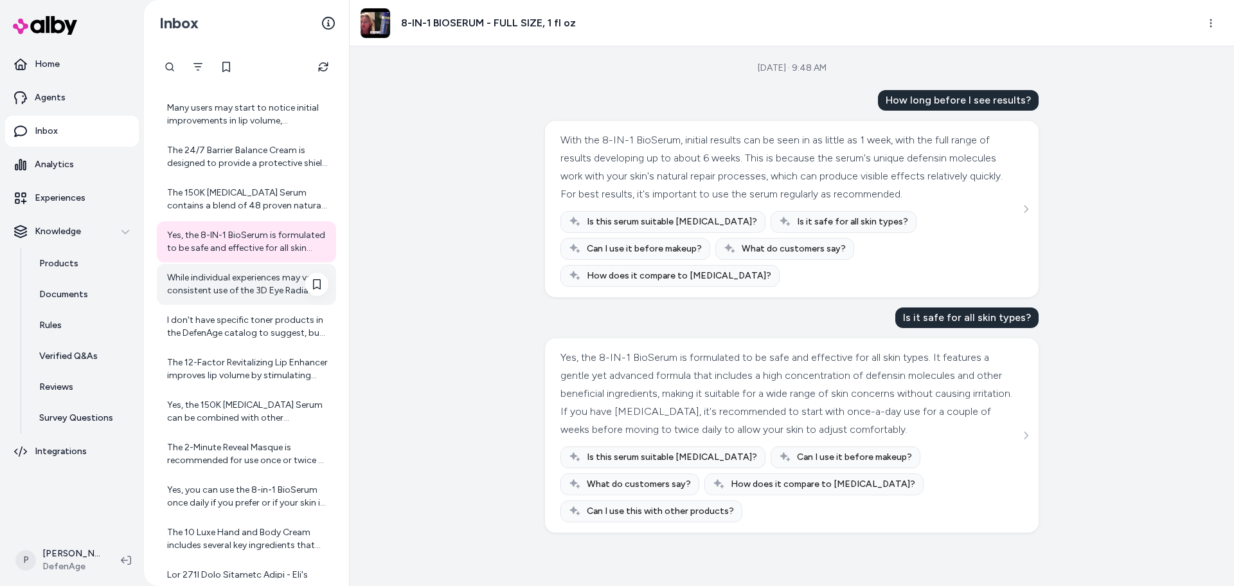
click at [244, 298] on div "While individual experiences may vary, consistent use of the 3D Eye Radiance Cr…" at bounding box center [246, 284] width 179 height 41
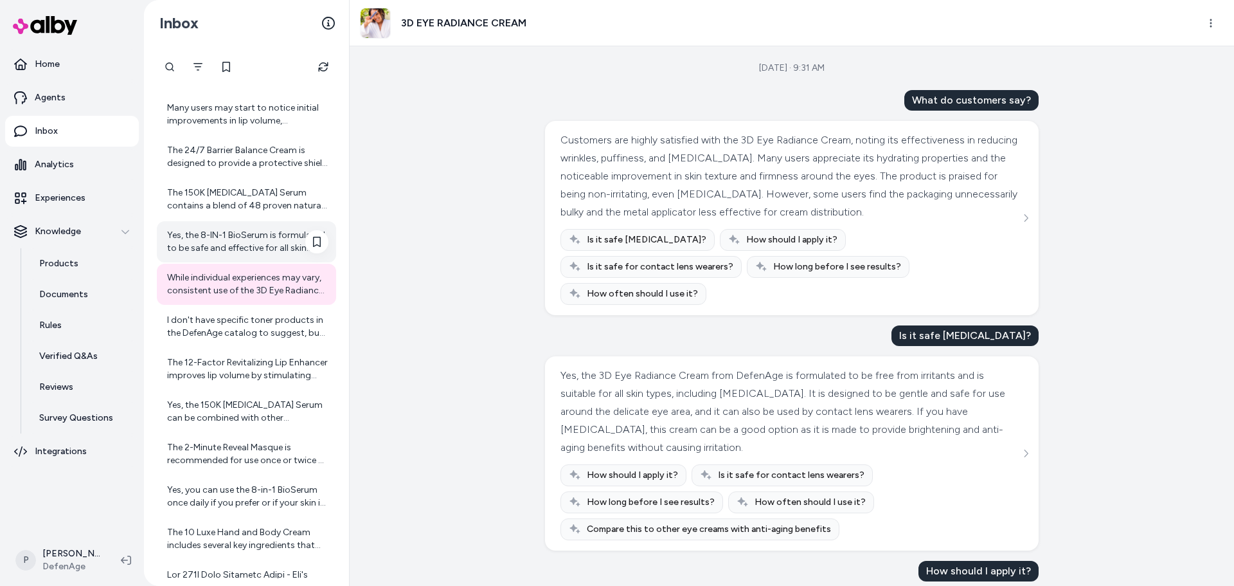
click at [260, 240] on div "Yes, the 8-IN-1 BioSerum is formulated to be safe and effective for all skin ty…" at bounding box center [247, 242] width 161 height 26
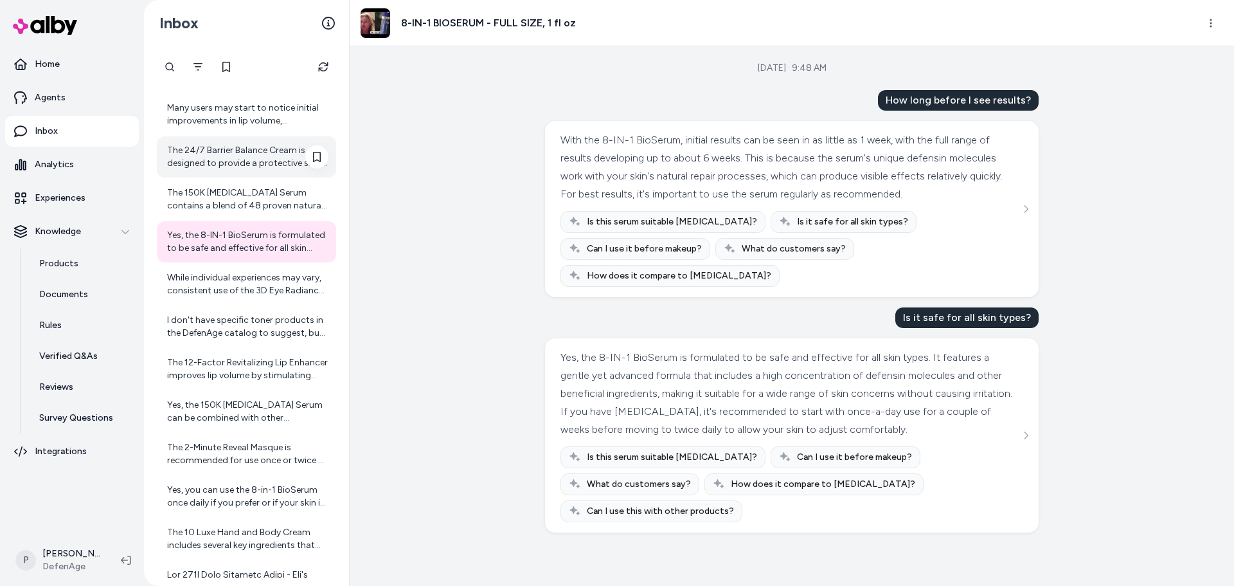
click at [242, 173] on div "The 24/7 Barrier Balance Cream is designed to provide a protective shield for y…" at bounding box center [246, 156] width 179 height 41
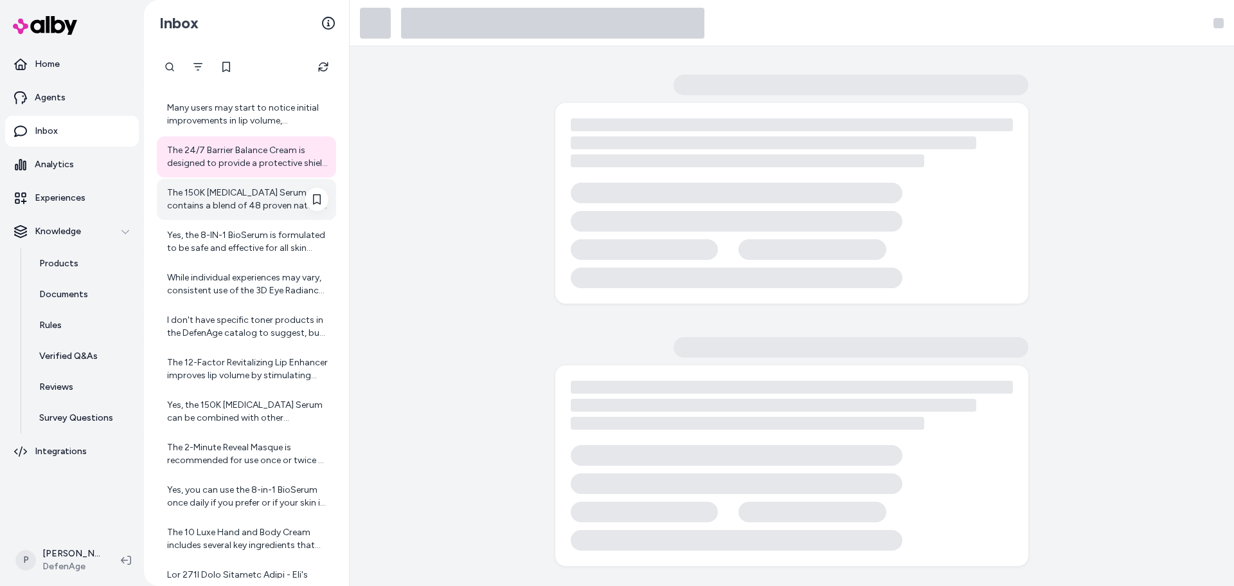
click at [239, 206] on div "The 150K [MEDICAL_DATA] Serum contains a blend of 48 proven natural ingredients…" at bounding box center [247, 199] width 161 height 26
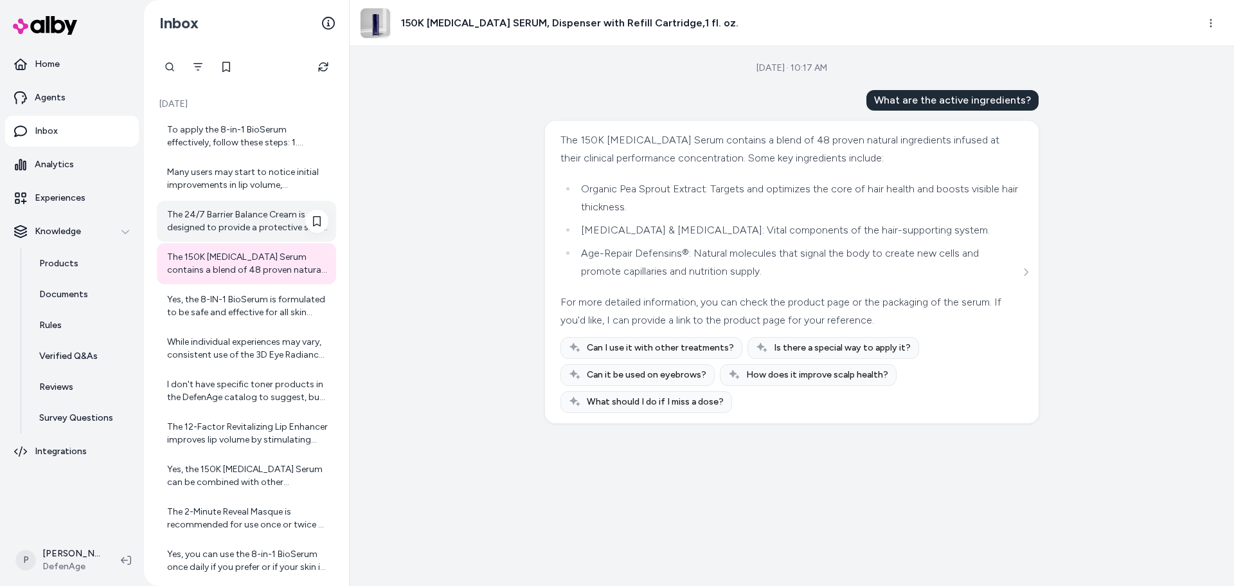
click at [248, 211] on div "The 24/7 Barrier Balance Cream is designed to provide a protective shield for y…" at bounding box center [247, 221] width 161 height 26
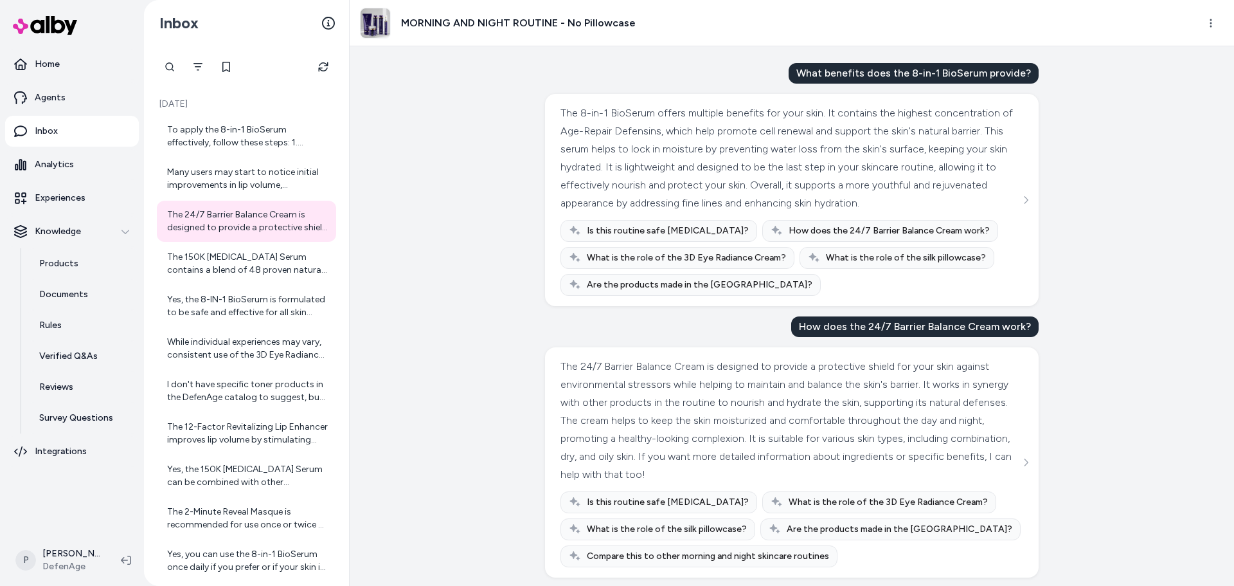
scroll to position [52, 0]
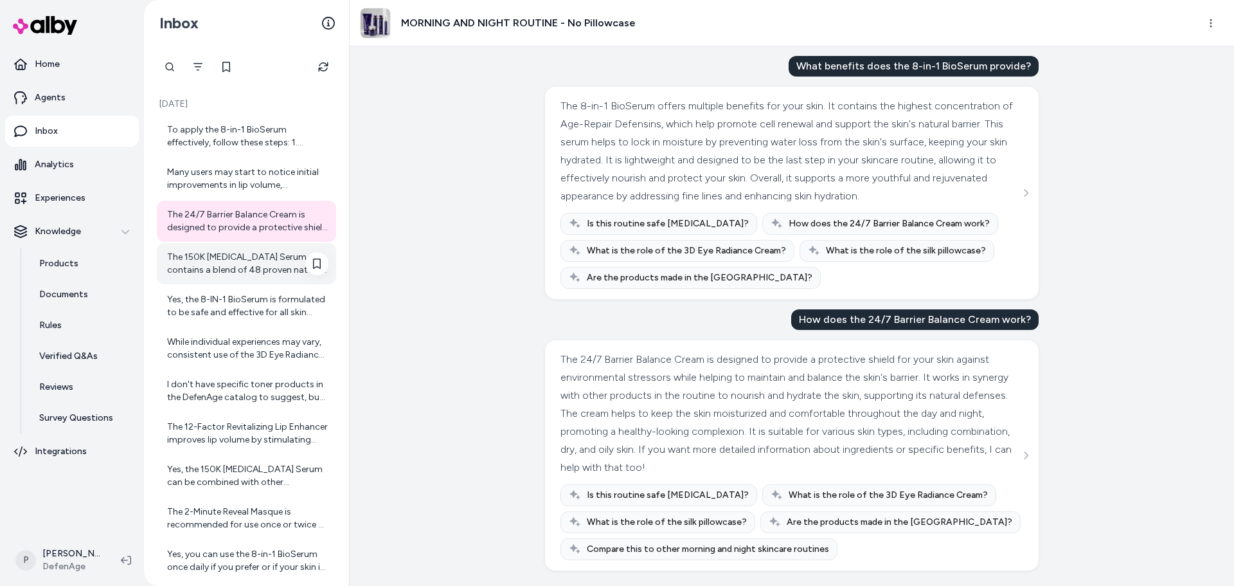
click at [244, 265] on div "The 150K [MEDICAL_DATA] Serum contains a blend of 48 proven natural ingredients…" at bounding box center [247, 264] width 161 height 26
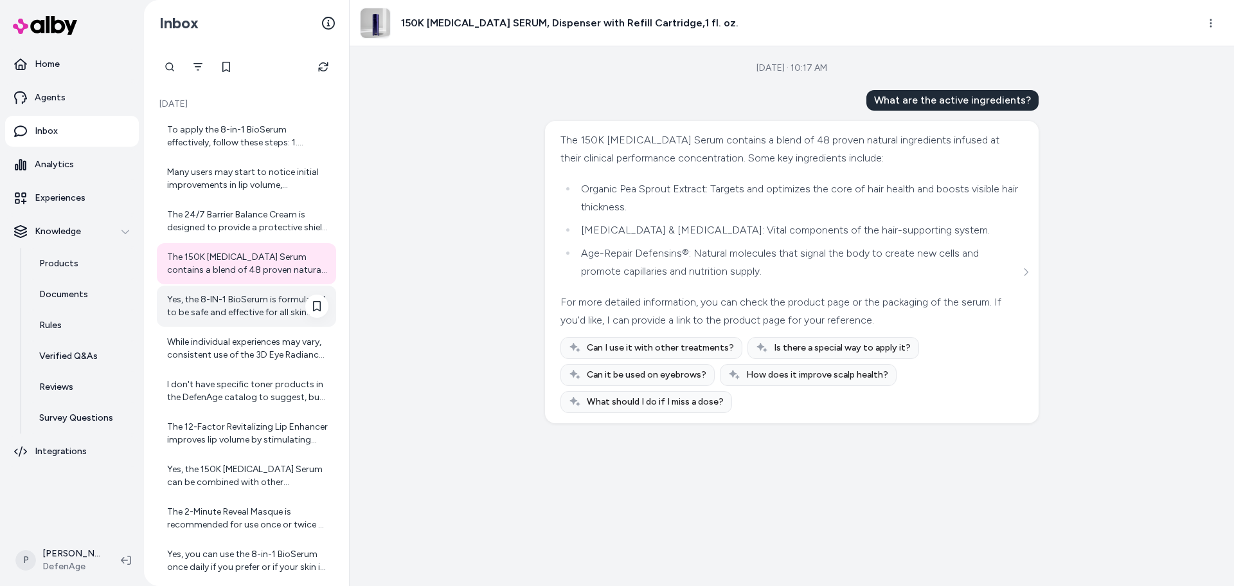
click at [244, 315] on div "Yes, the 8-IN-1 BioSerum is formulated to be safe and effective for all skin ty…" at bounding box center [247, 306] width 161 height 26
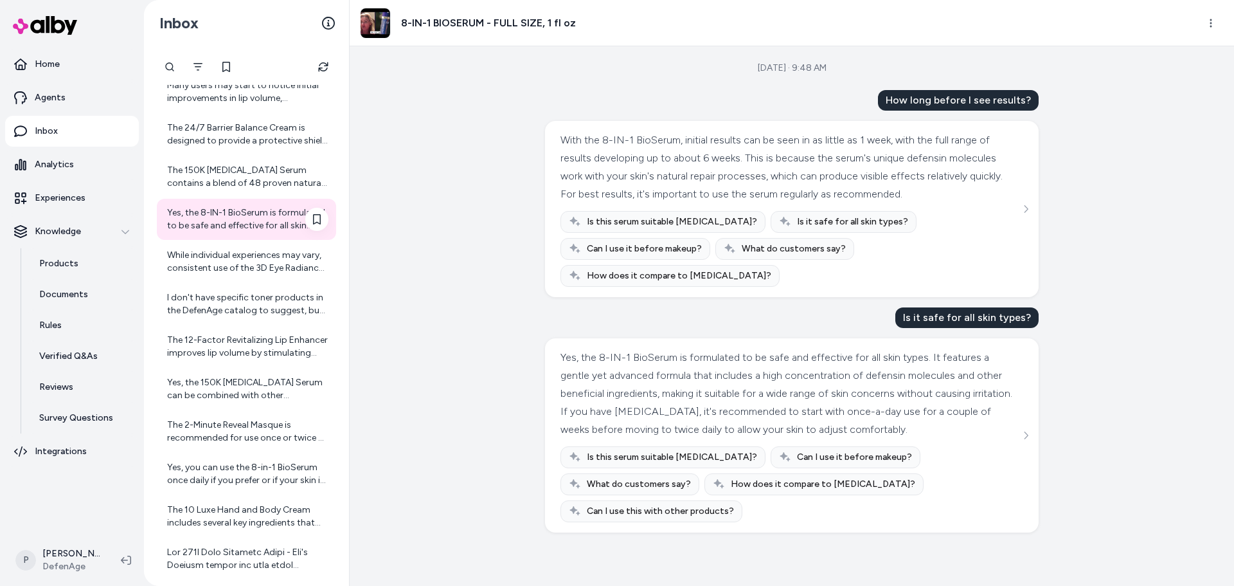
scroll to position [64, 0]
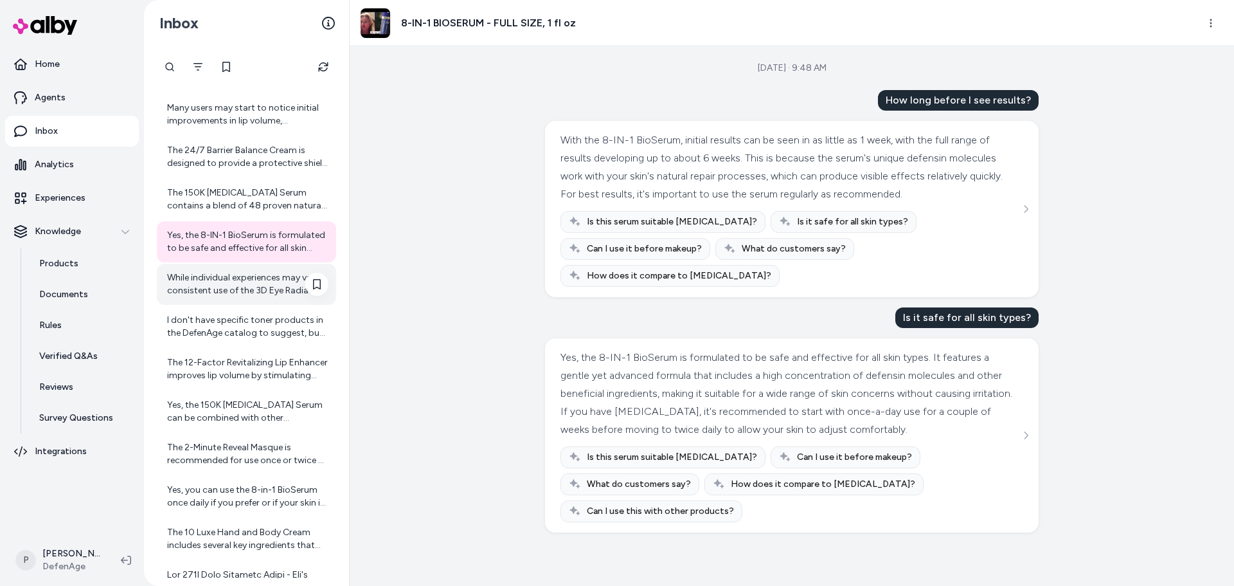
click at [219, 290] on div "While individual experiences may vary, consistent use of the 3D Eye Radiance Cr…" at bounding box center [247, 284] width 161 height 26
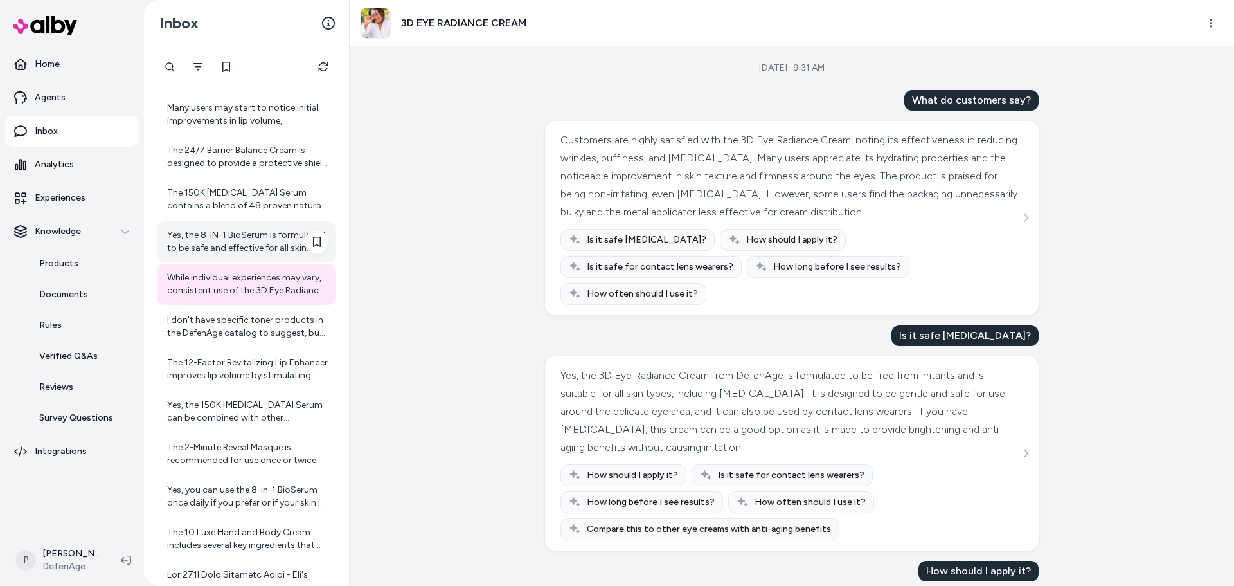
click at [224, 243] on div "Yes, the 8-IN-1 BioSerum is formulated to be safe and effective for all skin ty…" at bounding box center [247, 242] width 161 height 26
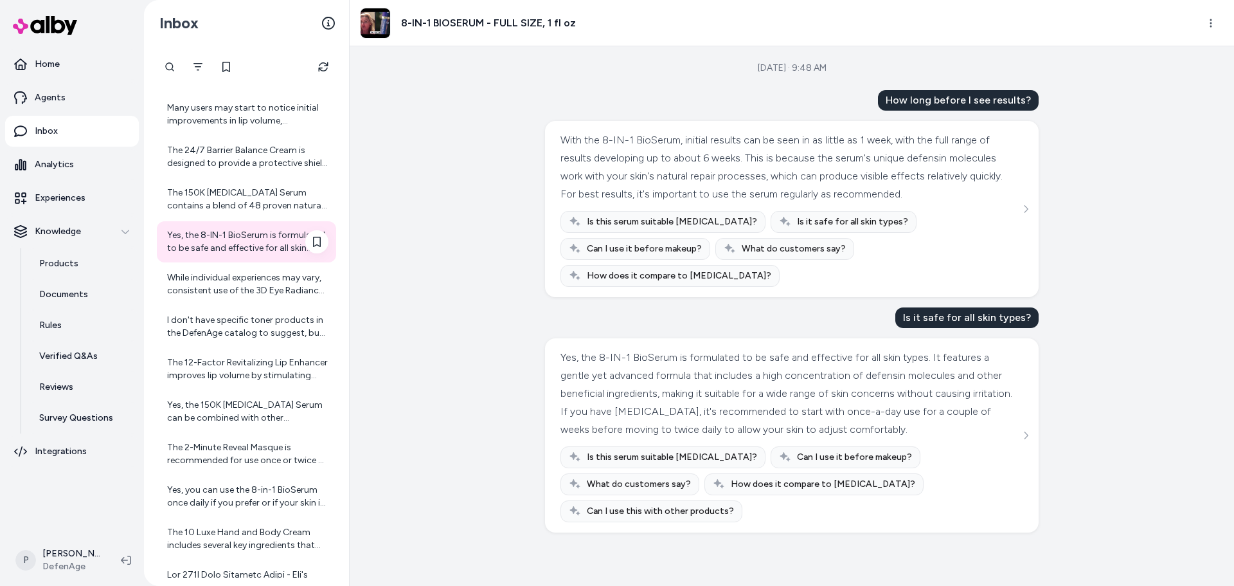
scroll to position [129, 0]
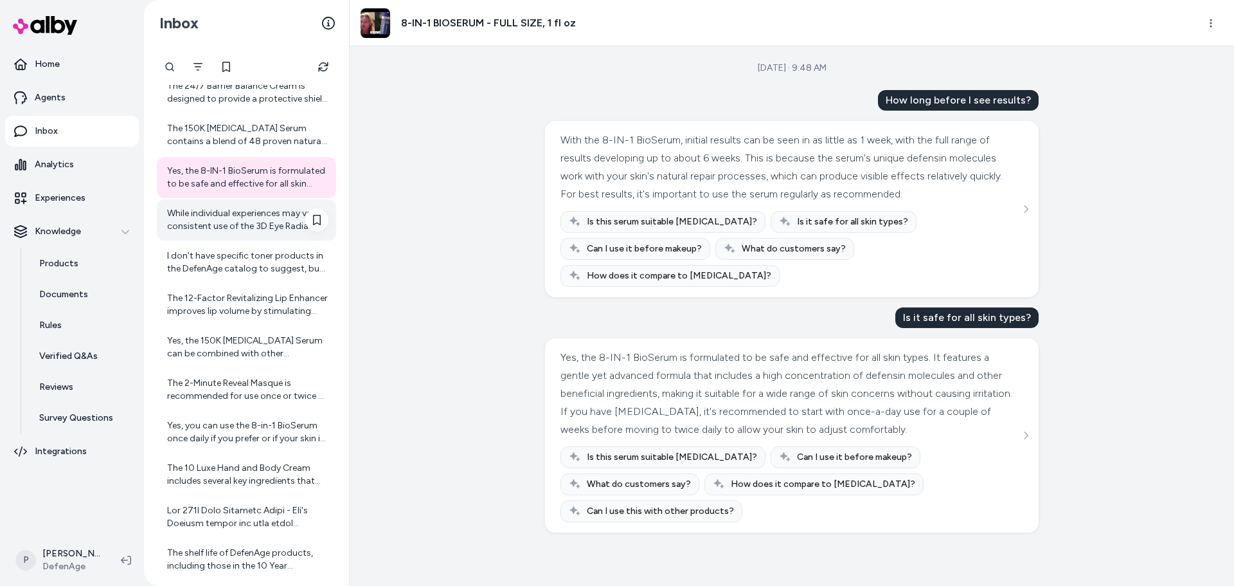
click at [214, 217] on div "While individual experiences may vary, consistent use of the 3D Eye Radiance Cr…" at bounding box center [247, 220] width 161 height 26
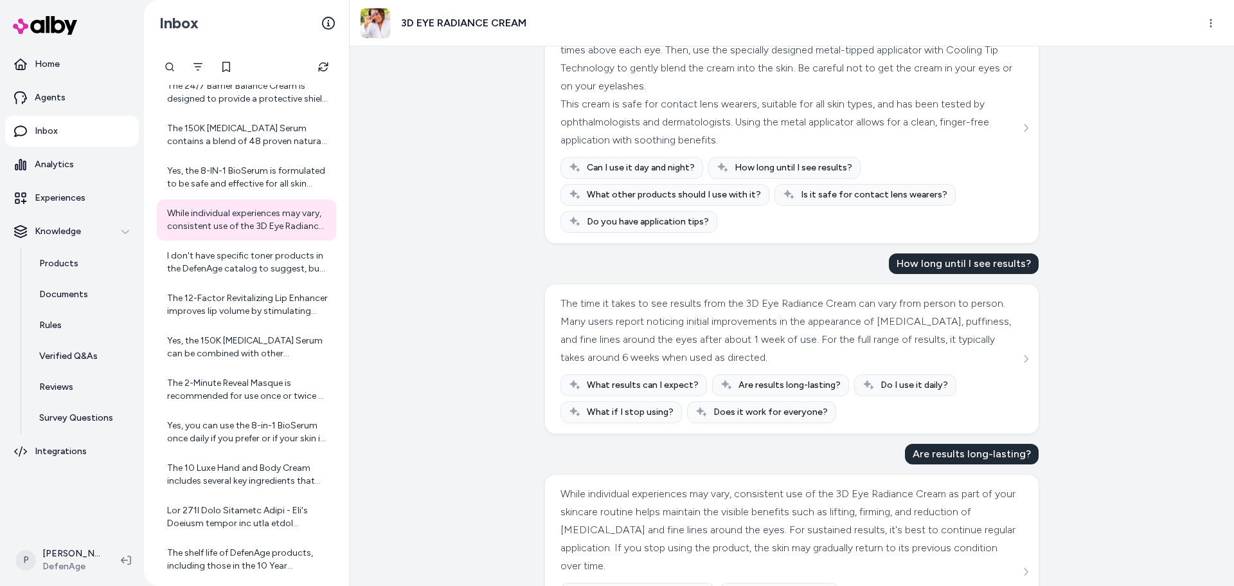
scroll to position [623, 0]
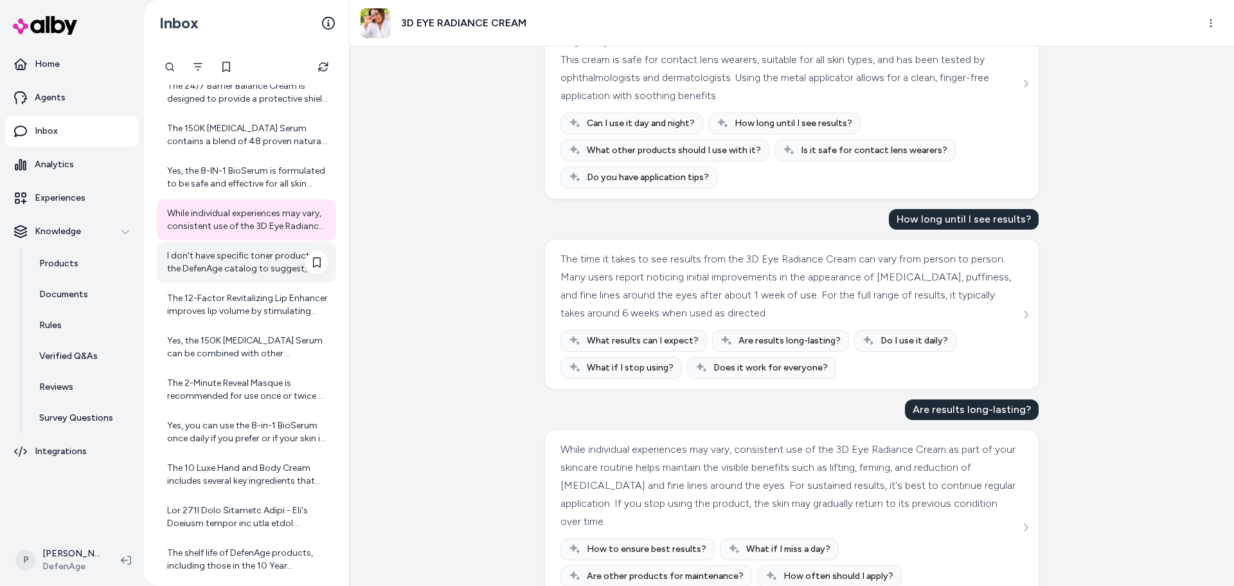
click at [232, 261] on div "I don't have specific toner products in the DefenAge catalog to suggest, but fo…" at bounding box center [247, 262] width 161 height 26
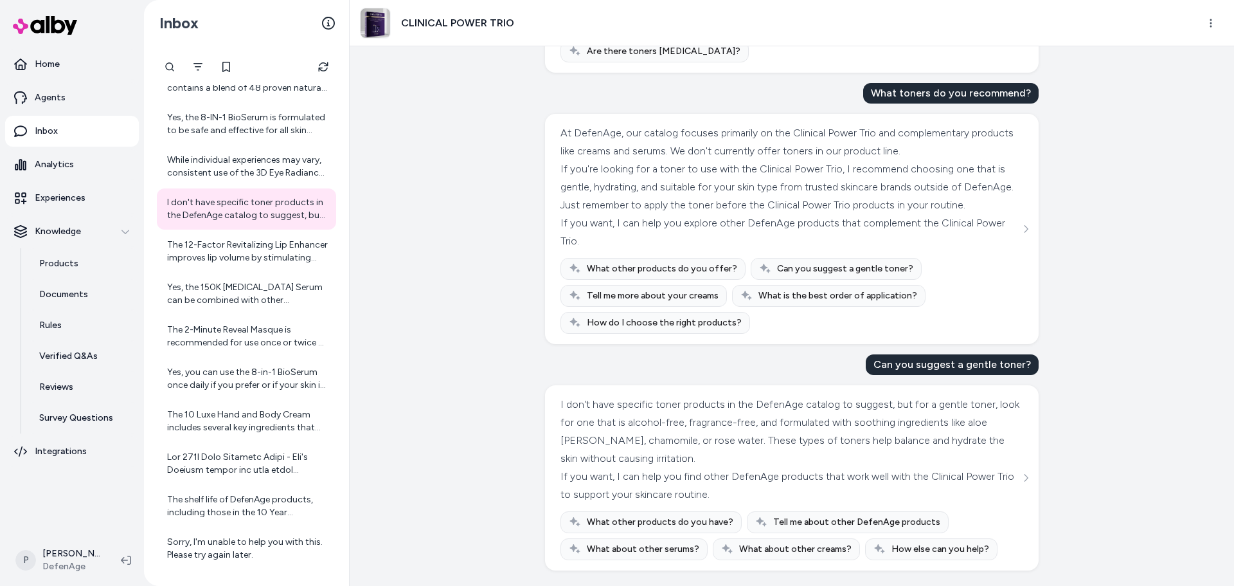
scroll to position [1590, 0]
click at [240, 242] on div "The 12-Factor Revitalizing Lip Enhancer improves lip volume by stimulating your…" at bounding box center [247, 252] width 161 height 26
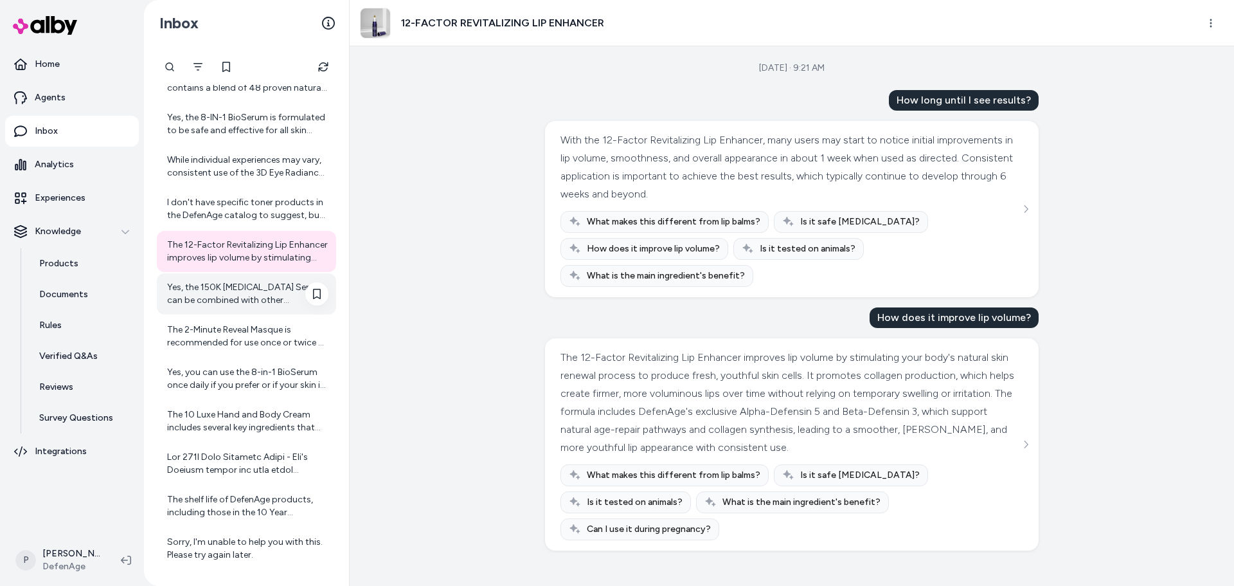
click at [235, 304] on div "Yes, the 150K [MEDICAL_DATA] Serum can be combined with other treatments if des…" at bounding box center [247, 294] width 161 height 26
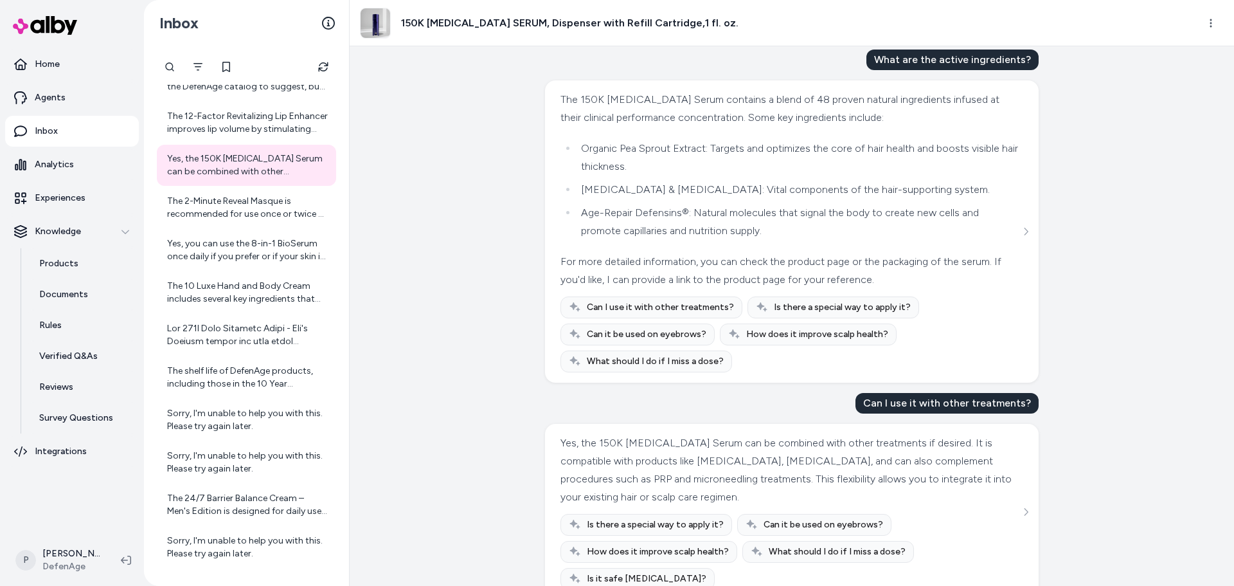
scroll to position [70, 0]
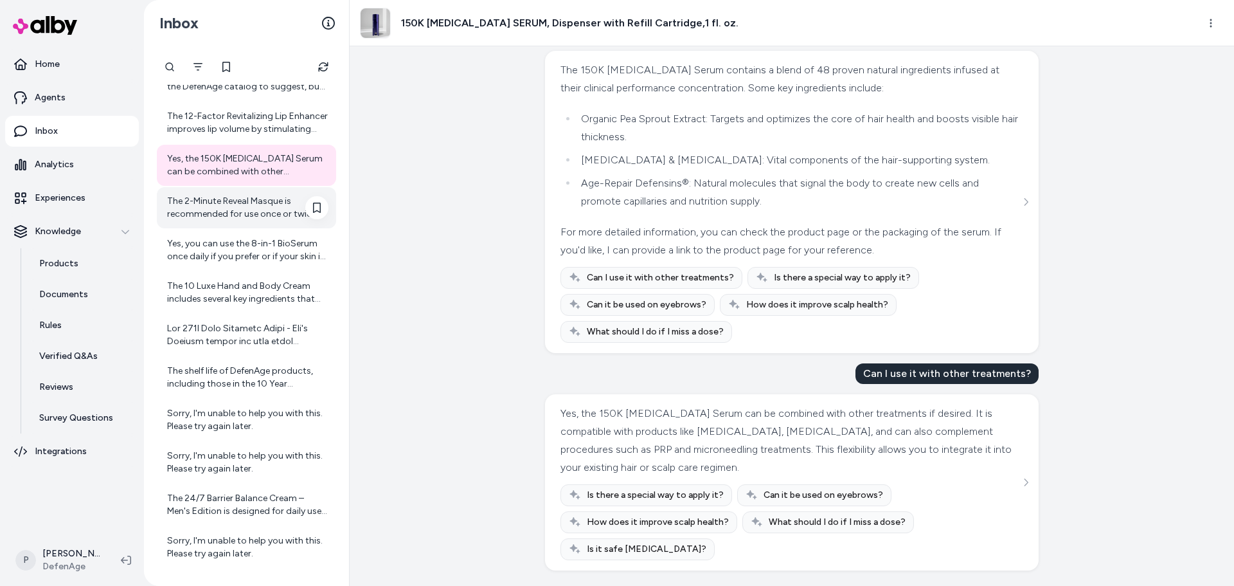
click at [215, 212] on div "The 2-Minute Reveal Masque is recommended for use once or twice a week, not dai…" at bounding box center [247, 208] width 161 height 26
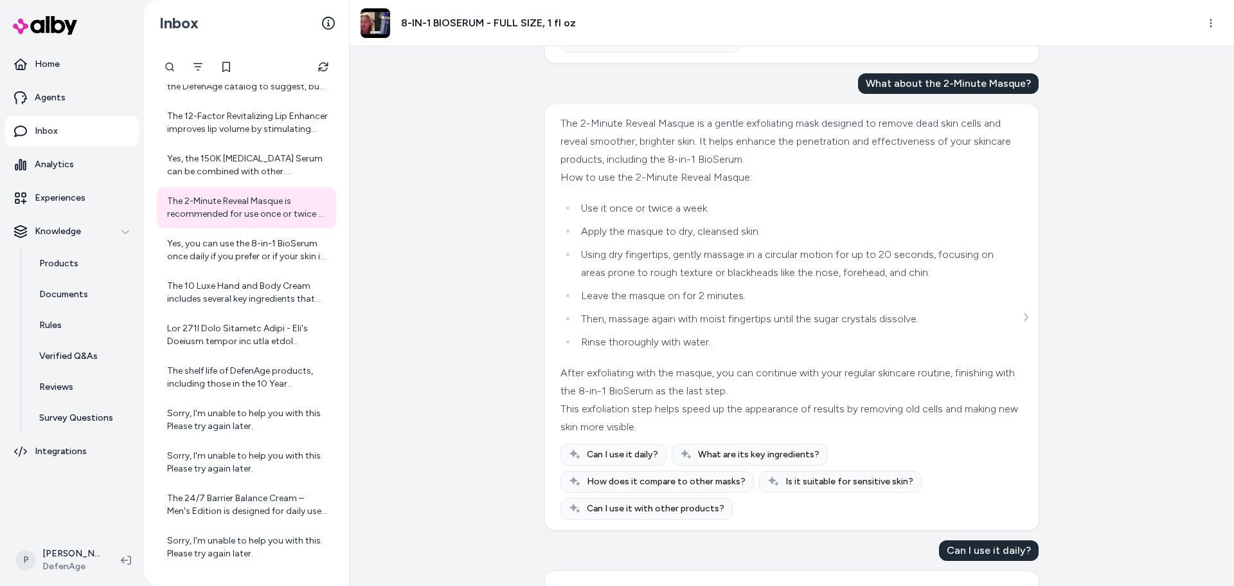
scroll to position [1454, 0]
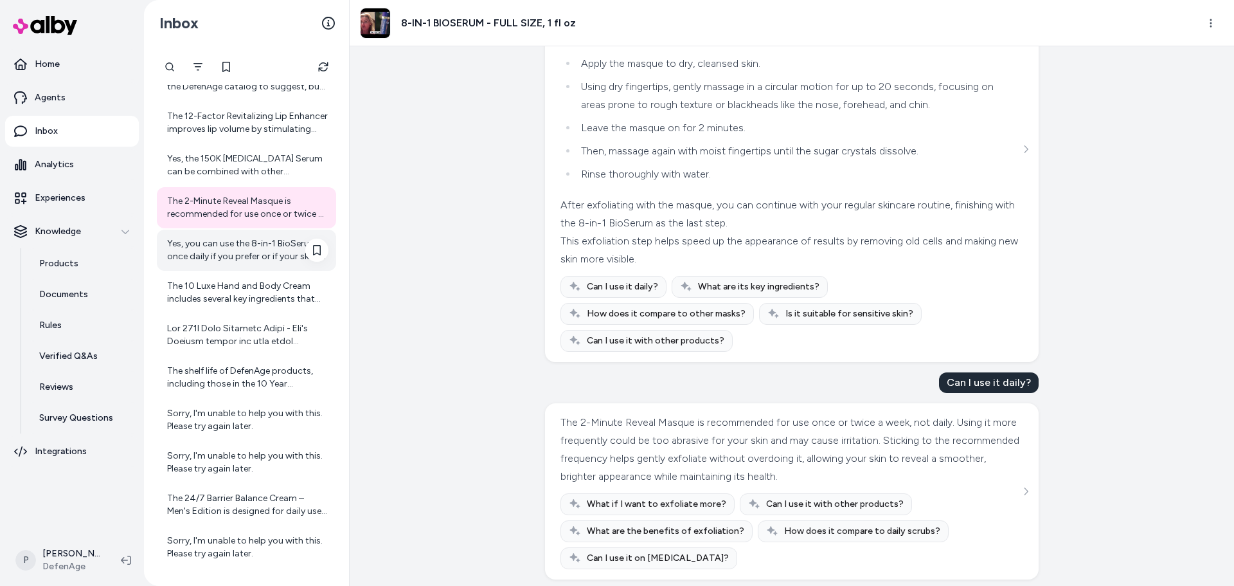
click at [249, 257] on div "Yes, you can use the 8-in-1 BioSerum once daily if you prefer or if your skin i…" at bounding box center [247, 250] width 161 height 26
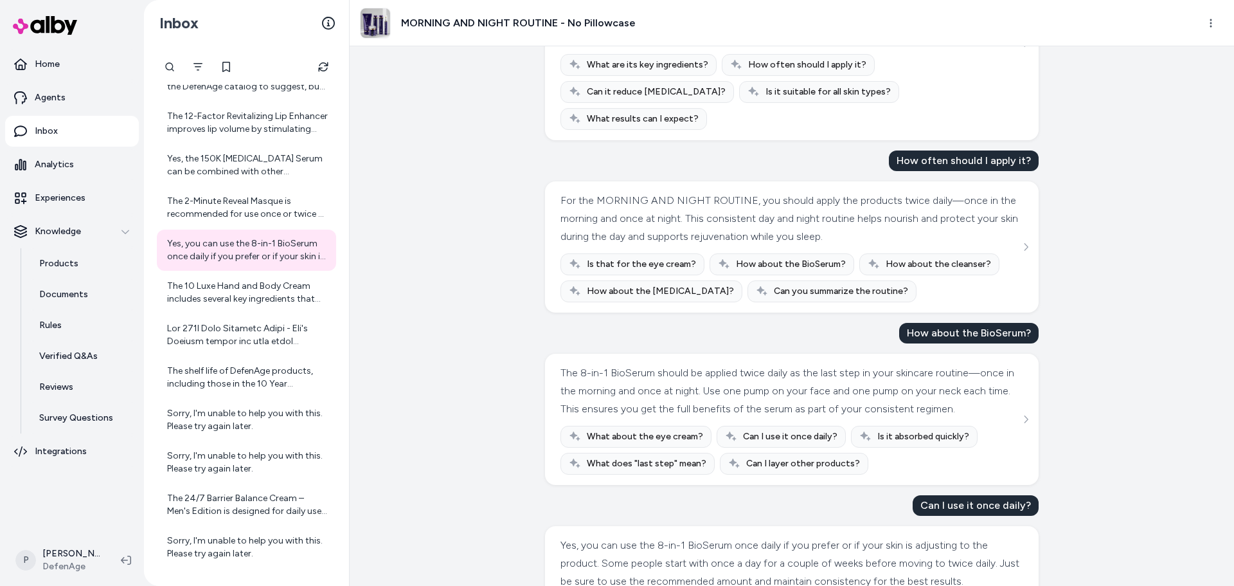
scroll to position [858, 0]
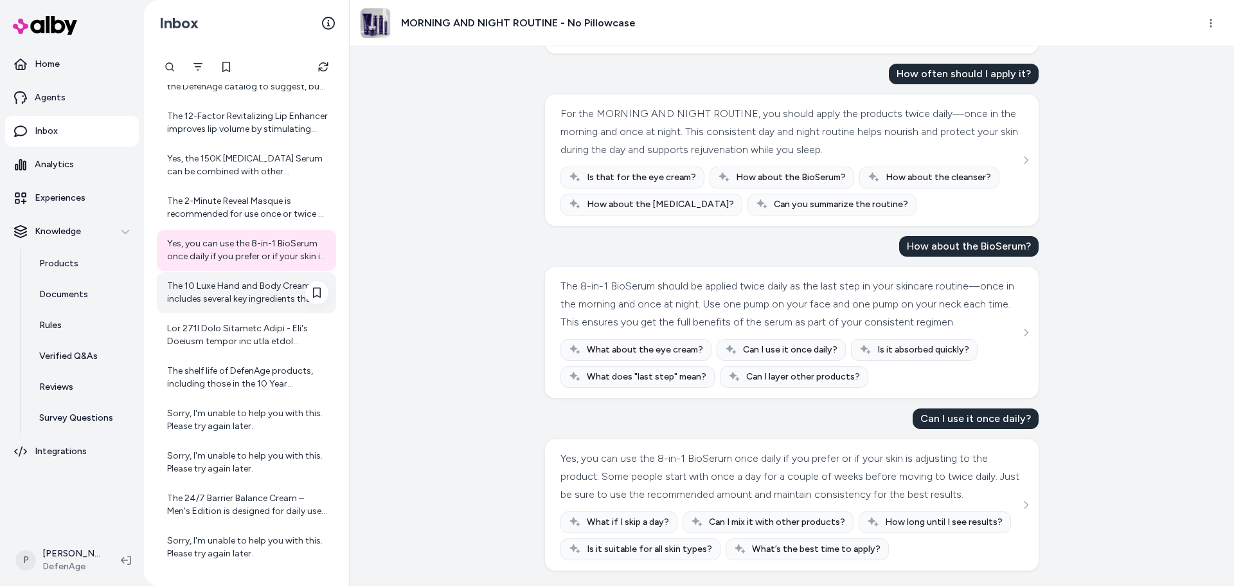
click at [233, 289] on div "The 10 Luxe Hand and Body Cream includes several key ingredients that support h…" at bounding box center [247, 293] width 161 height 26
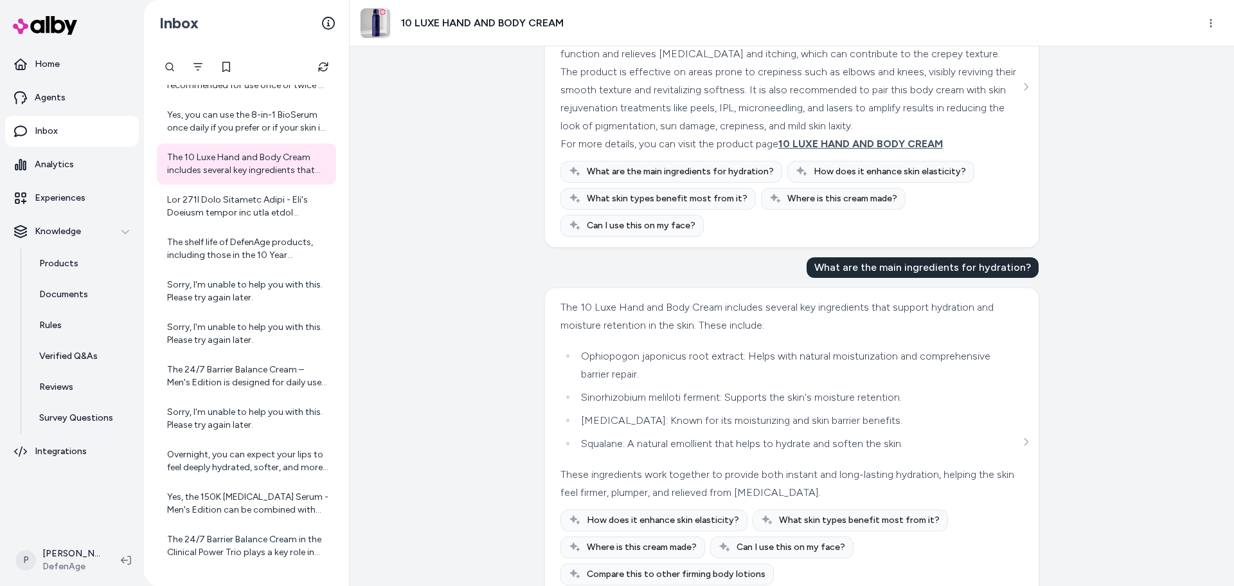
scroll to position [237, 0]
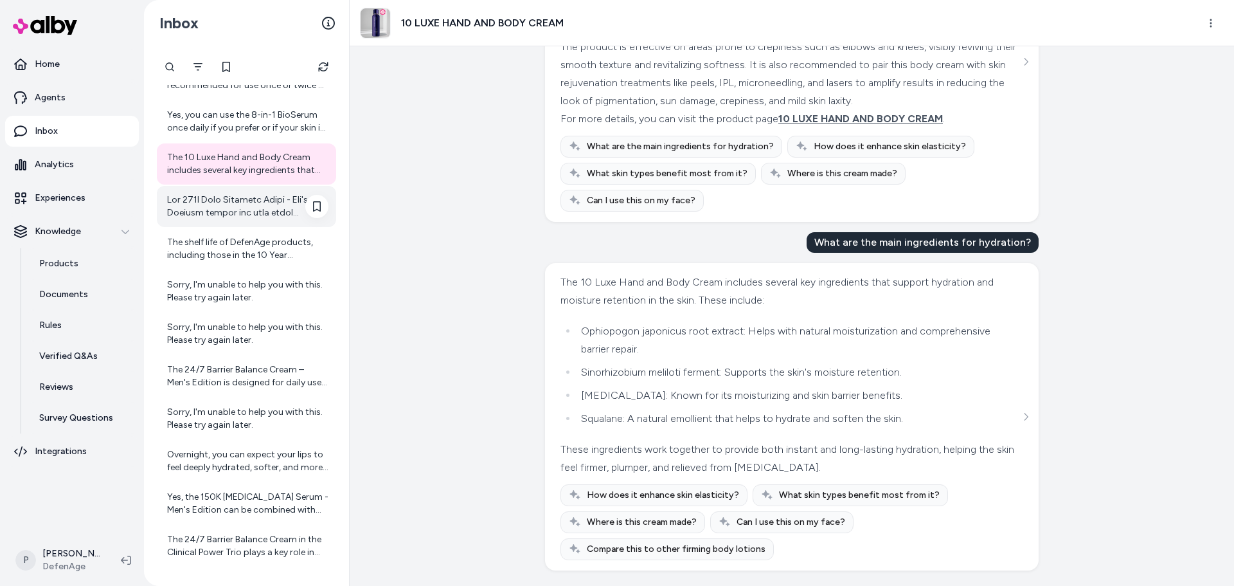
click at [255, 199] on div at bounding box center [247, 207] width 161 height 26
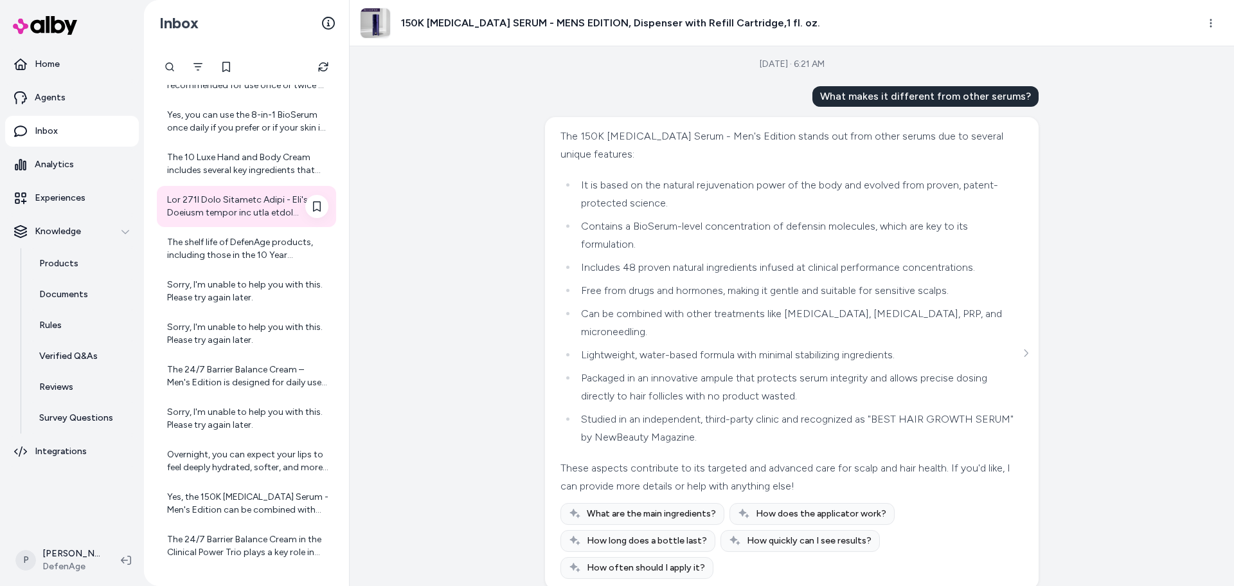
scroll to position [5, 0]
click at [236, 255] on div "The shelf life of DefenAge products, including those in the 10 Year Anniversary…" at bounding box center [247, 249] width 161 height 26
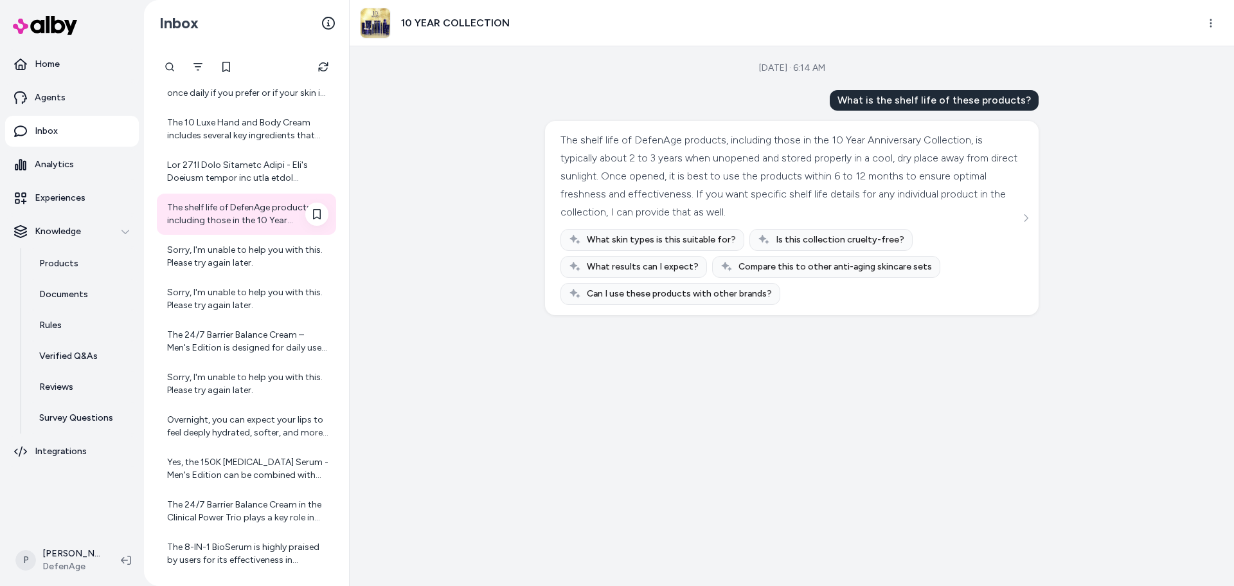
scroll to position [503, 0]
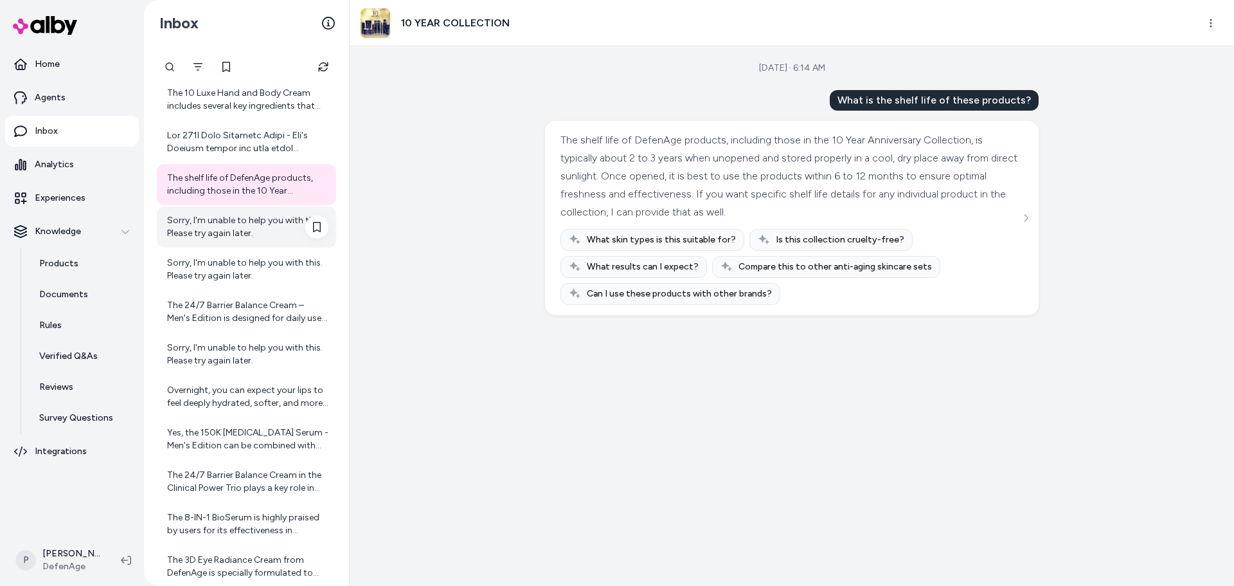
click at [234, 225] on div "Sorry, I'm unable to help you with this. Please try again later." at bounding box center [247, 227] width 161 height 26
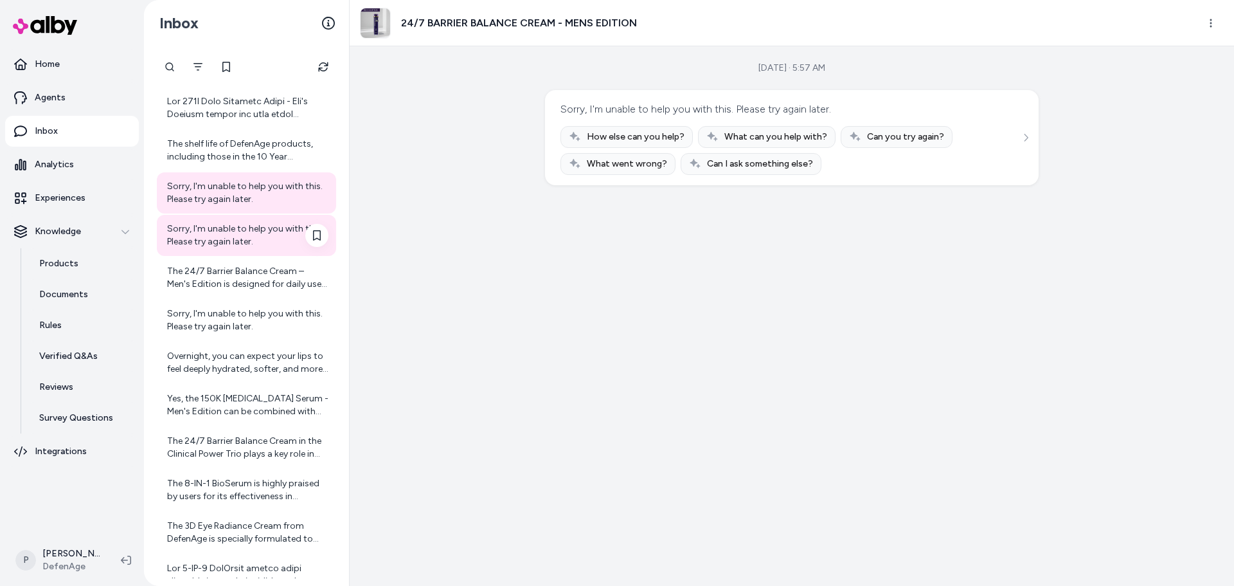
scroll to position [568, 0]
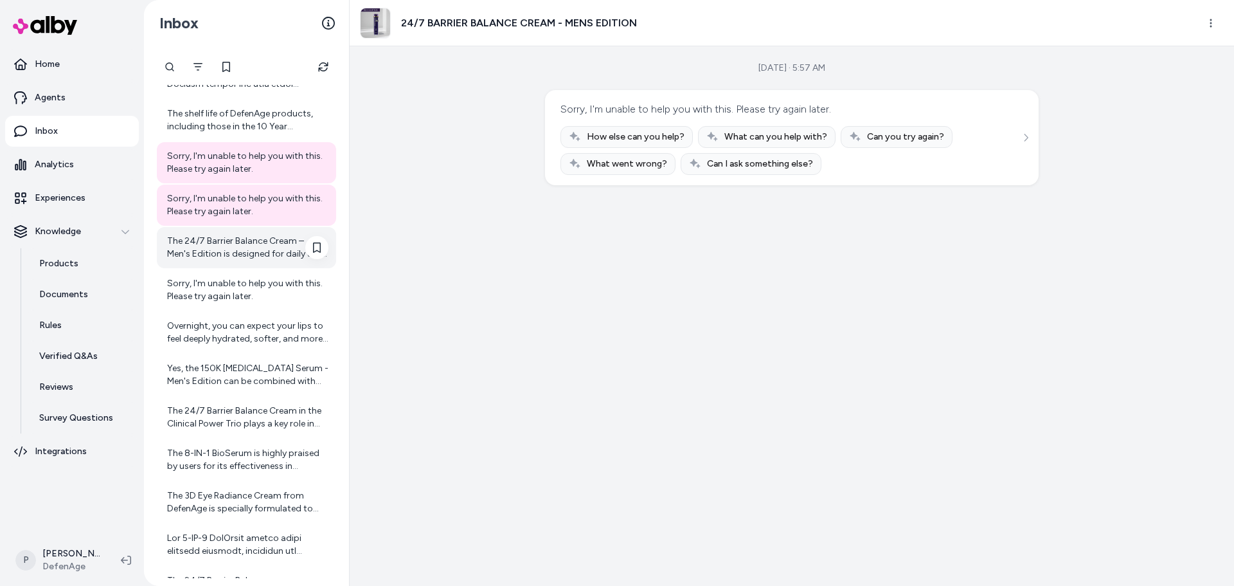
click at [238, 251] on div "The 24/7 Barrier Balance Cream – Men's Edition is designed for daily use. For b…" at bounding box center [247, 248] width 161 height 26
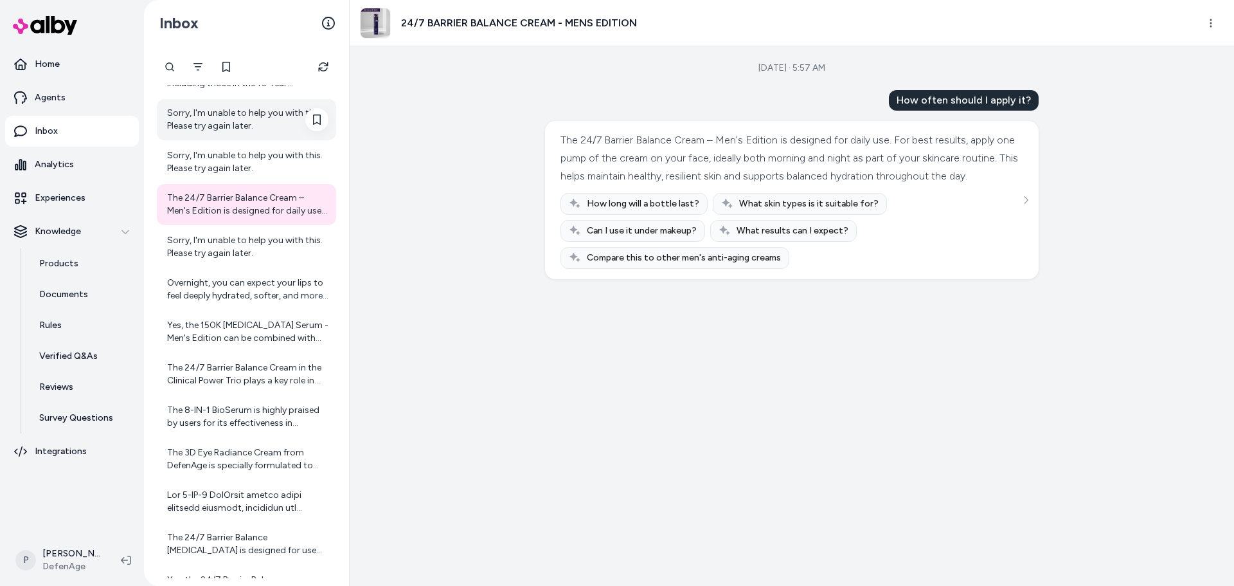
scroll to position [632, 0]
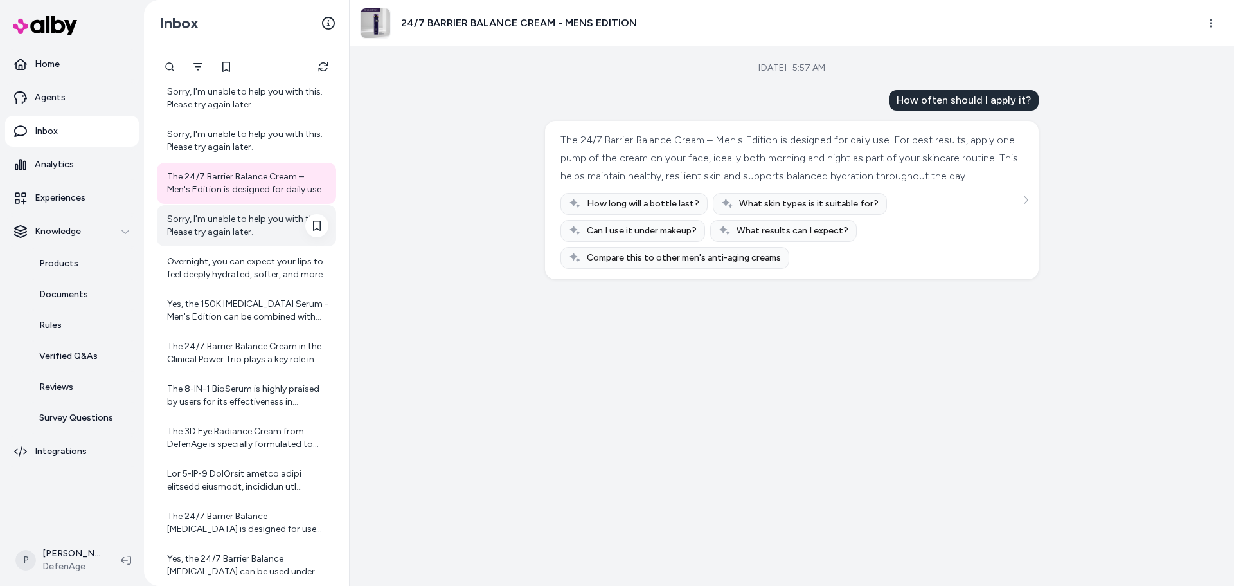
click at [236, 230] on div "Sorry, I'm unable to help you with this. Please try again later." at bounding box center [247, 226] width 161 height 26
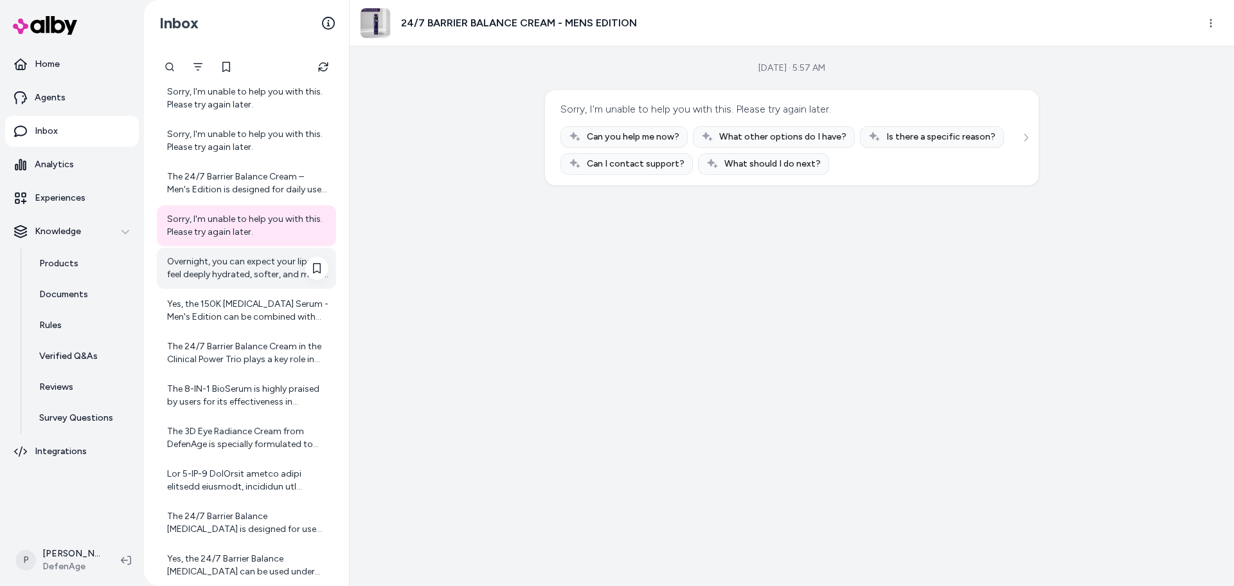
click at [226, 267] on div "Overnight, you can expect your lips to feel deeply hydrated, softer, and more c…" at bounding box center [247, 268] width 161 height 26
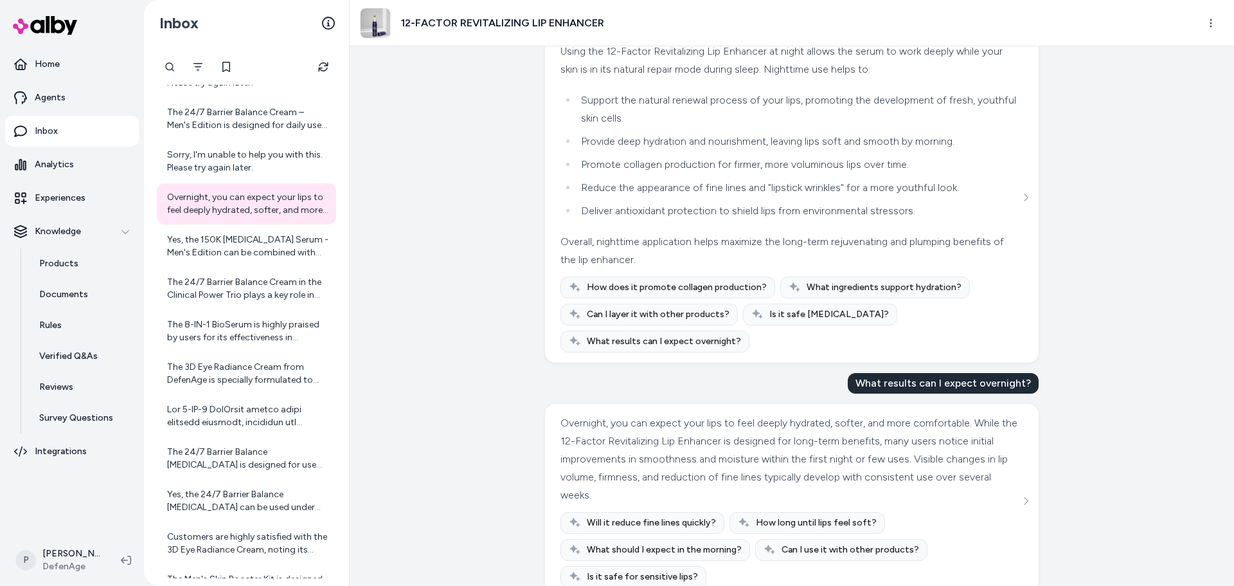
scroll to position [1321, 0]
click at [242, 253] on div "Yes, the 150K [MEDICAL_DATA] Serum - Men's Edition can be combined with other t…" at bounding box center [247, 246] width 161 height 26
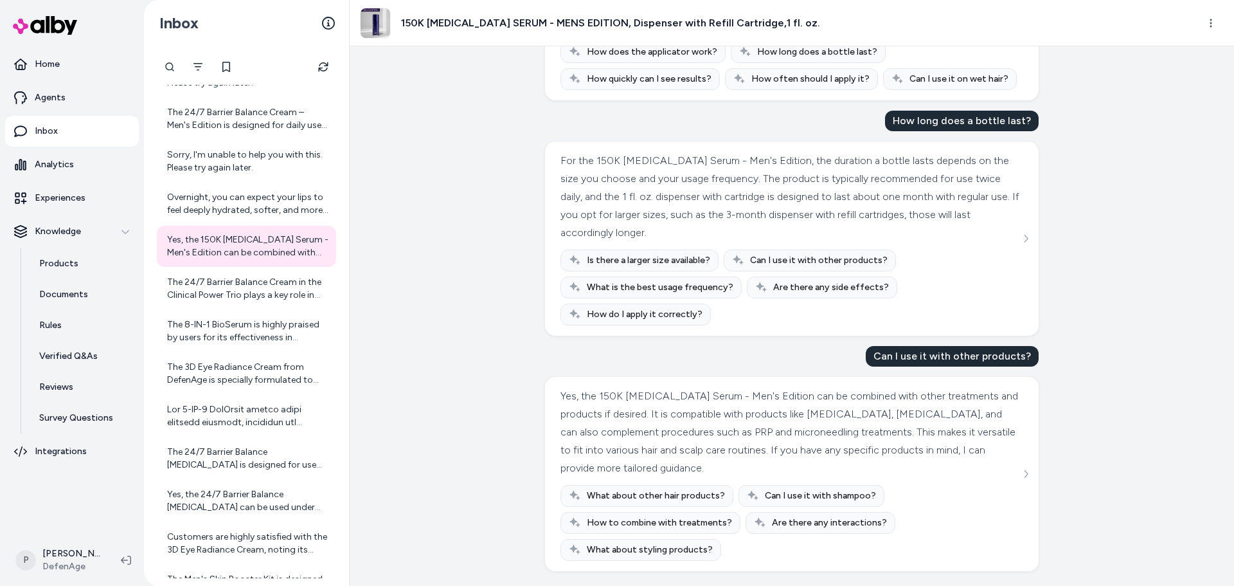
scroll to position [701, 0]
click at [204, 300] on div "The 24/7 Barrier Balance Cream in the Clinical Power Trio plays a key role in s…" at bounding box center [247, 289] width 161 height 26
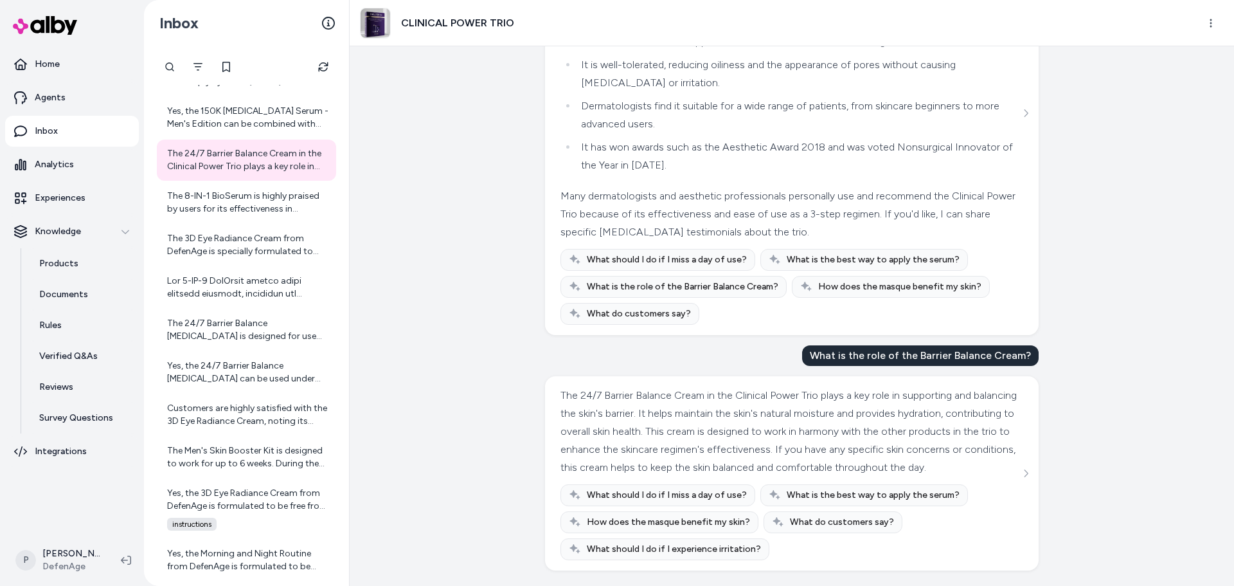
scroll to position [284, 0]
click at [227, 211] on div "The 8-IN-1 BioSerum is highly praised by users for its effectiveness in improvi…" at bounding box center [247, 203] width 161 height 26
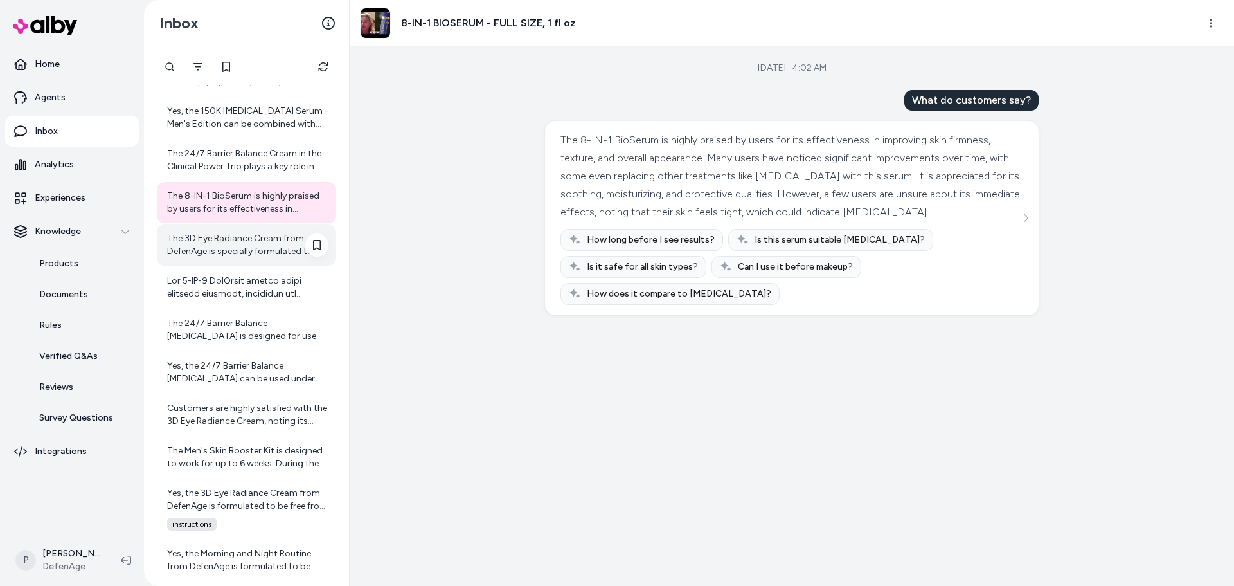
click at [226, 242] on div "The 3D Eye Radiance Cream from DefenAge is specially formulated to address the …" at bounding box center [247, 245] width 161 height 26
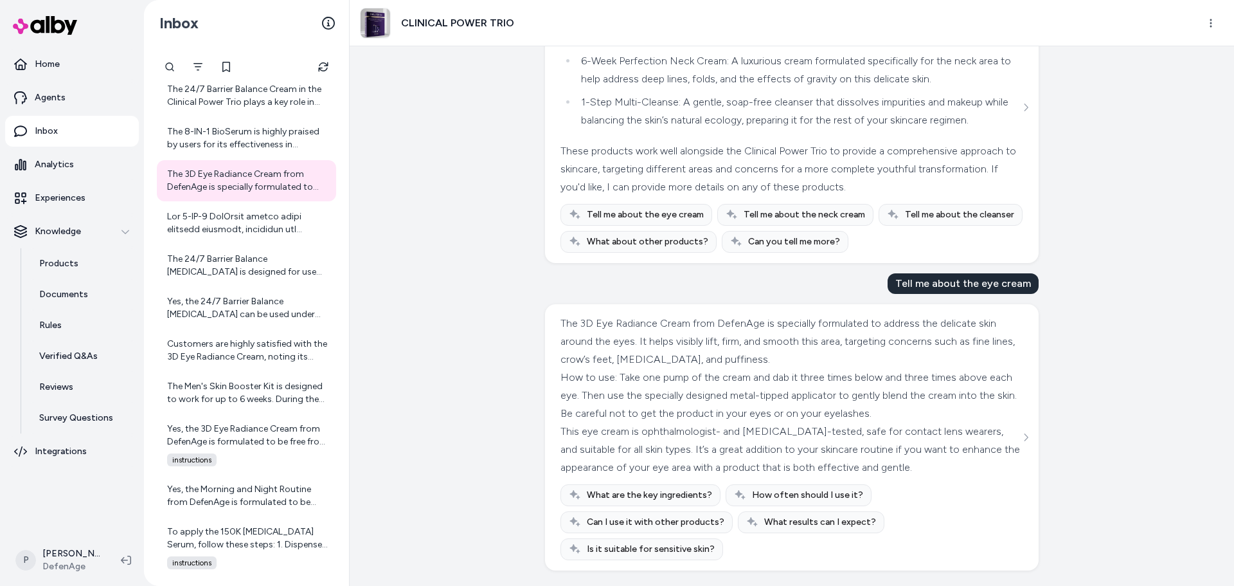
scroll to position [1779, 0]
click at [255, 236] on div at bounding box center [246, 223] width 179 height 41
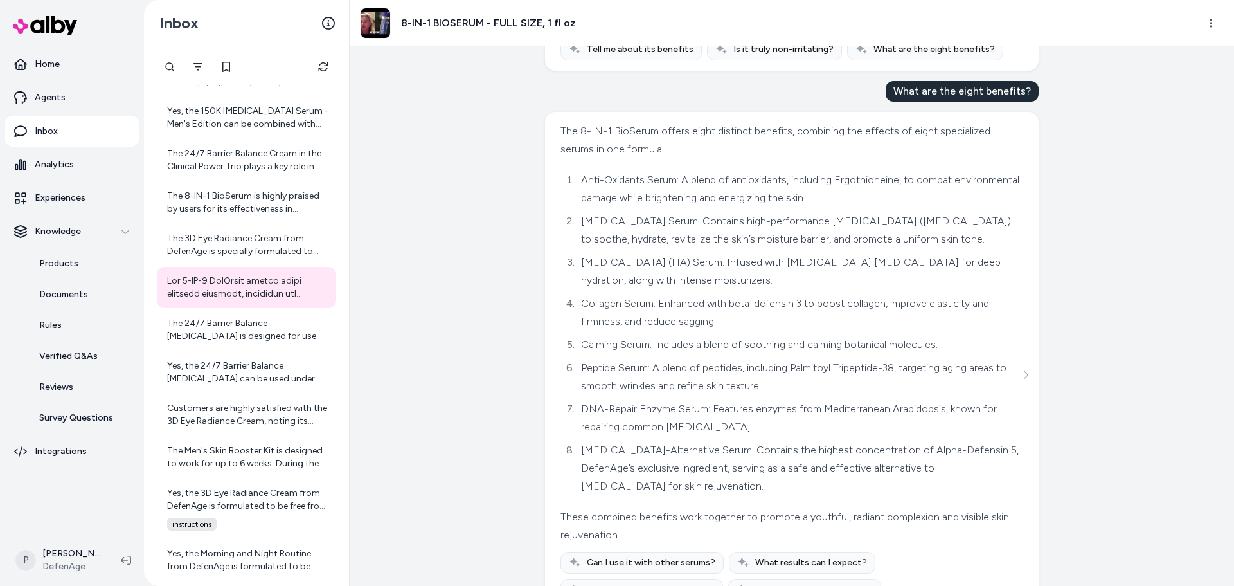
scroll to position [890, 0]
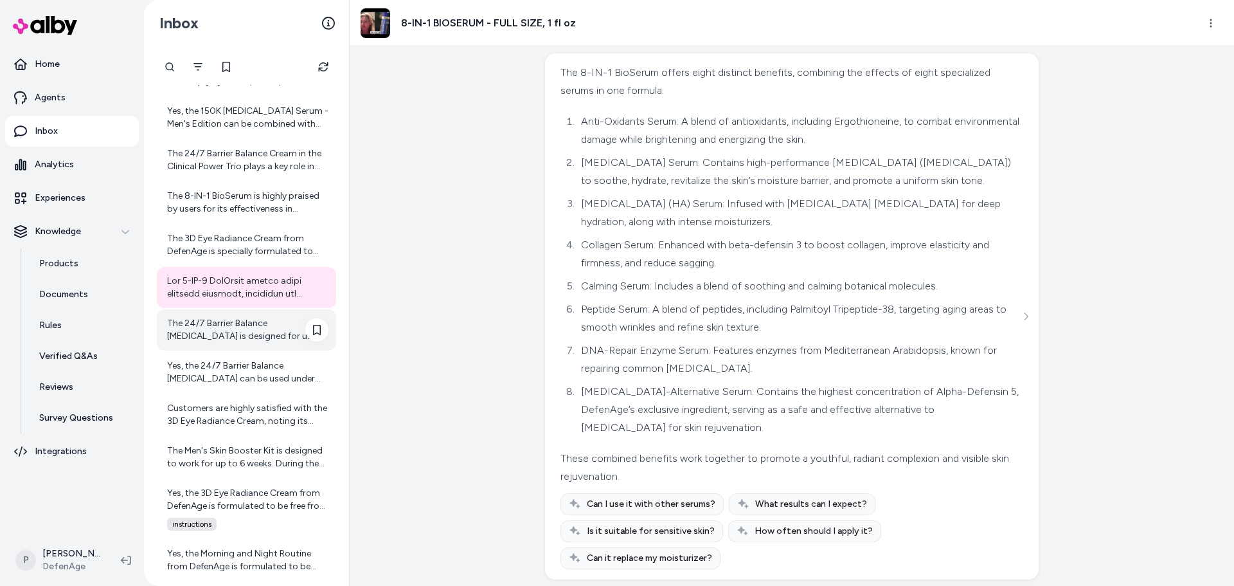
click at [208, 345] on div "The 24/7 Barrier Balance [MEDICAL_DATA] is designed for use both morning and ev…" at bounding box center [246, 329] width 179 height 41
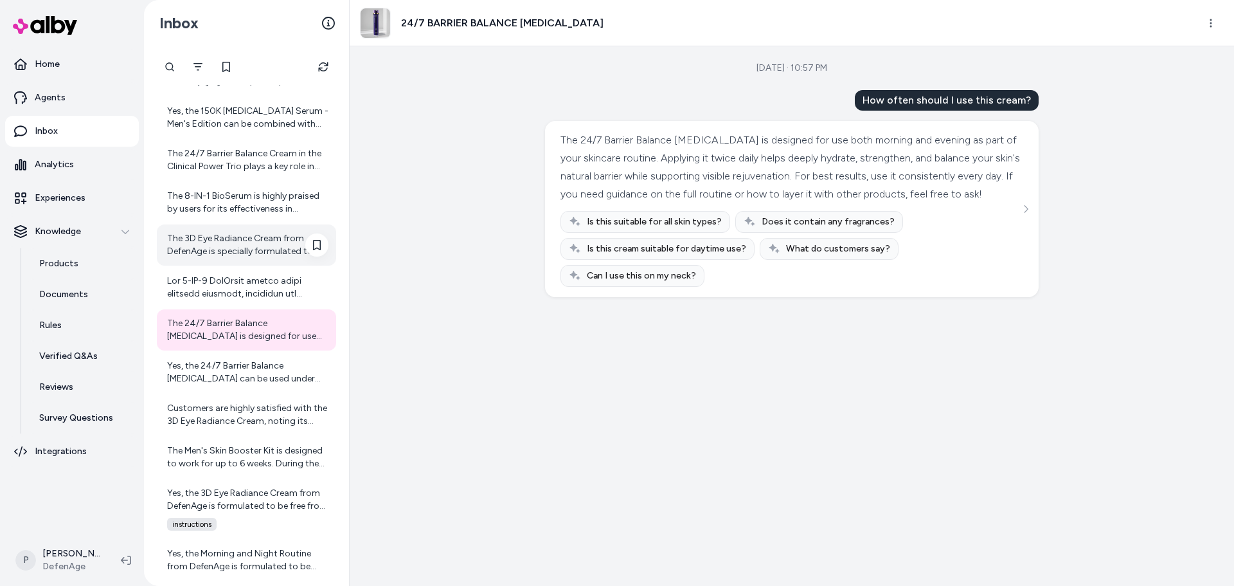
scroll to position [889, 0]
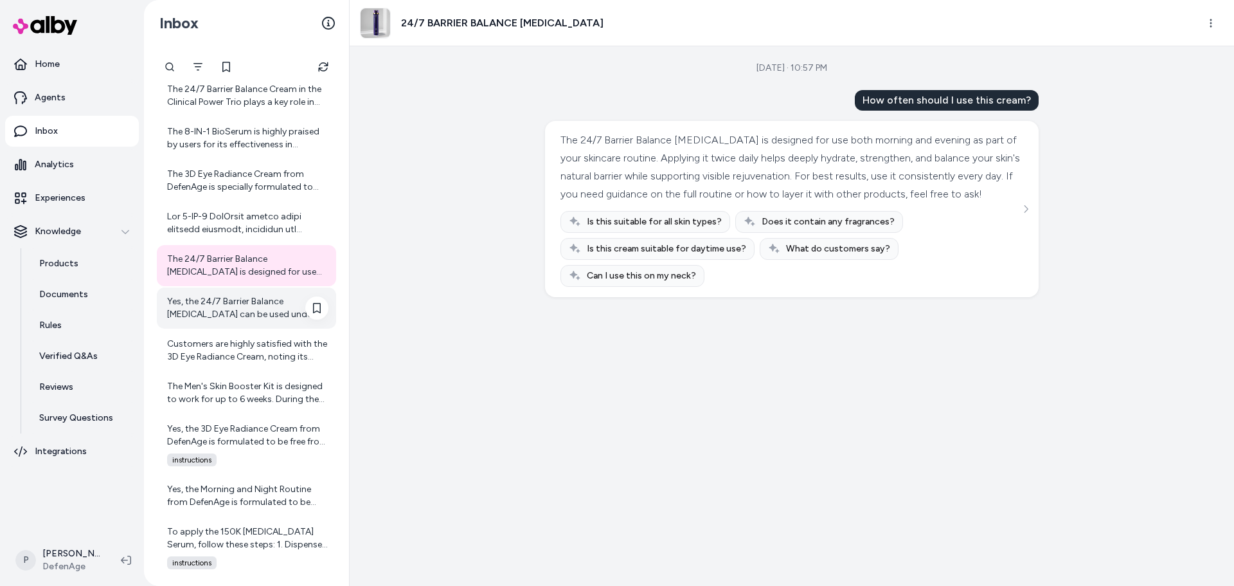
click at [260, 313] on div "Yes, the 24/7 Barrier Balance [MEDICAL_DATA] can be used under makeup. It deepl…" at bounding box center [247, 308] width 161 height 26
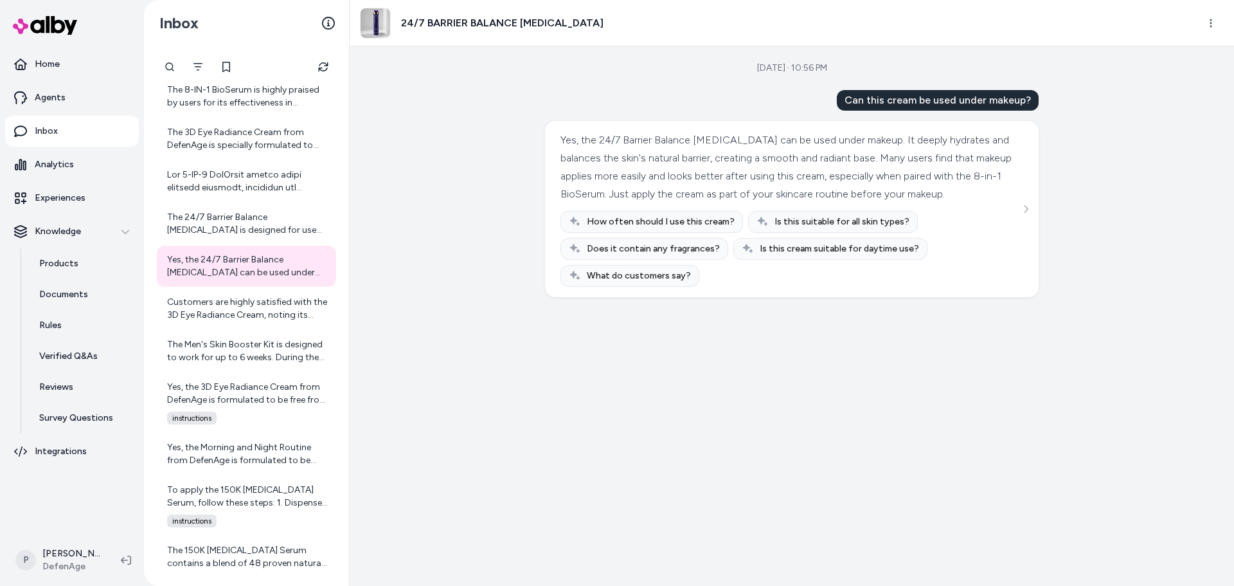
scroll to position [953, 0]
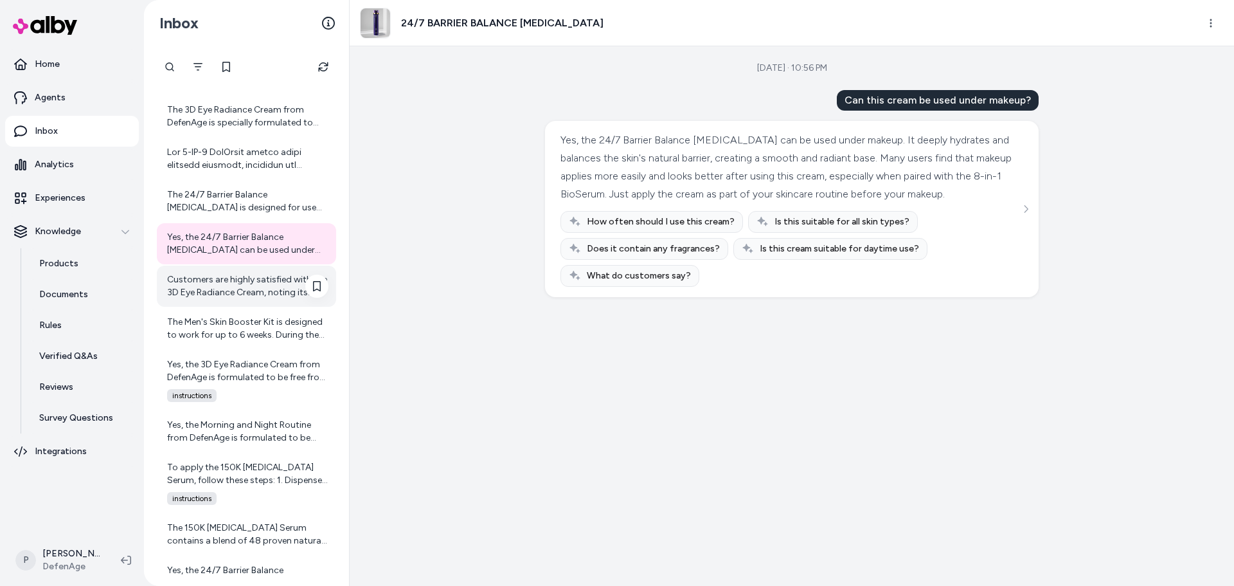
click at [199, 292] on div "Customers are highly satisfied with the 3D Eye Radiance Cream, noting its effec…" at bounding box center [247, 286] width 161 height 26
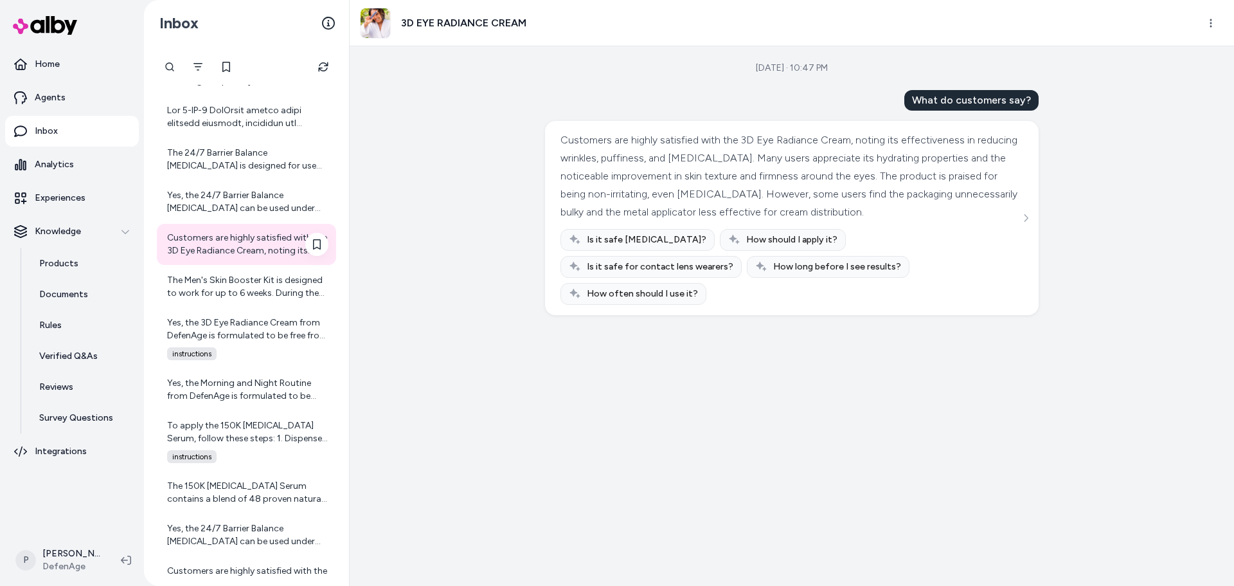
scroll to position [1018, 0]
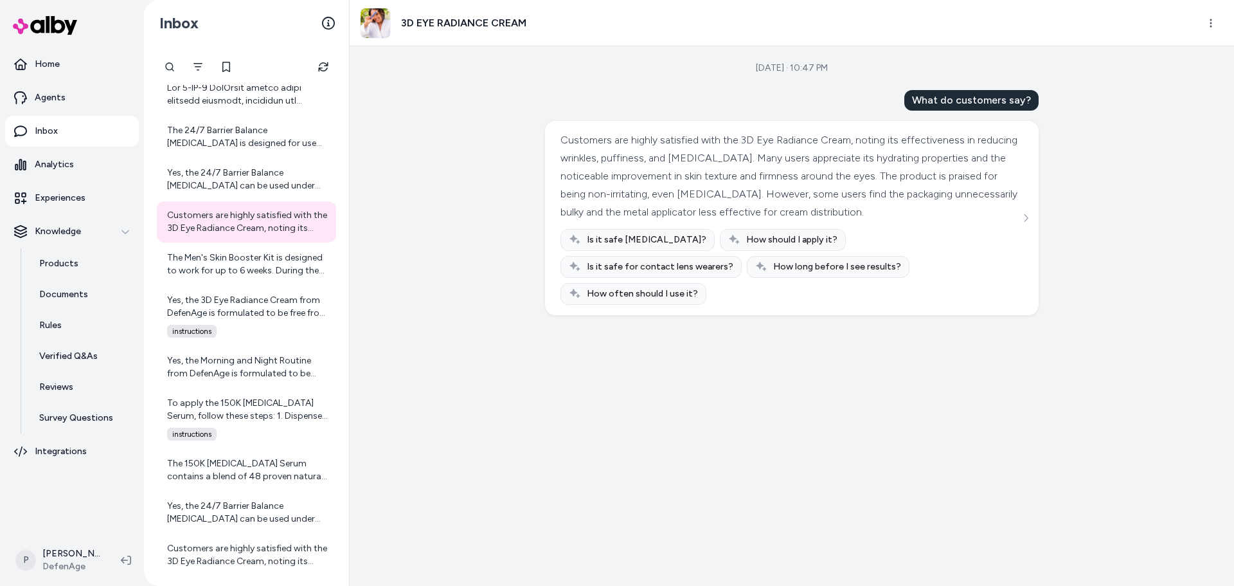
click at [232, 269] on div "The Men's Skin Booster Kit is designed to work for up to 6 weeks. During the fi…" at bounding box center [247, 264] width 161 height 26
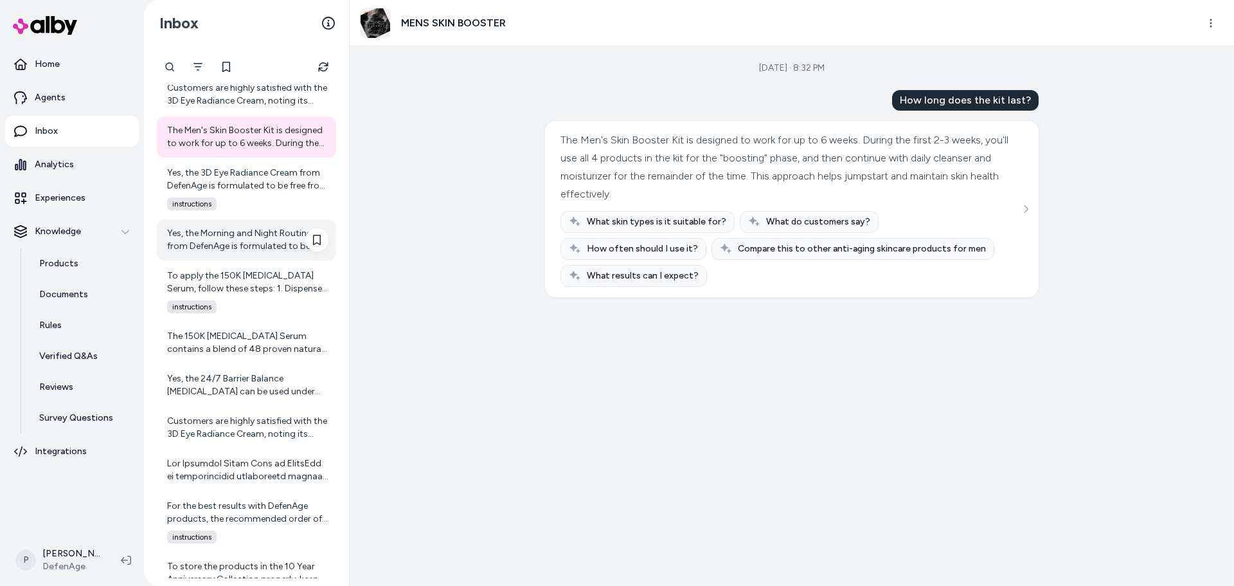
scroll to position [1146, 0]
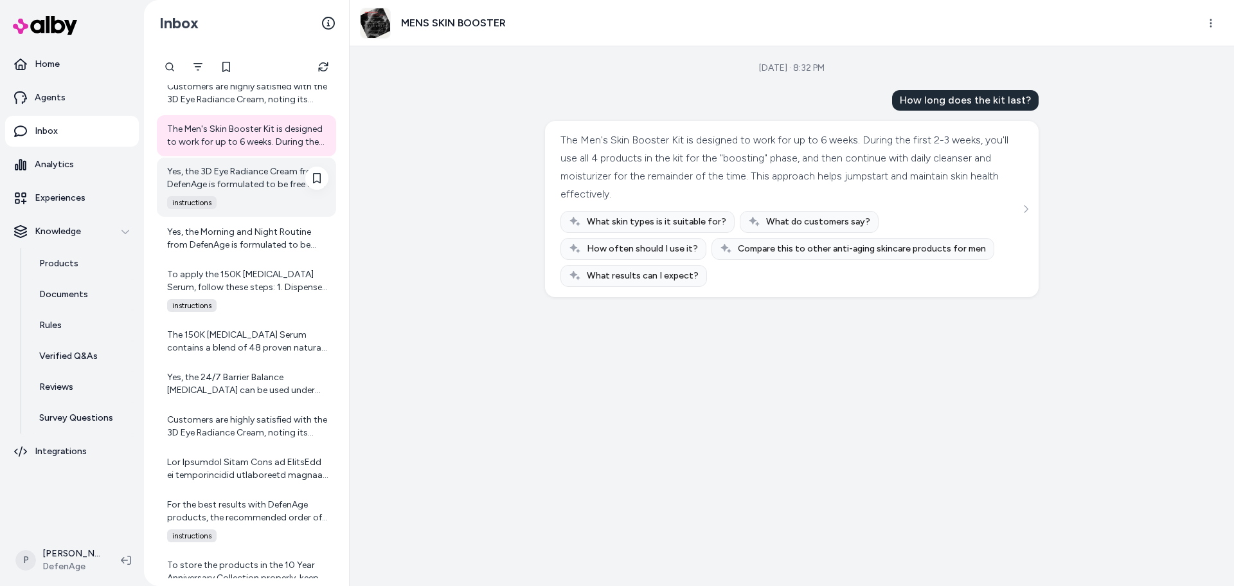
click at [254, 183] on div "Yes, the 3D Eye Radiance Cream from DefenAge is formulated to be free from irri…" at bounding box center [247, 178] width 161 height 26
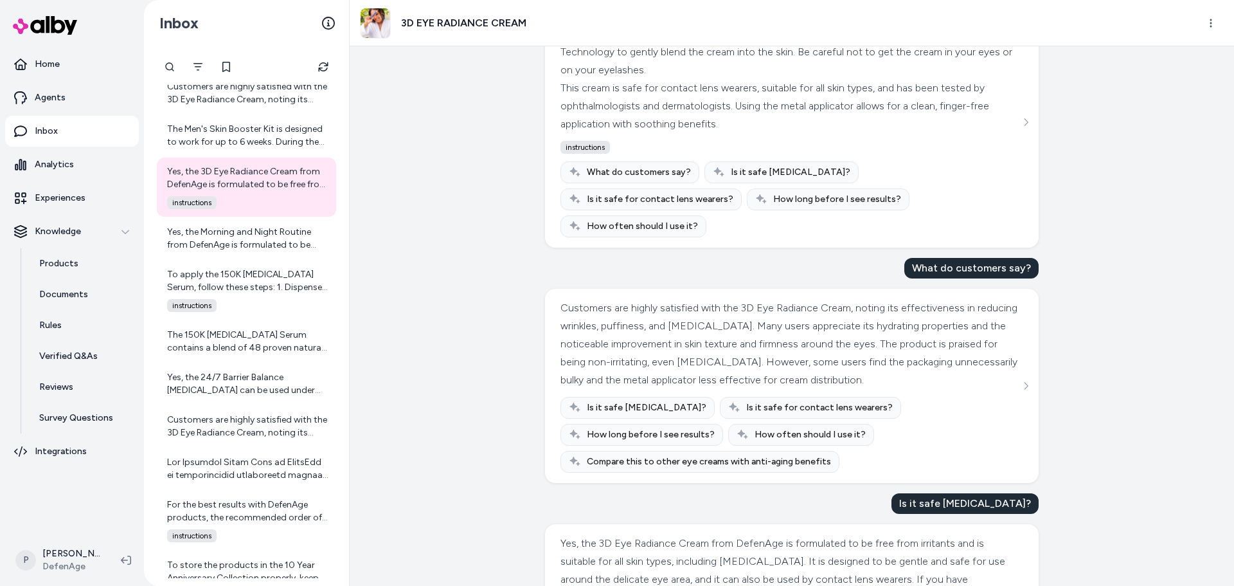
scroll to position [218, 0]
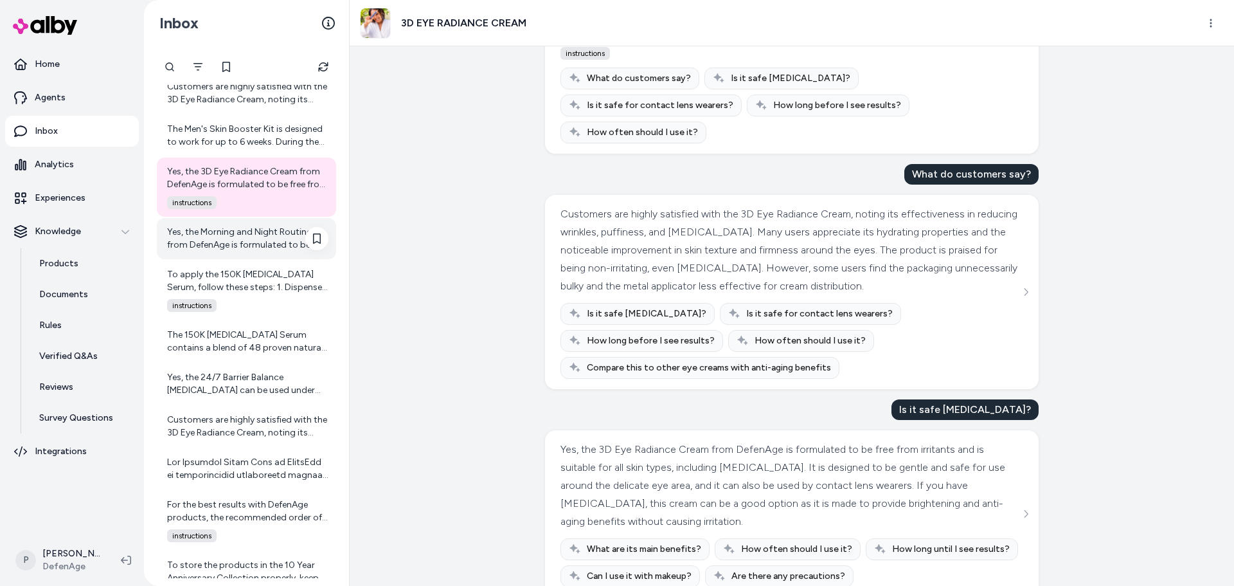
click at [240, 256] on div "Yes, the Morning and Night Routine from DefenAge is formulated to be gentle and…" at bounding box center [246, 238] width 179 height 41
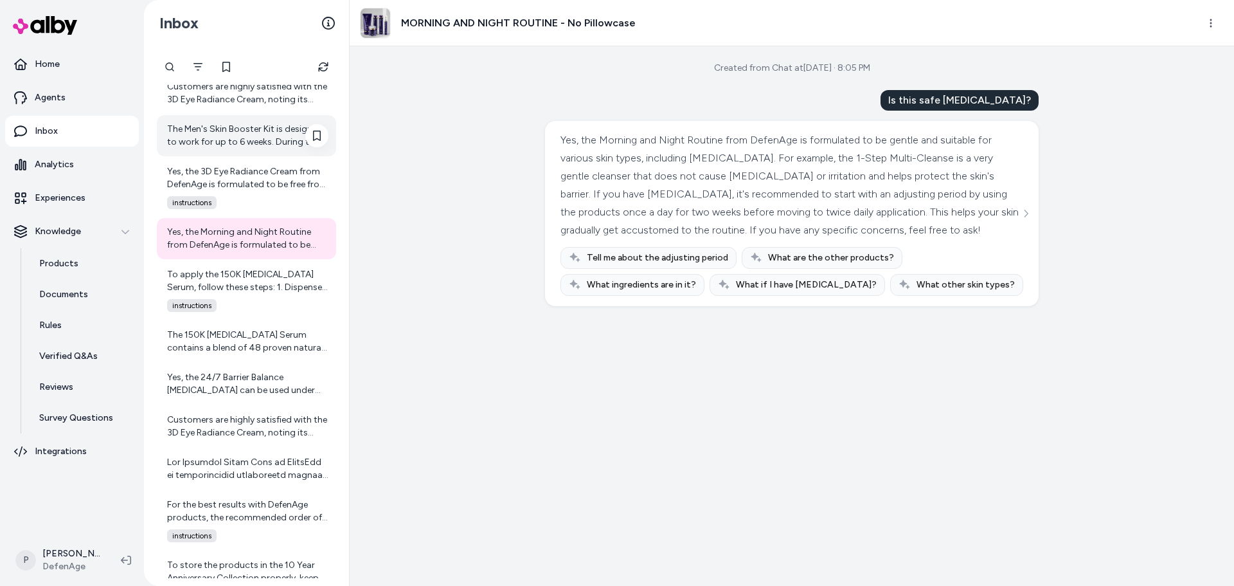
click at [294, 138] on div "The Men's Skin Booster Kit is designed to work for up to 6 weeks. During the fi…" at bounding box center [247, 136] width 161 height 26
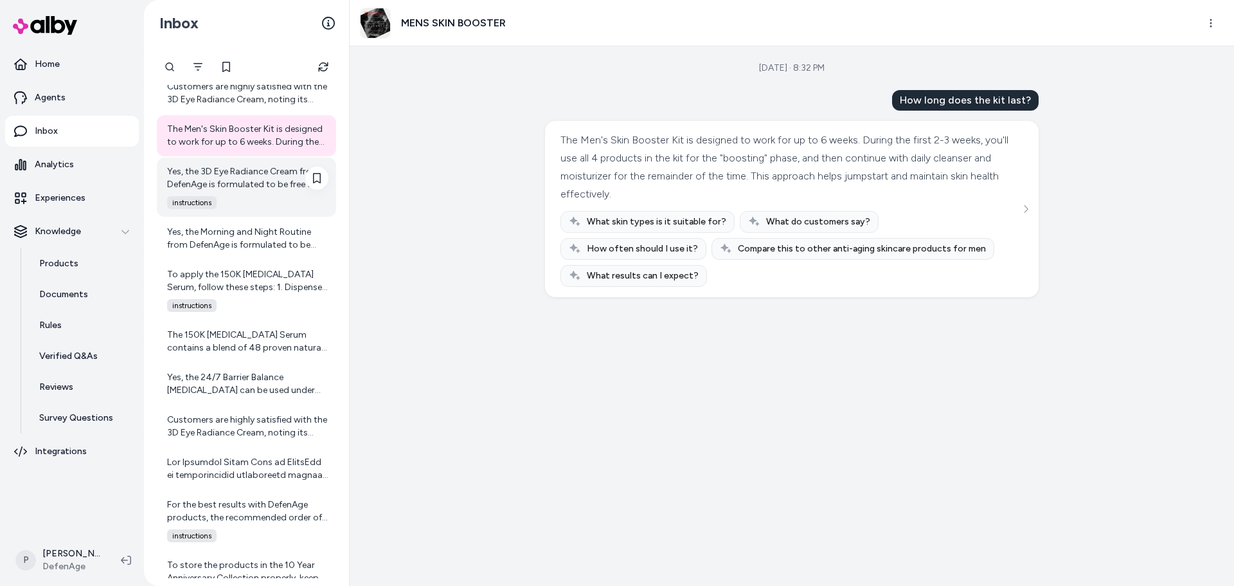
click at [252, 206] on div "instructions" at bounding box center [243, 202] width 169 height 13
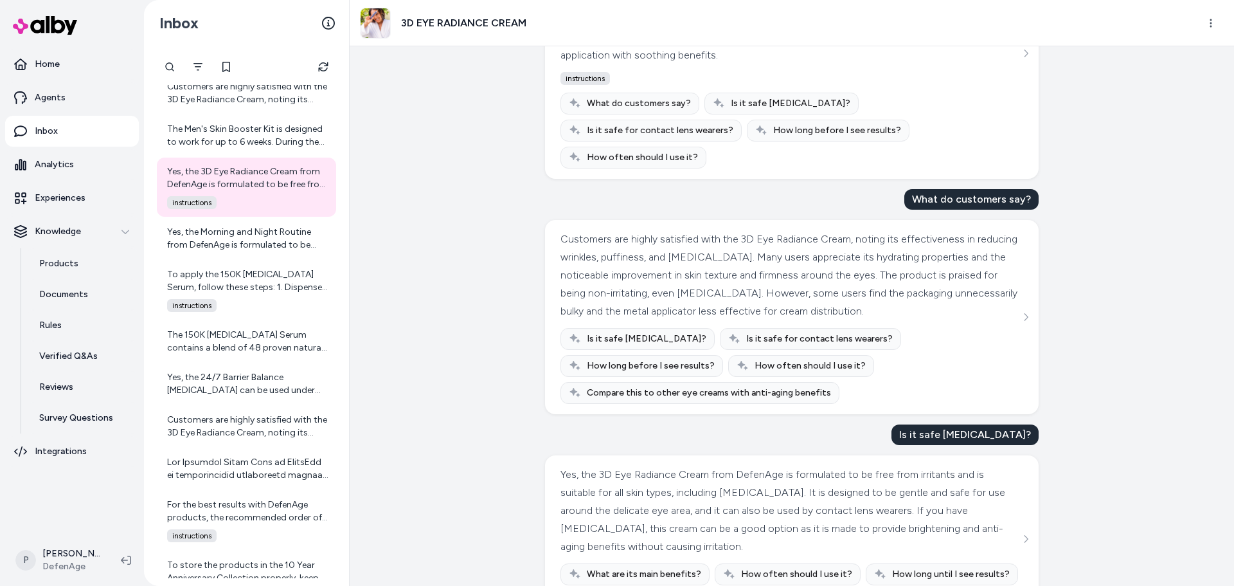
scroll to position [218, 0]
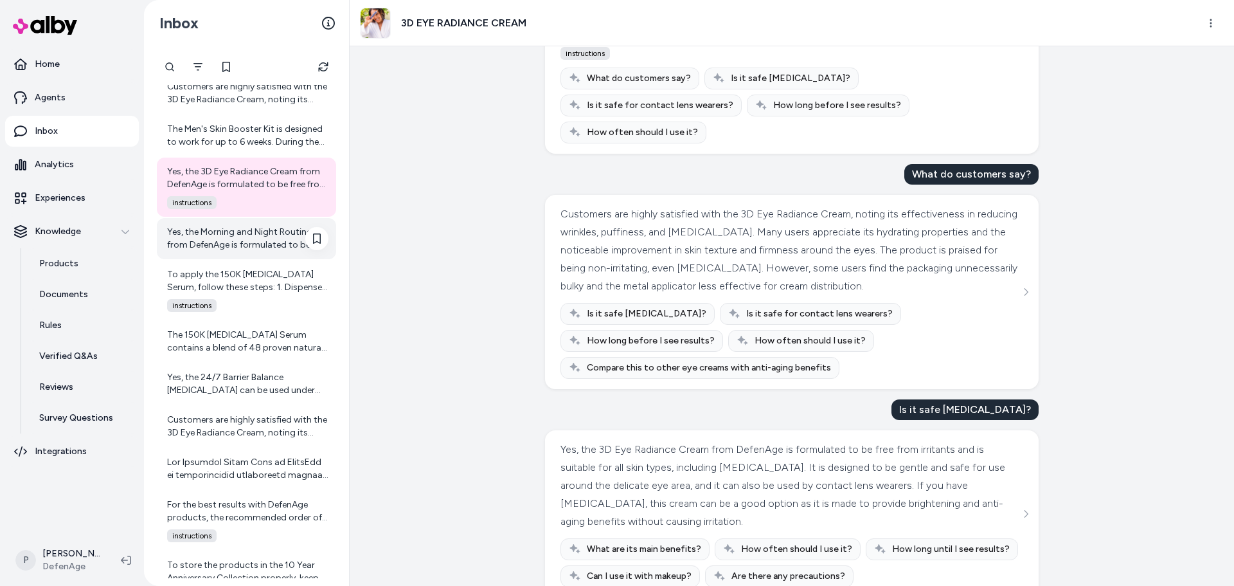
click at [202, 237] on div "Yes, the Morning and Night Routine from DefenAge is formulated to be gentle and…" at bounding box center [247, 239] width 161 height 26
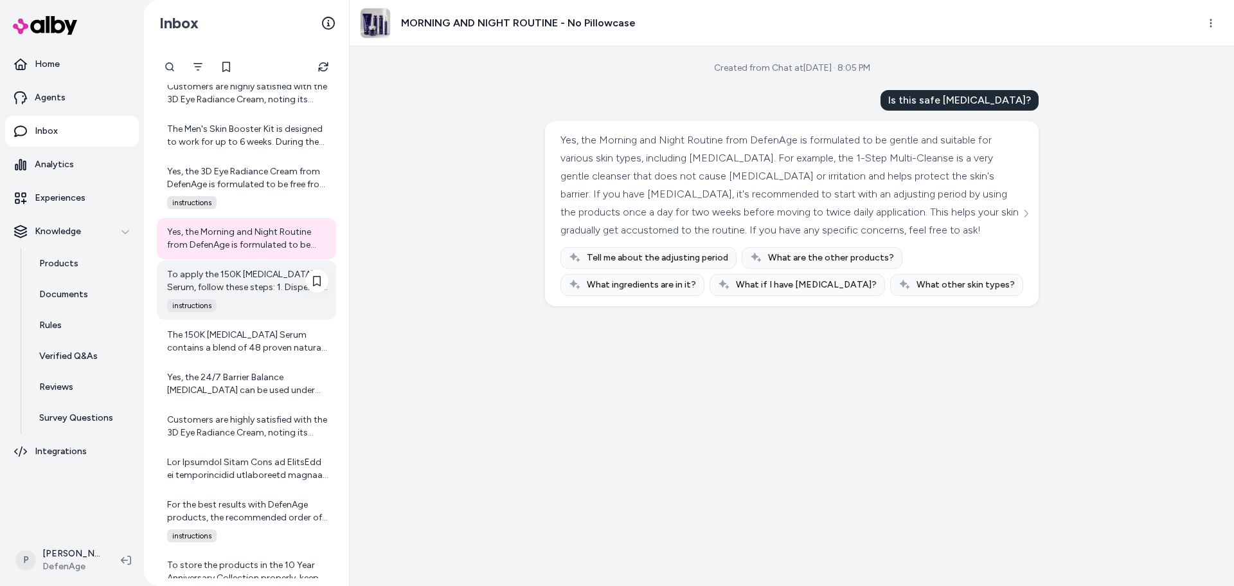
click at [220, 290] on div "To apply the 150K [MEDICAL_DATA] Serum, follow these steps: 1. Dispense the Ser…" at bounding box center [247, 281] width 161 height 26
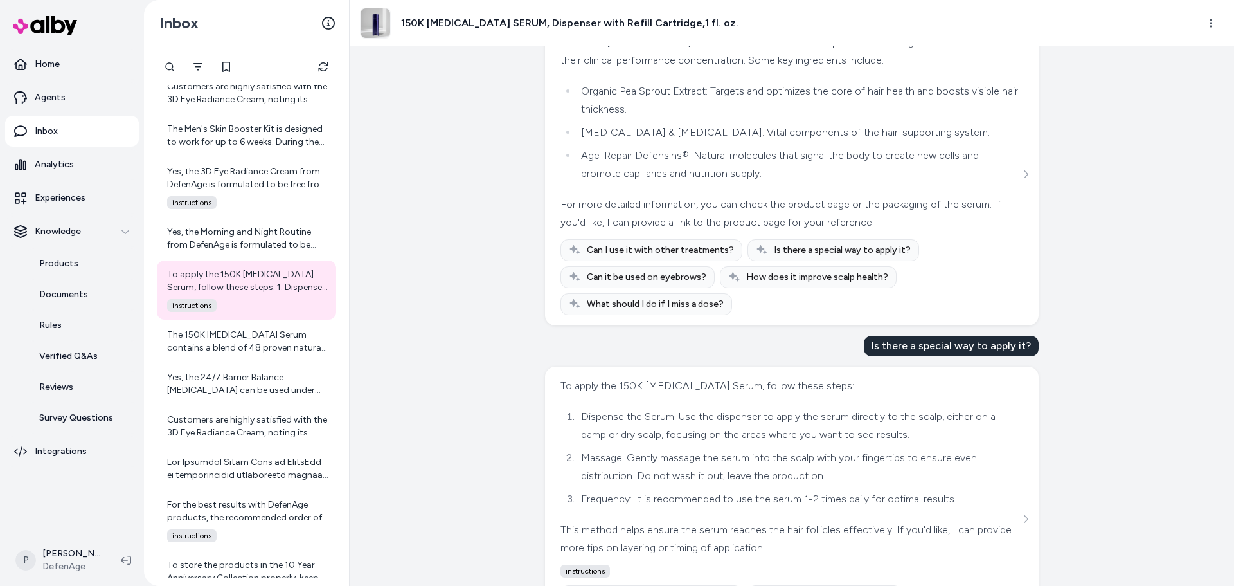
scroll to position [199, 0]
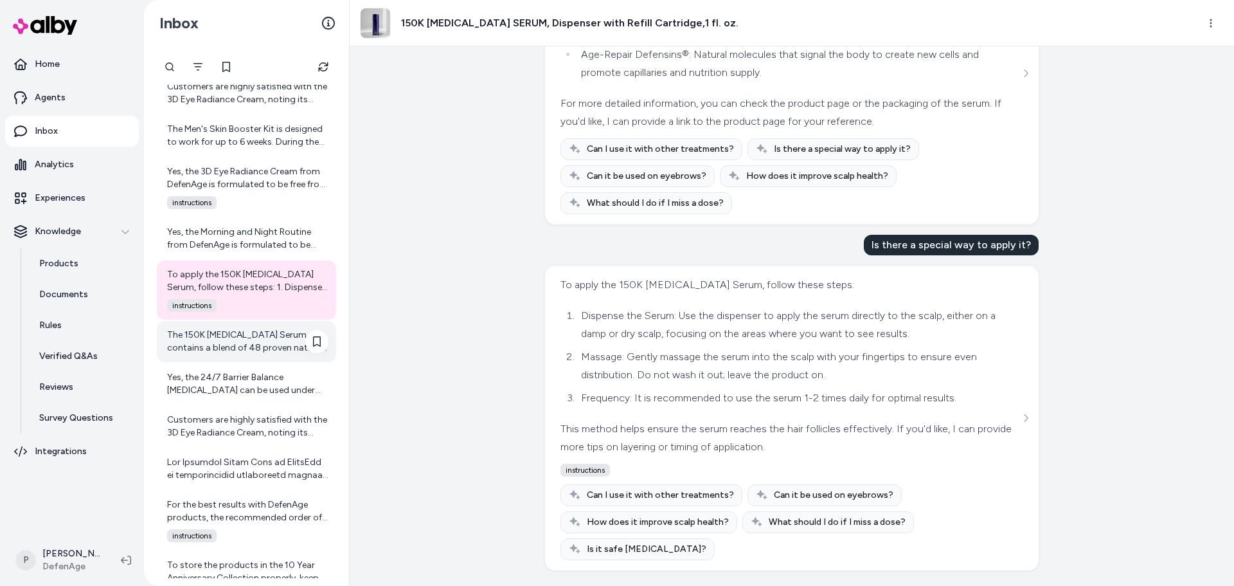
click at [226, 345] on div "The 150K [MEDICAL_DATA] Serum contains a blend of 48 proven natural ingredients…" at bounding box center [247, 342] width 161 height 26
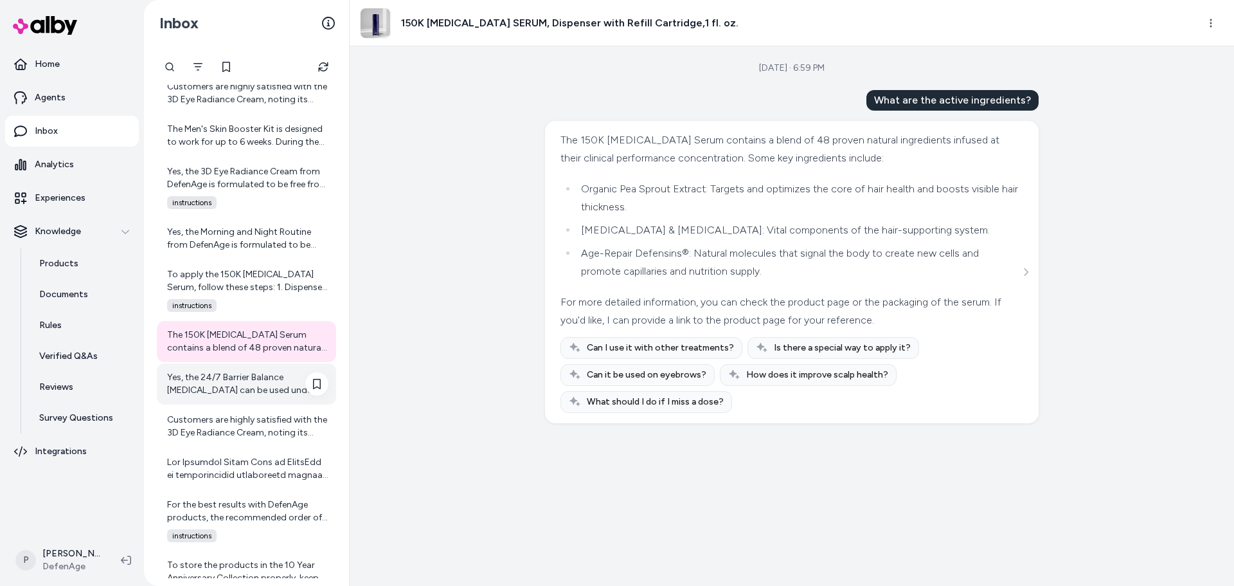
click at [197, 394] on div "Yes, the 24/7 Barrier Balance [MEDICAL_DATA] can be used under makeup. It deepl…" at bounding box center [247, 384] width 161 height 26
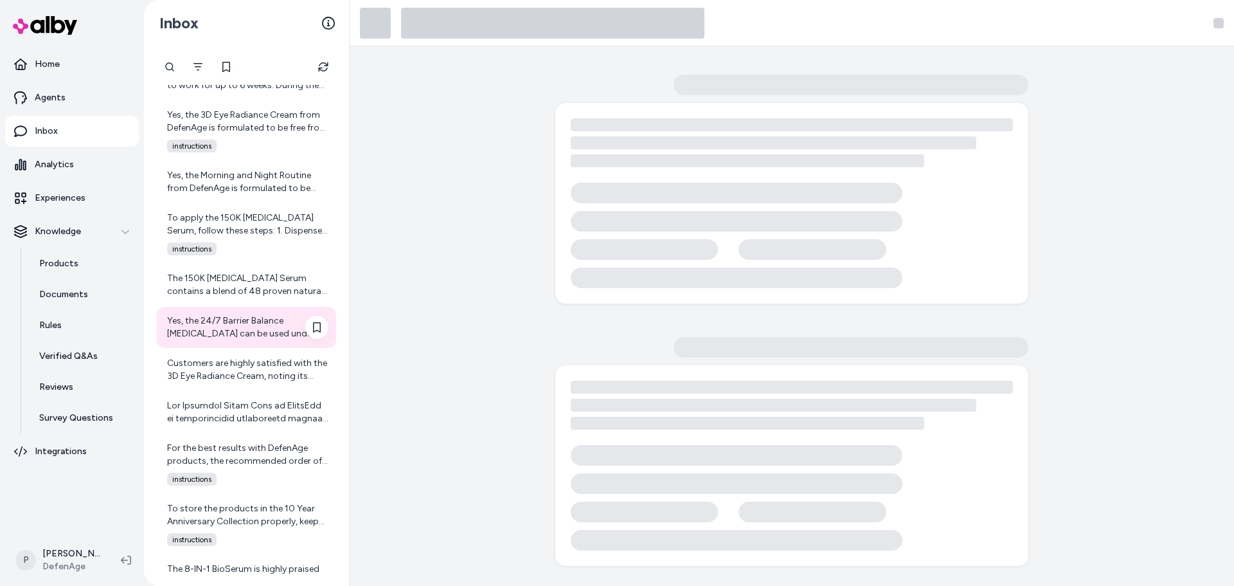
scroll to position [1275, 0]
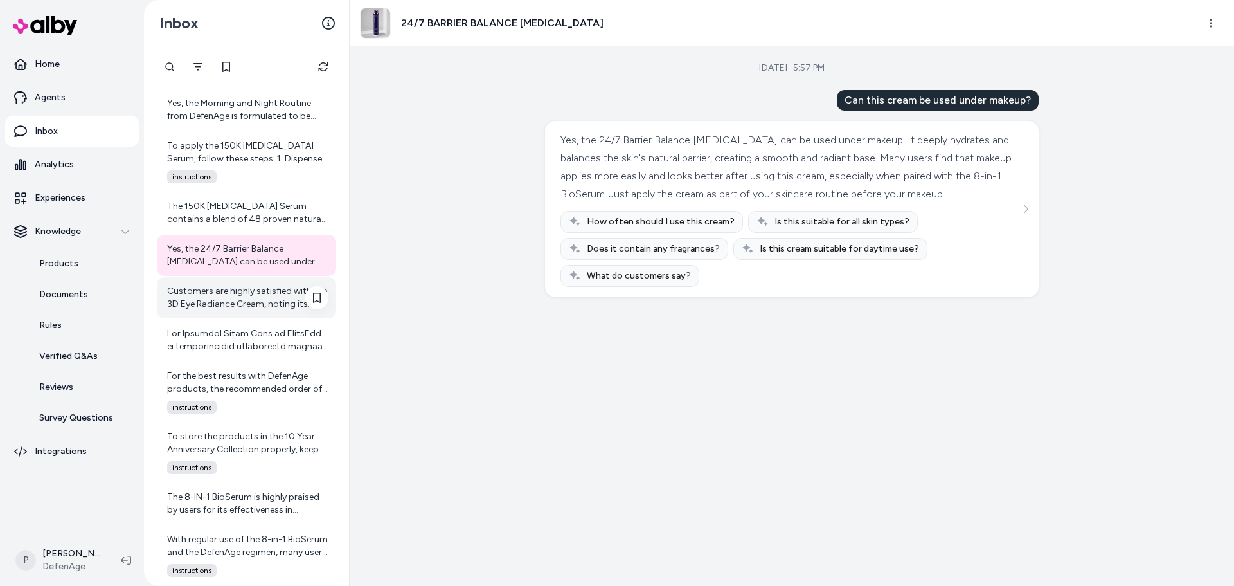
click at [234, 306] on div "Customers are highly satisfied with the 3D Eye Radiance Cream, noting its effec…" at bounding box center [247, 298] width 161 height 26
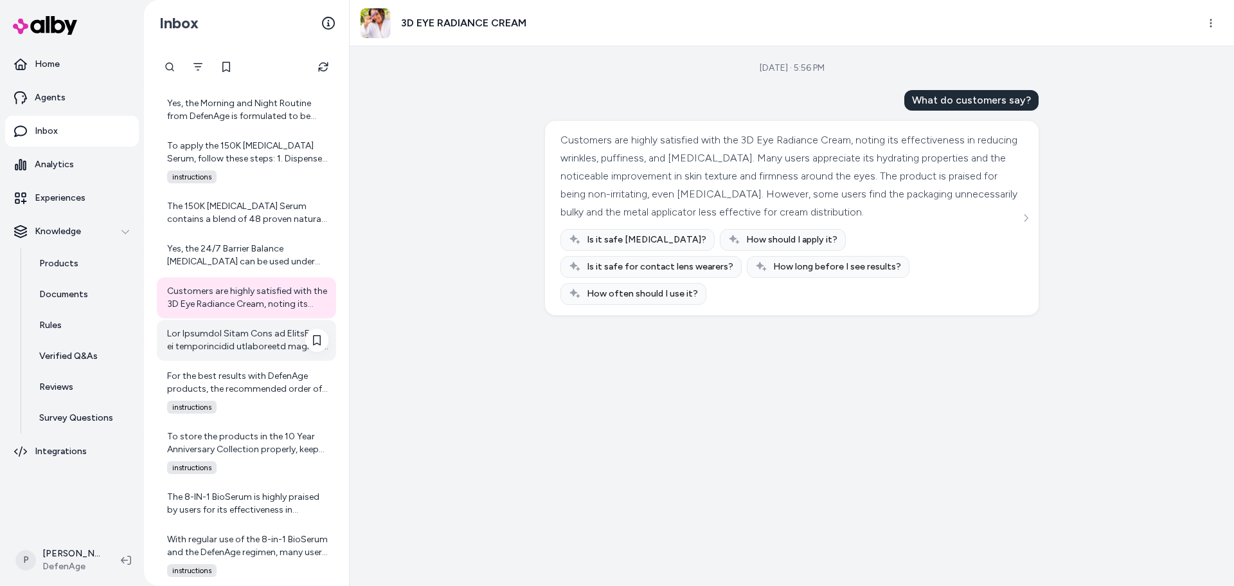
click at [262, 348] on div at bounding box center [247, 340] width 161 height 26
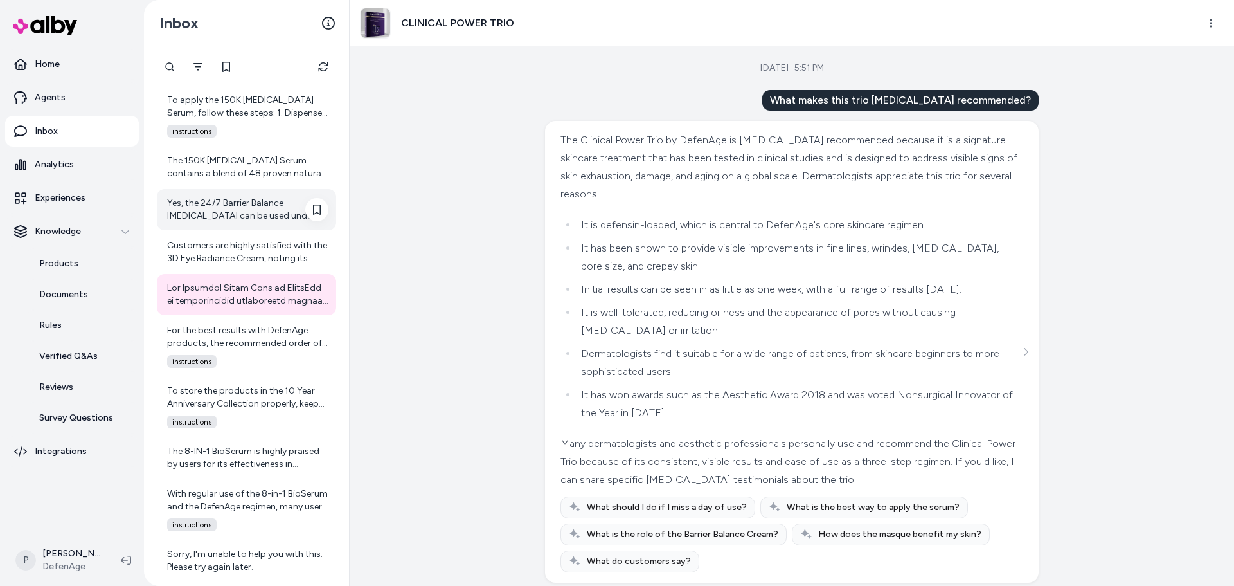
scroll to position [1404, 0]
